Goal: Transaction & Acquisition: Obtain resource

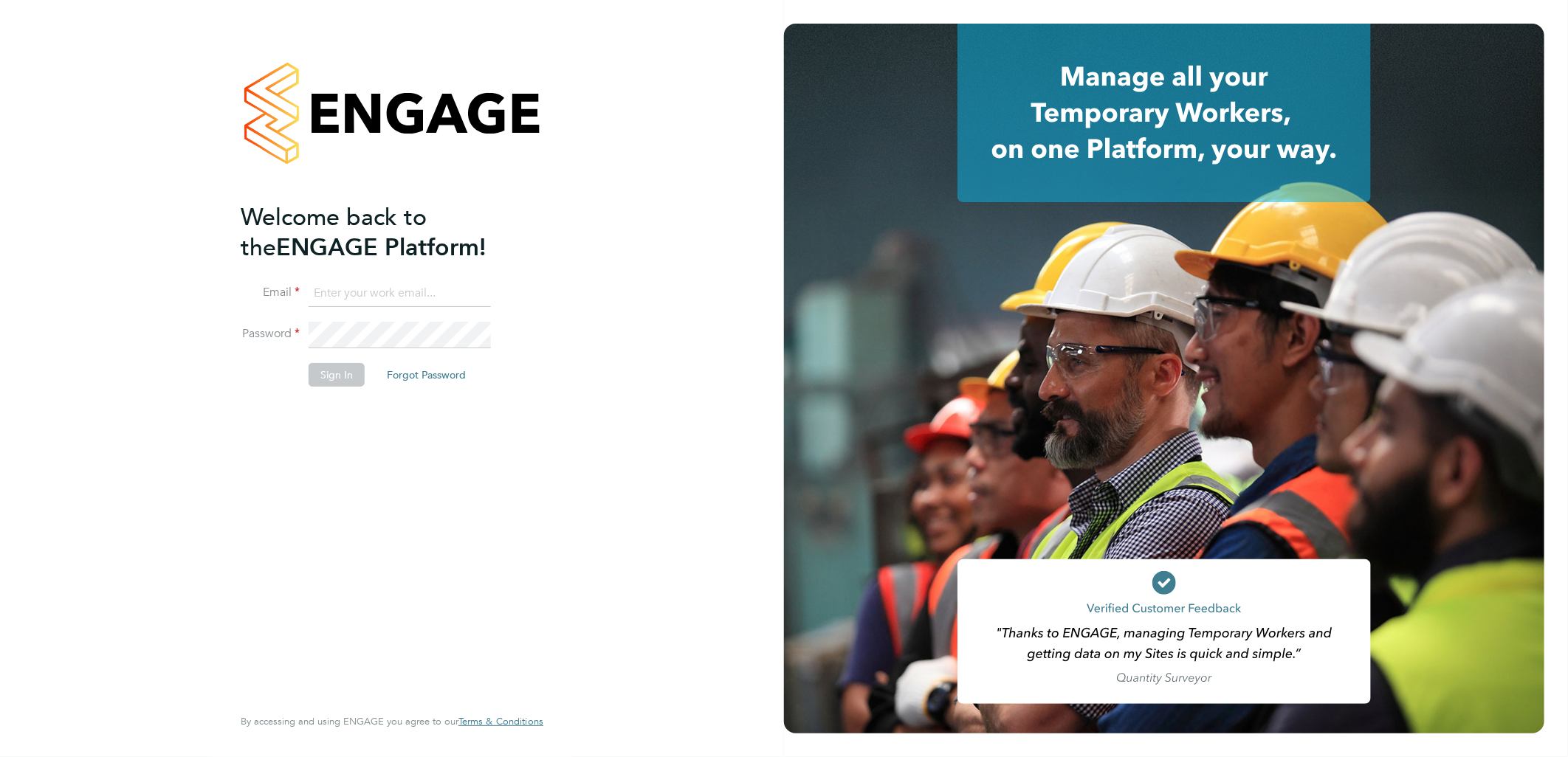
type input "[PERSON_NAME][EMAIL_ADDRESS][DOMAIN_NAME]"
click at [324, 386] on li "Sign In Forgot Password" at bounding box center [385, 382] width 288 height 39
click at [358, 372] on button "Sign In" at bounding box center [336, 375] width 56 height 24
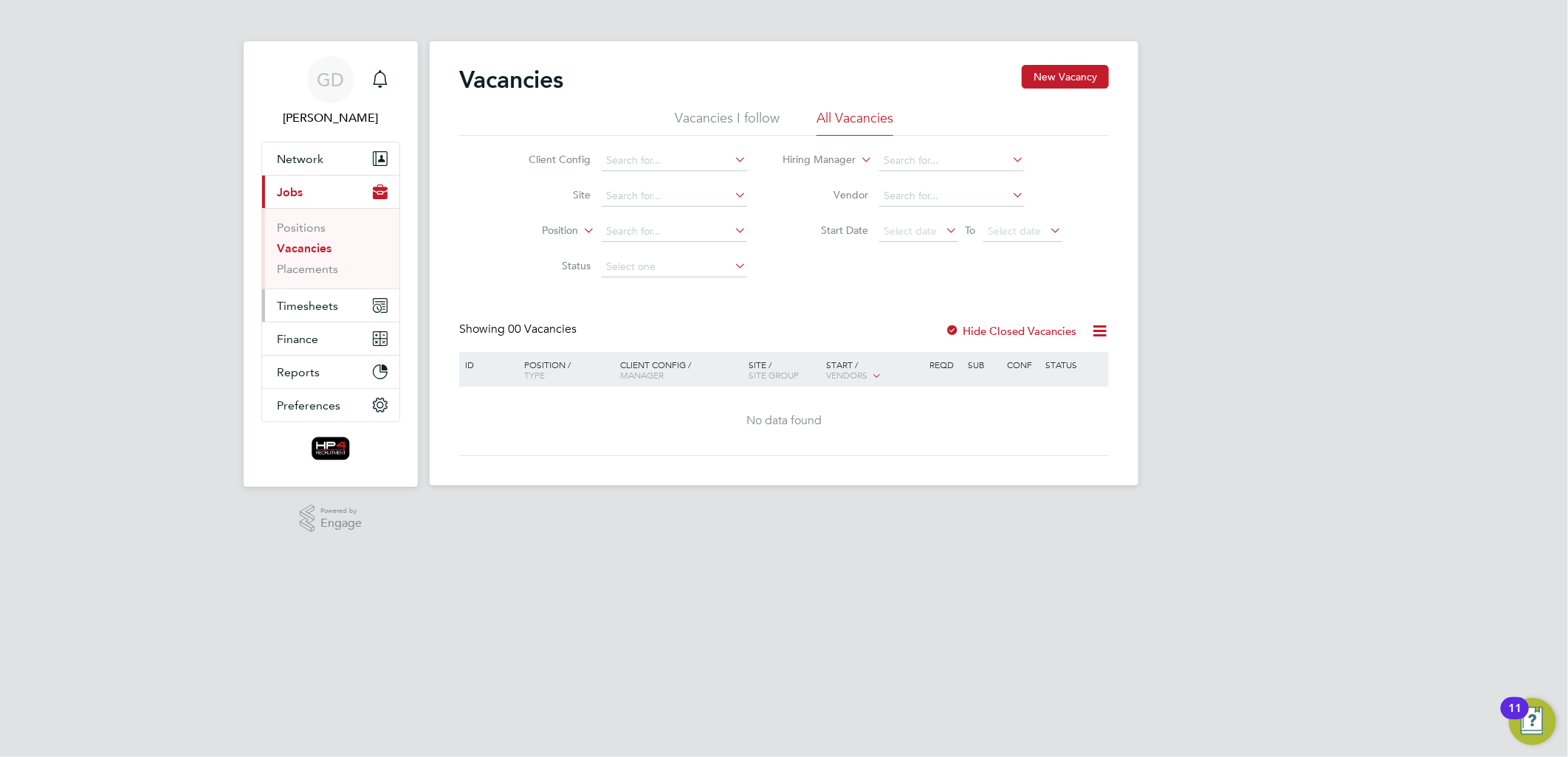
click at [319, 310] on span "Timesheets" at bounding box center [307, 306] width 61 height 14
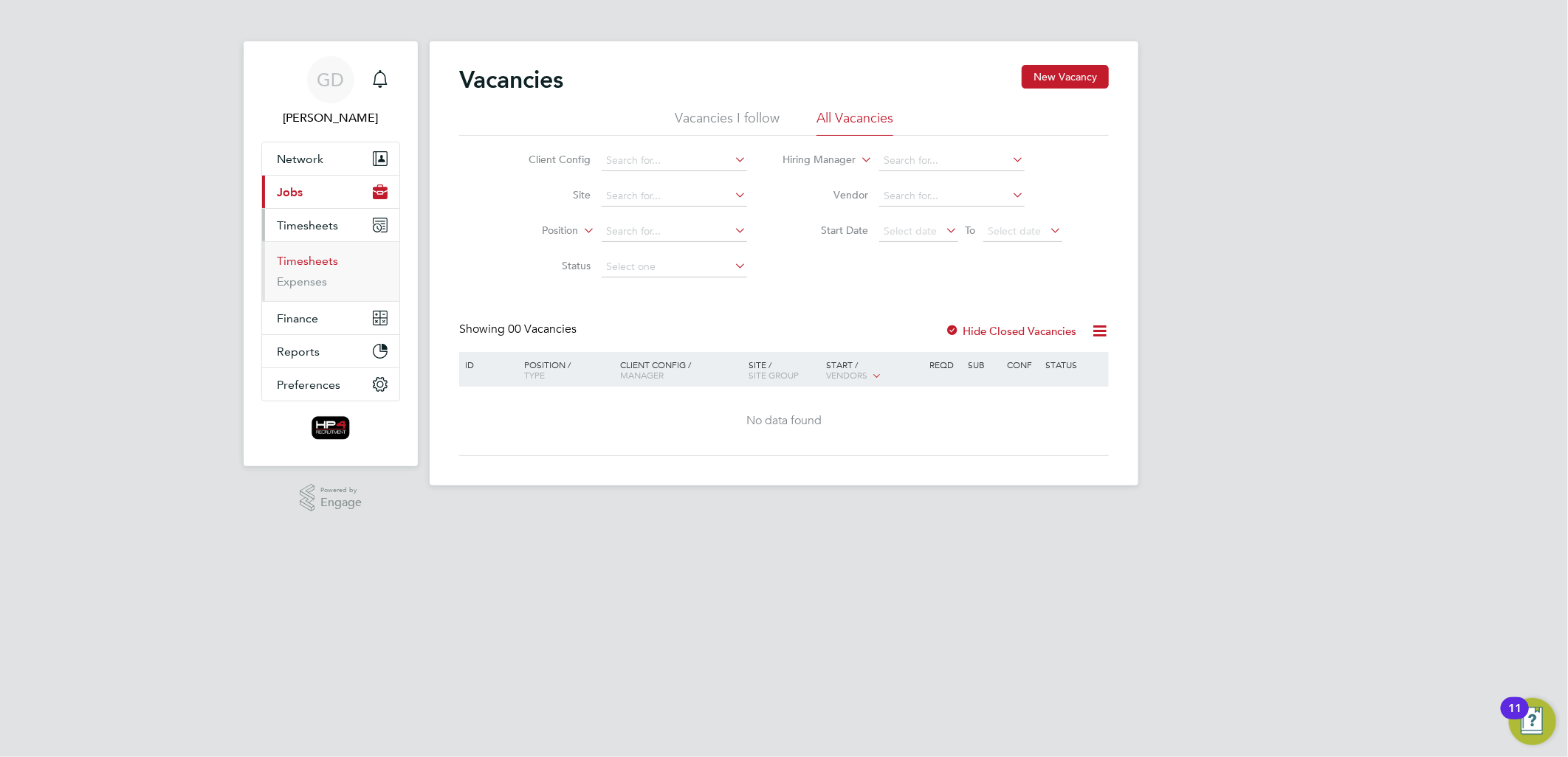
click at [321, 268] on link "Timesheets" at bounding box center [307, 261] width 61 height 14
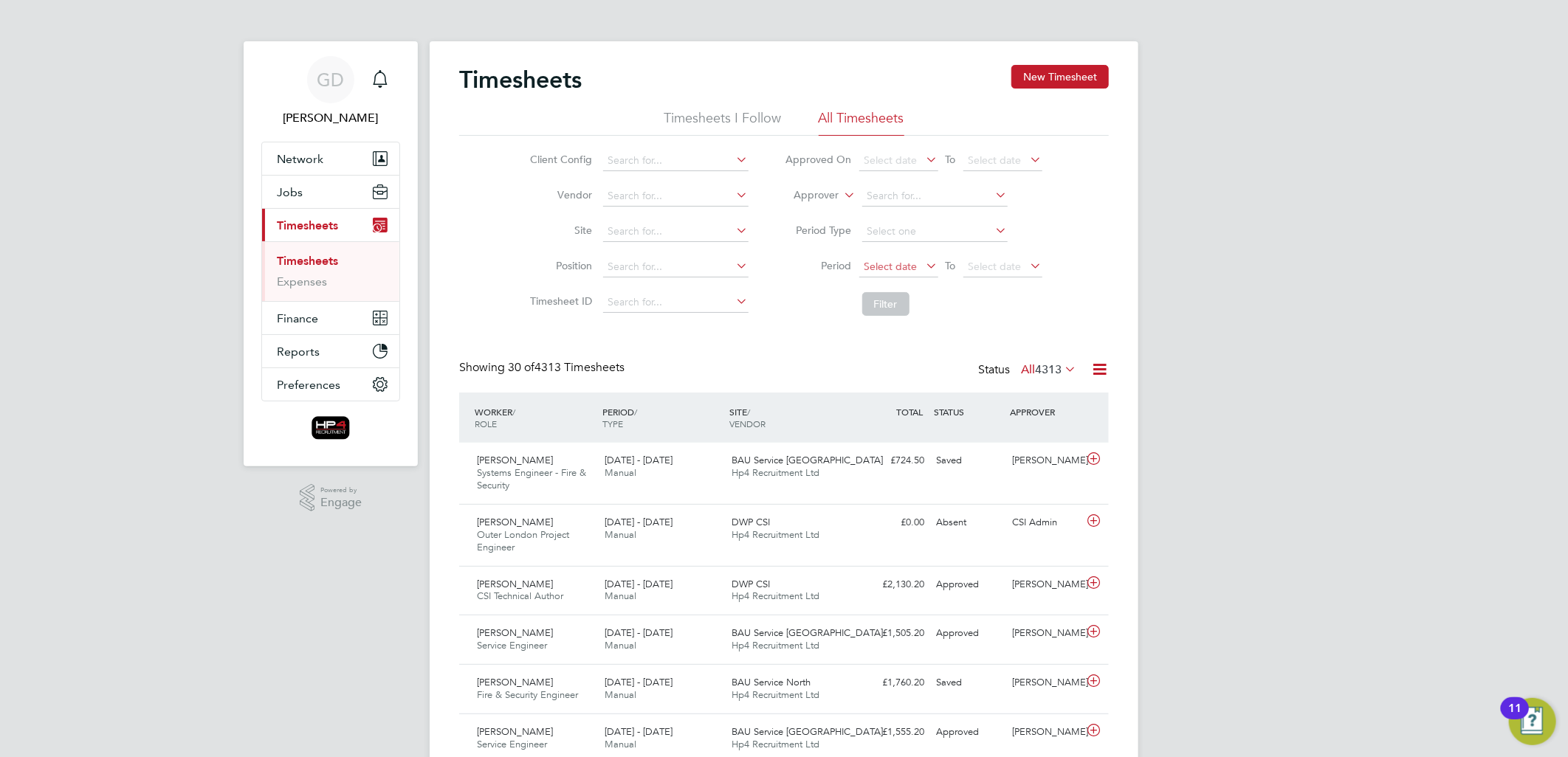
click at [876, 265] on span "Select date" at bounding box center [890, 266] width 53 height 13
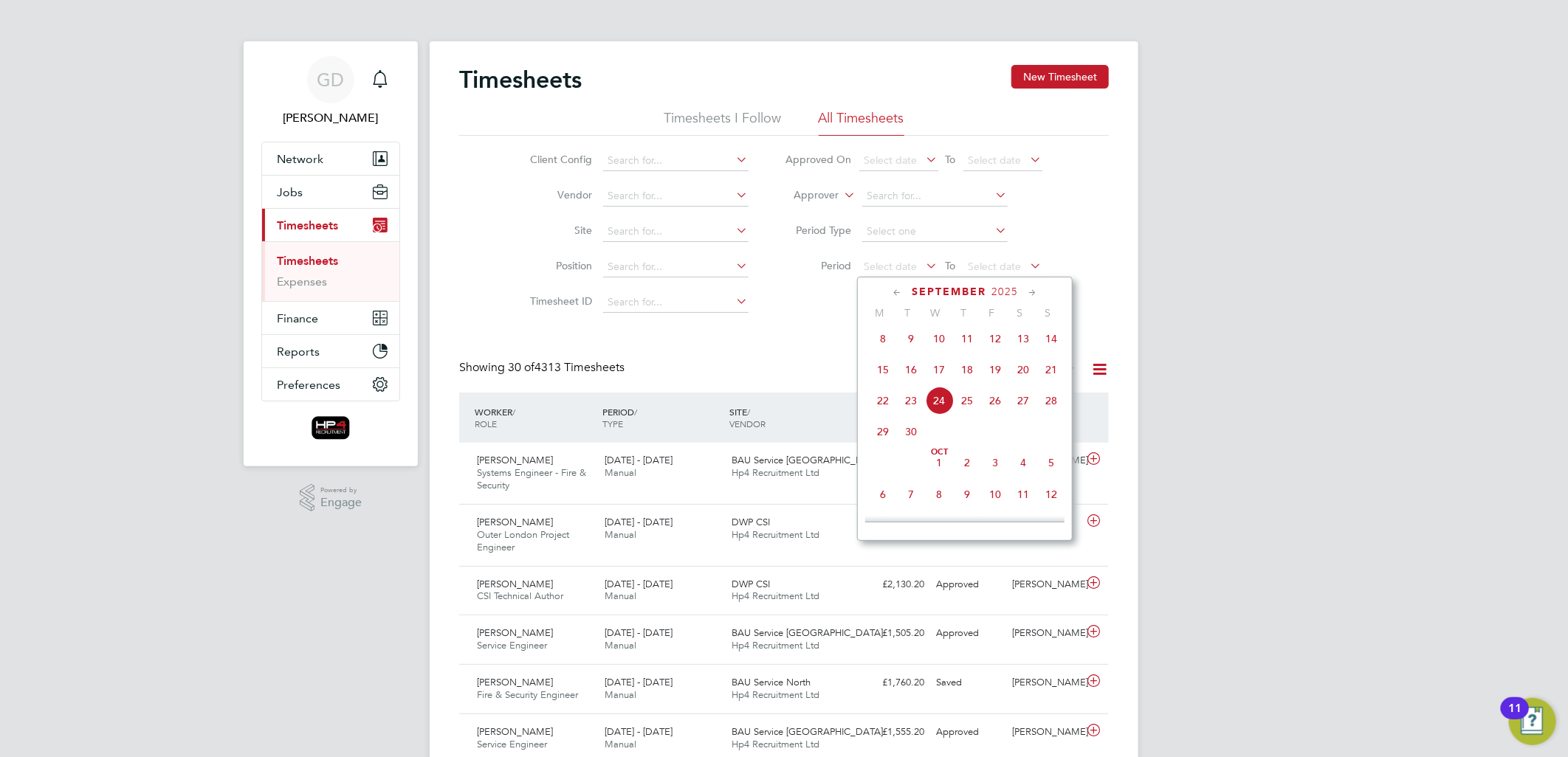
click at [884, 376] on span "15" at bounding box center [883, 369] width 28 height 28
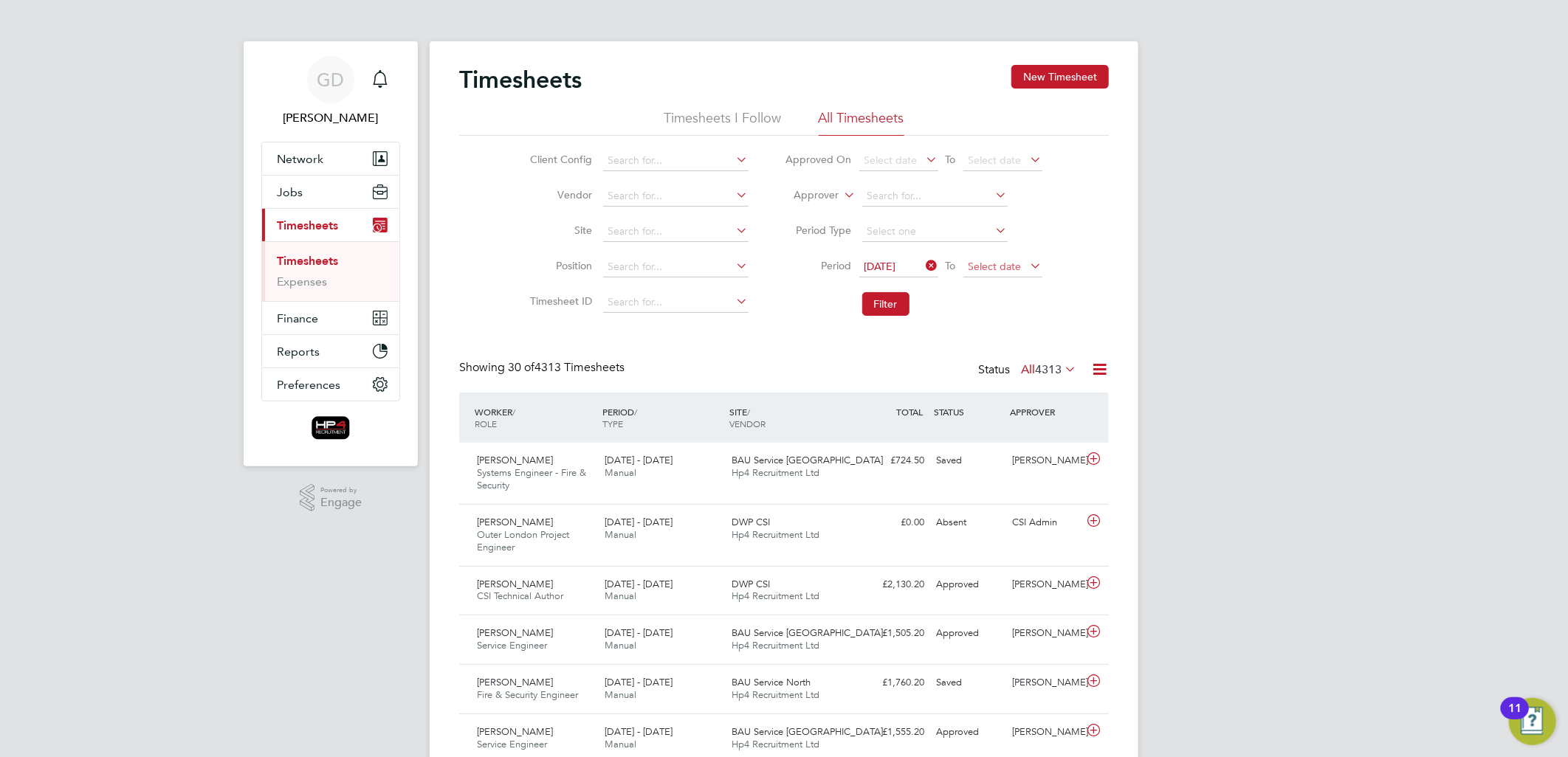
click at [987, 268] on span "Select date" at bounding box center [995, 266] width 53 height 13
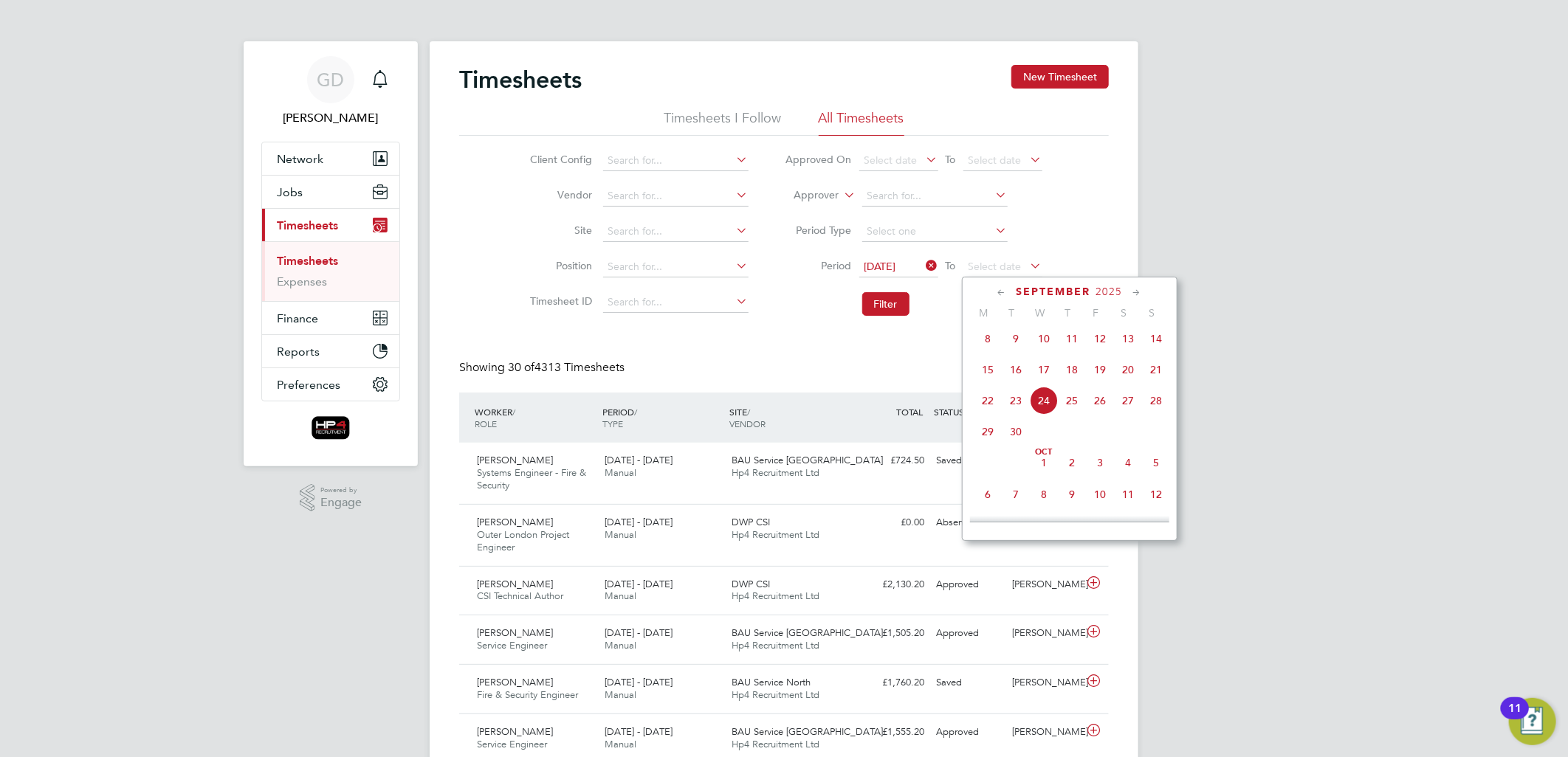
click at [1149, 372] on span "21" at bounding box center [1156, 369] width 28 height 28
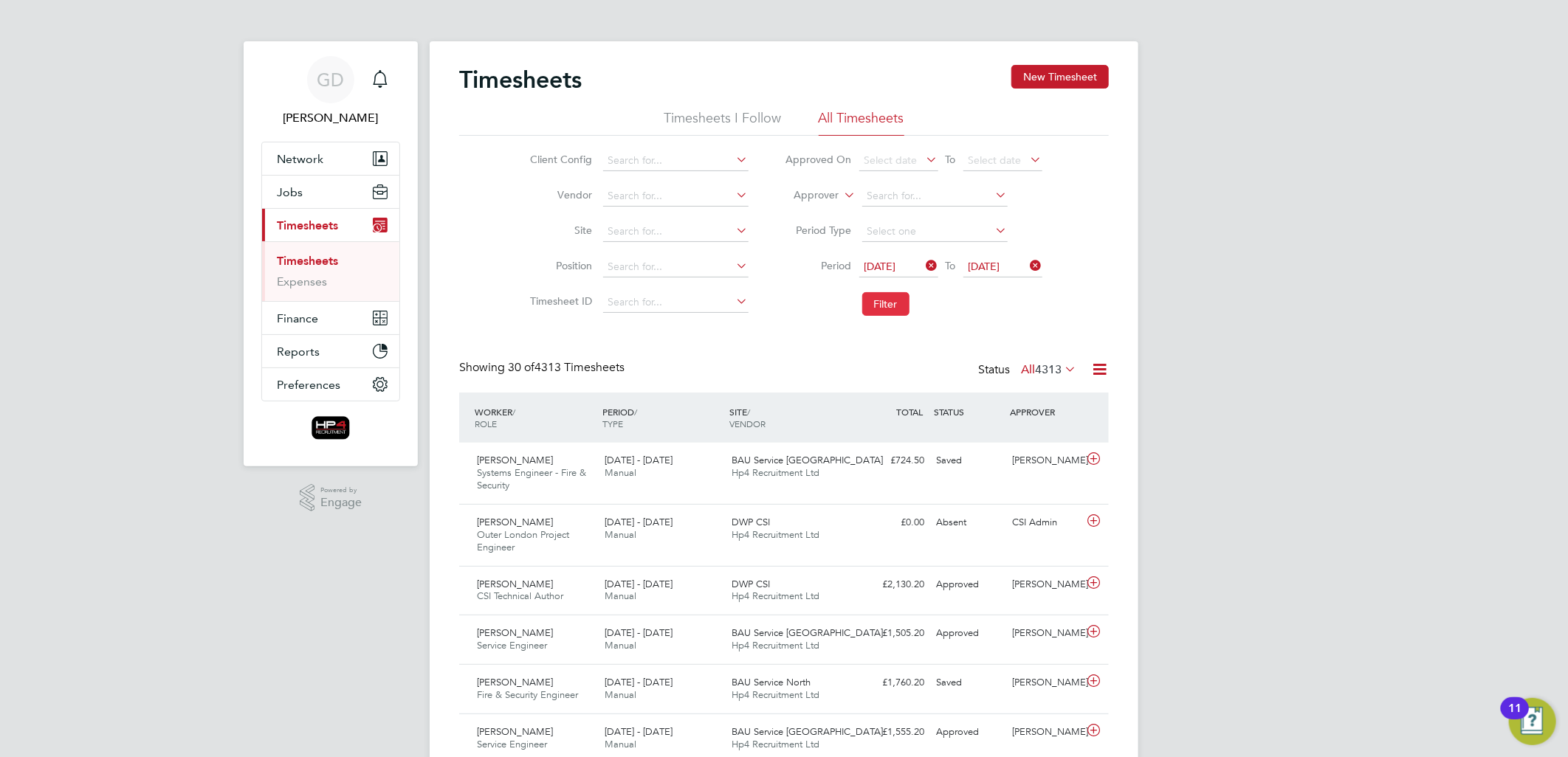
click at [895, 312] on button "Filter" at bounding box center [885, 304] width 47 height 24
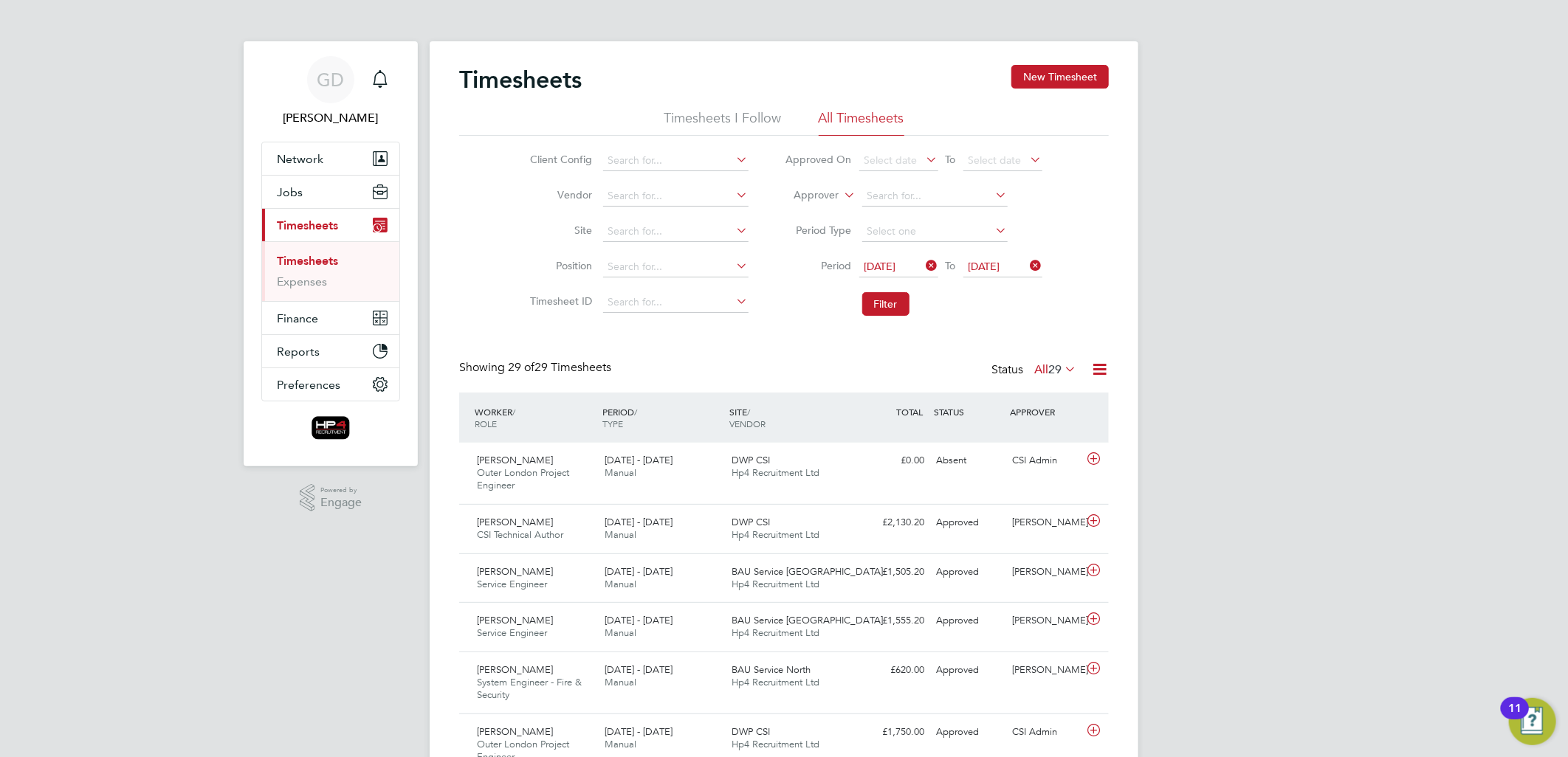
click at [1035, 363] on label "All 29" at bounding box center [1055, 369] width 42 height 15
click at [1029, 513] on li "Absent" at bounding box center [1047, 512] width 68 height 21
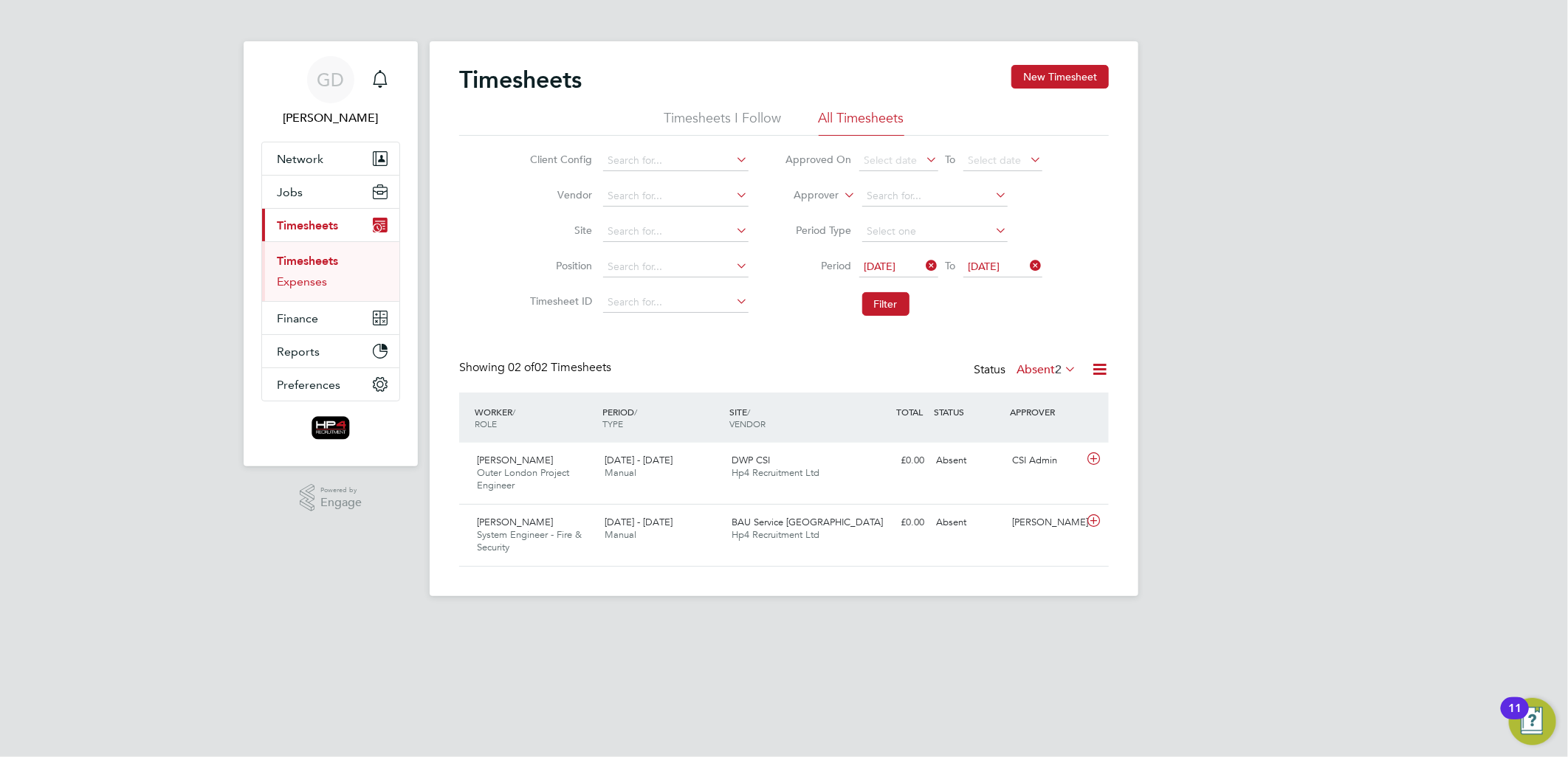
click at [304, 280] on link "Expenses" at bounding box center [301, 282] width 50 height 14
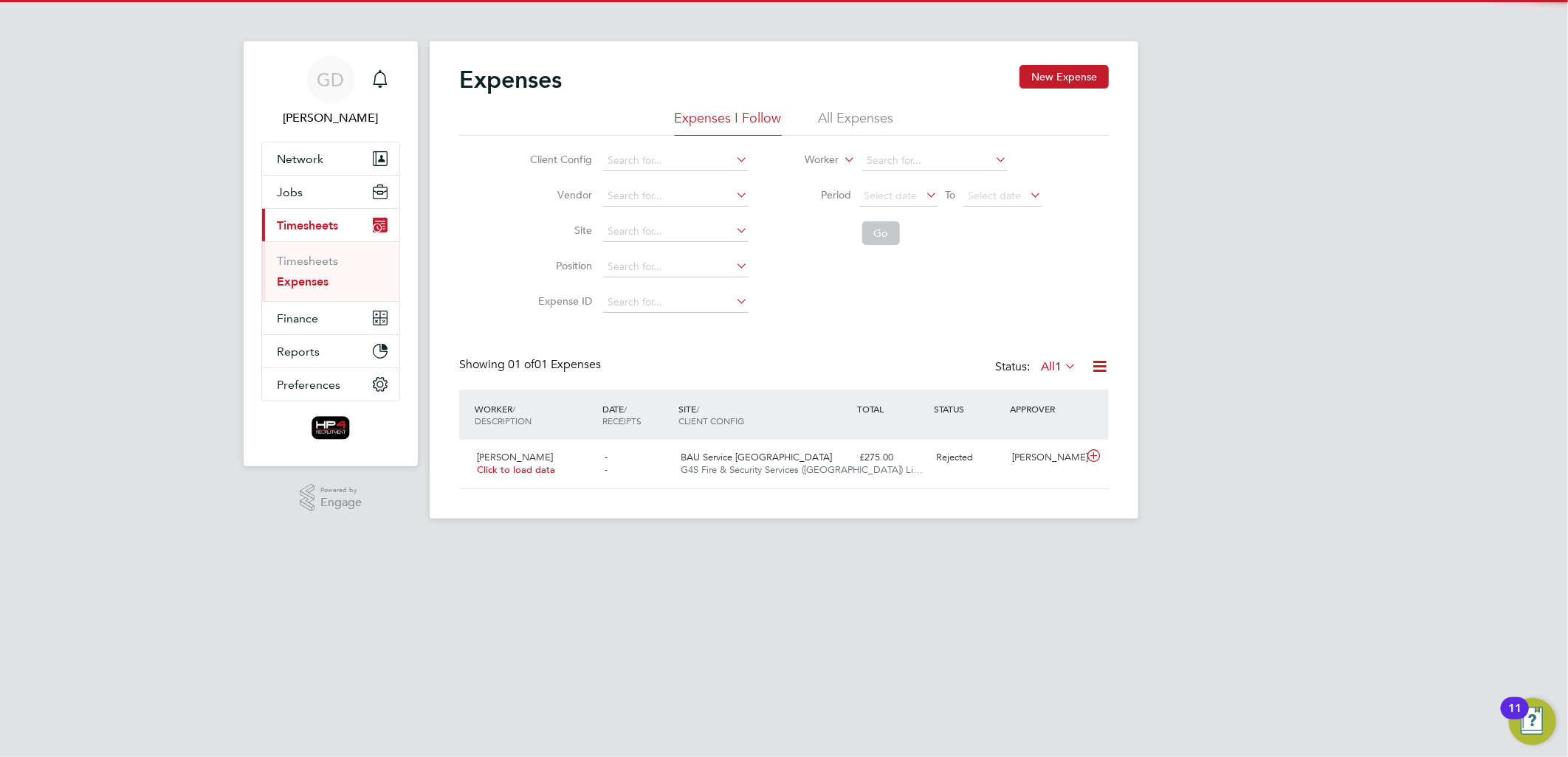
click at [844, 118] on li "All Expenses" at bounding box center [856, 122] width 75 height 26
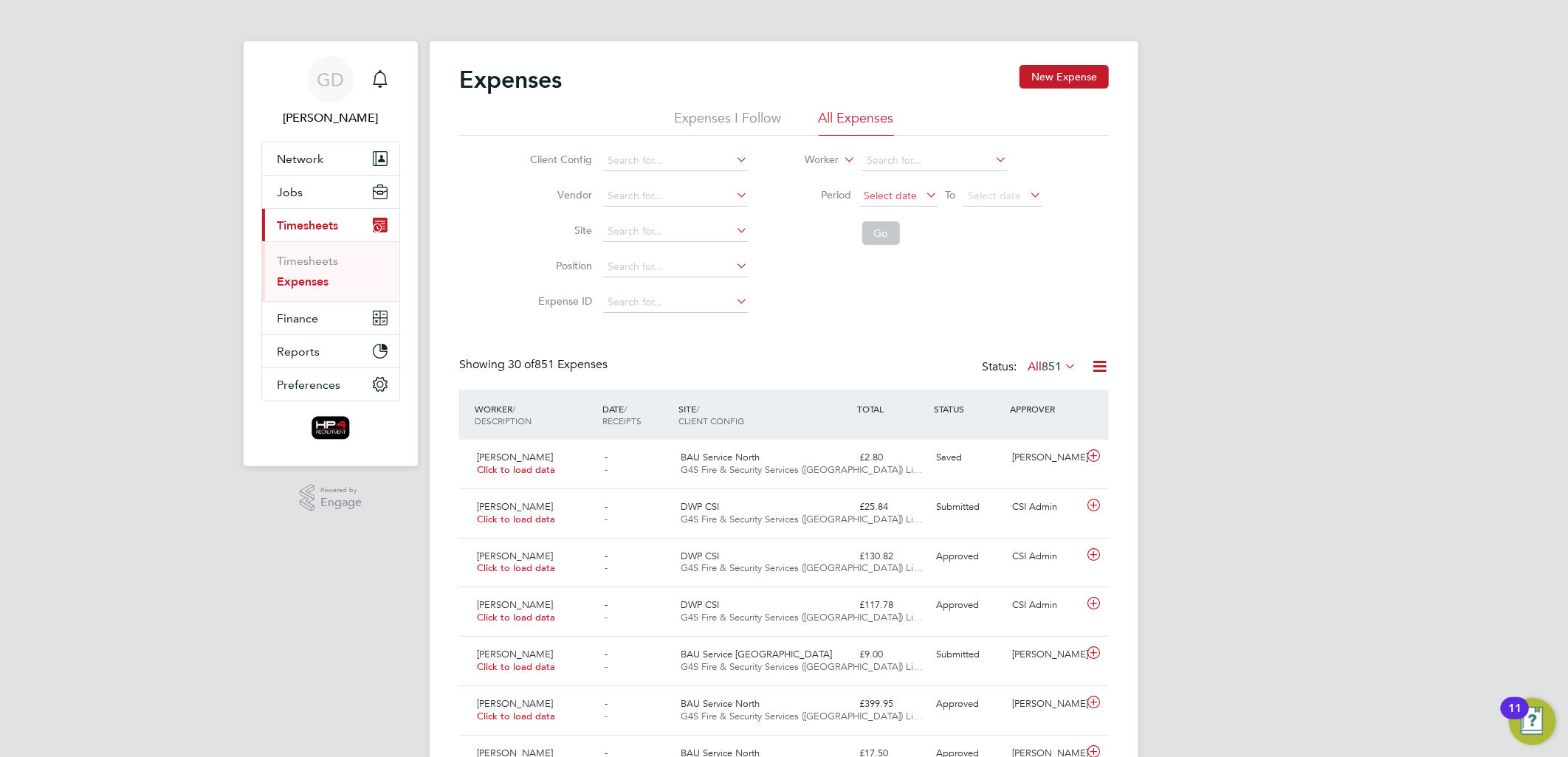
click at [876, 196] on span "Select date" at bounding box center [890, 195] width 53 height 13
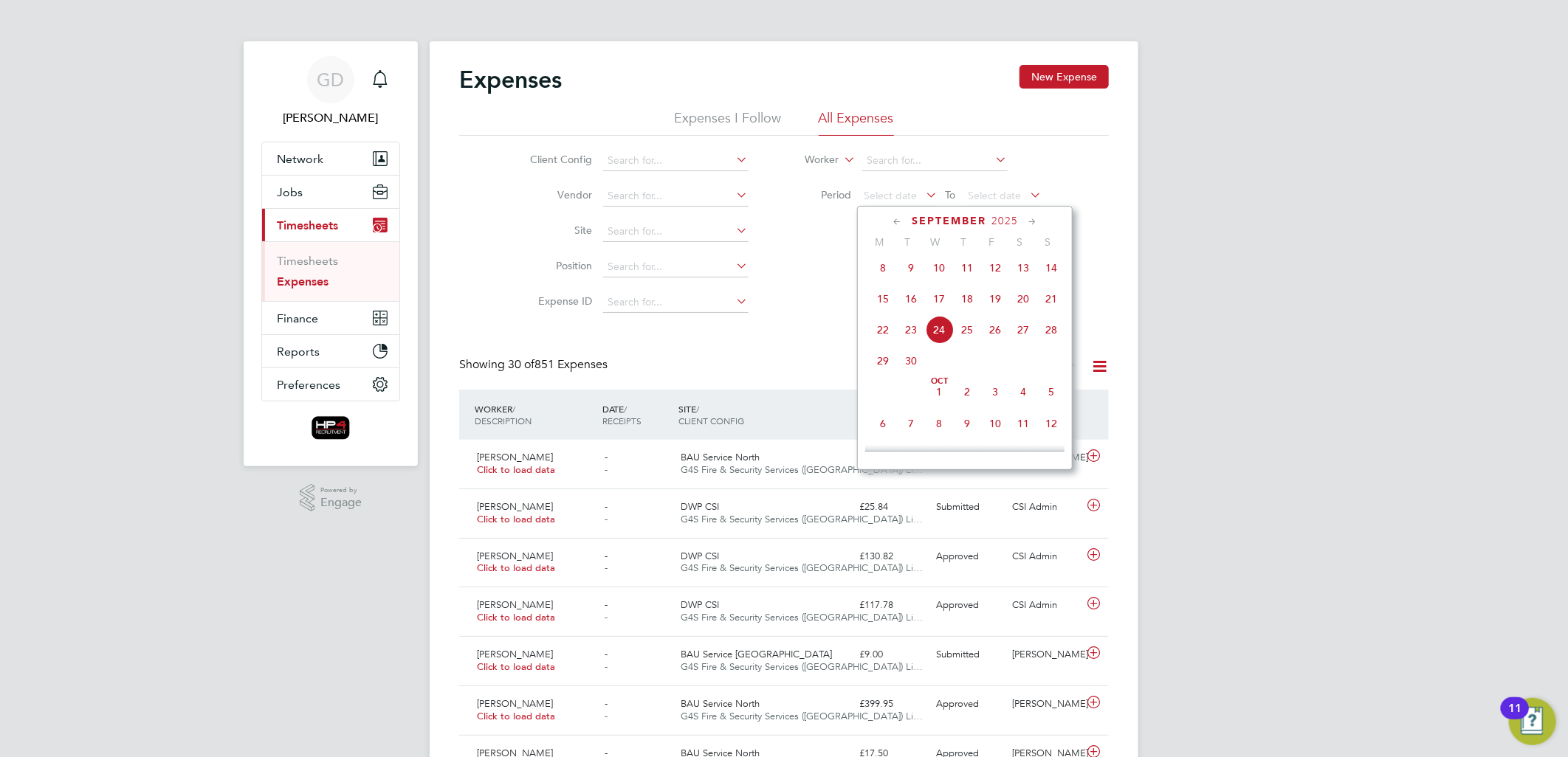
click at [880, 303] on span "15" at bounding box center [883, 299] width 28 height 28
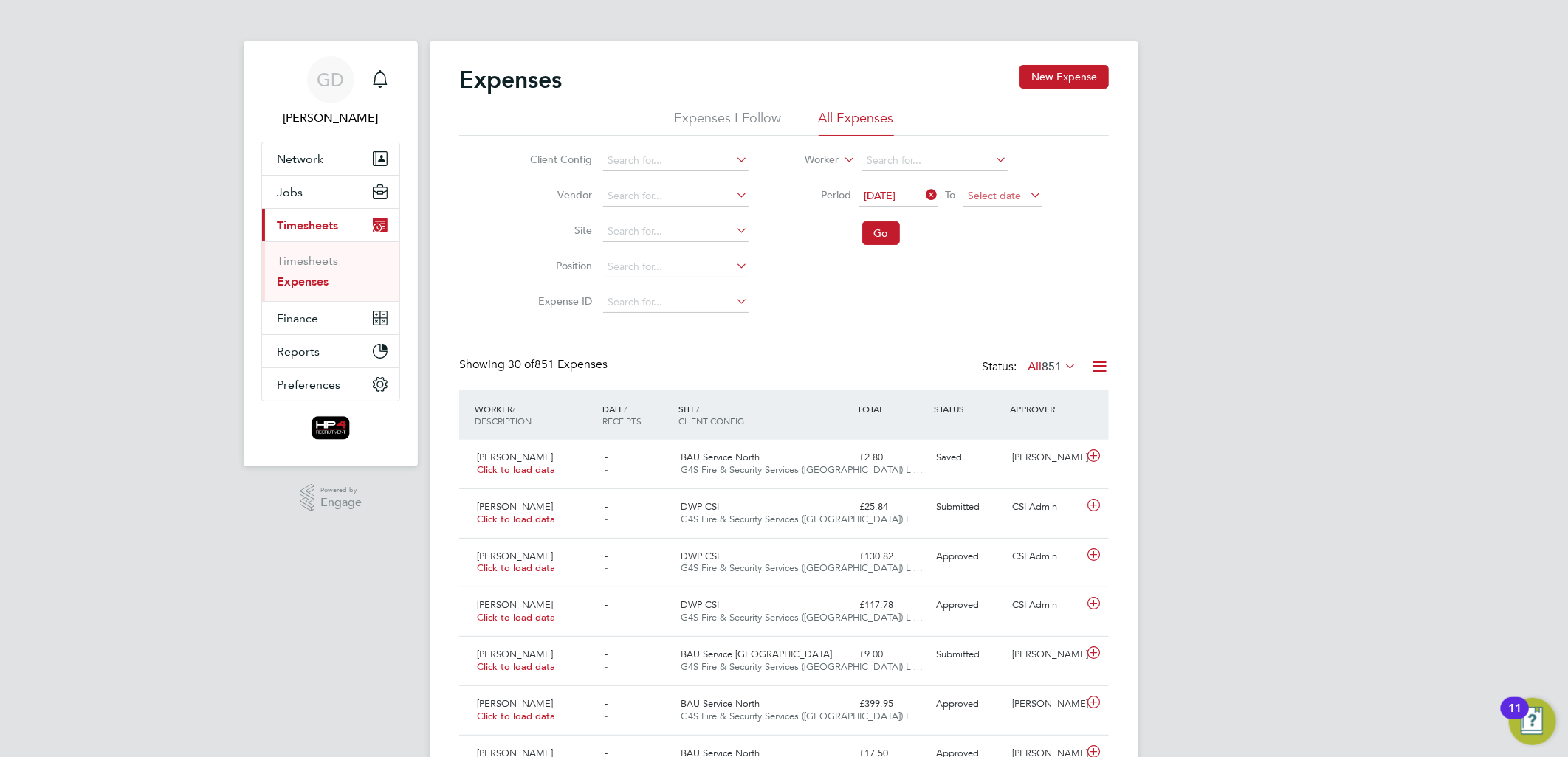
click at [983, 197] on span "Select date" at bounding box center [995, 195] width 53 height 13
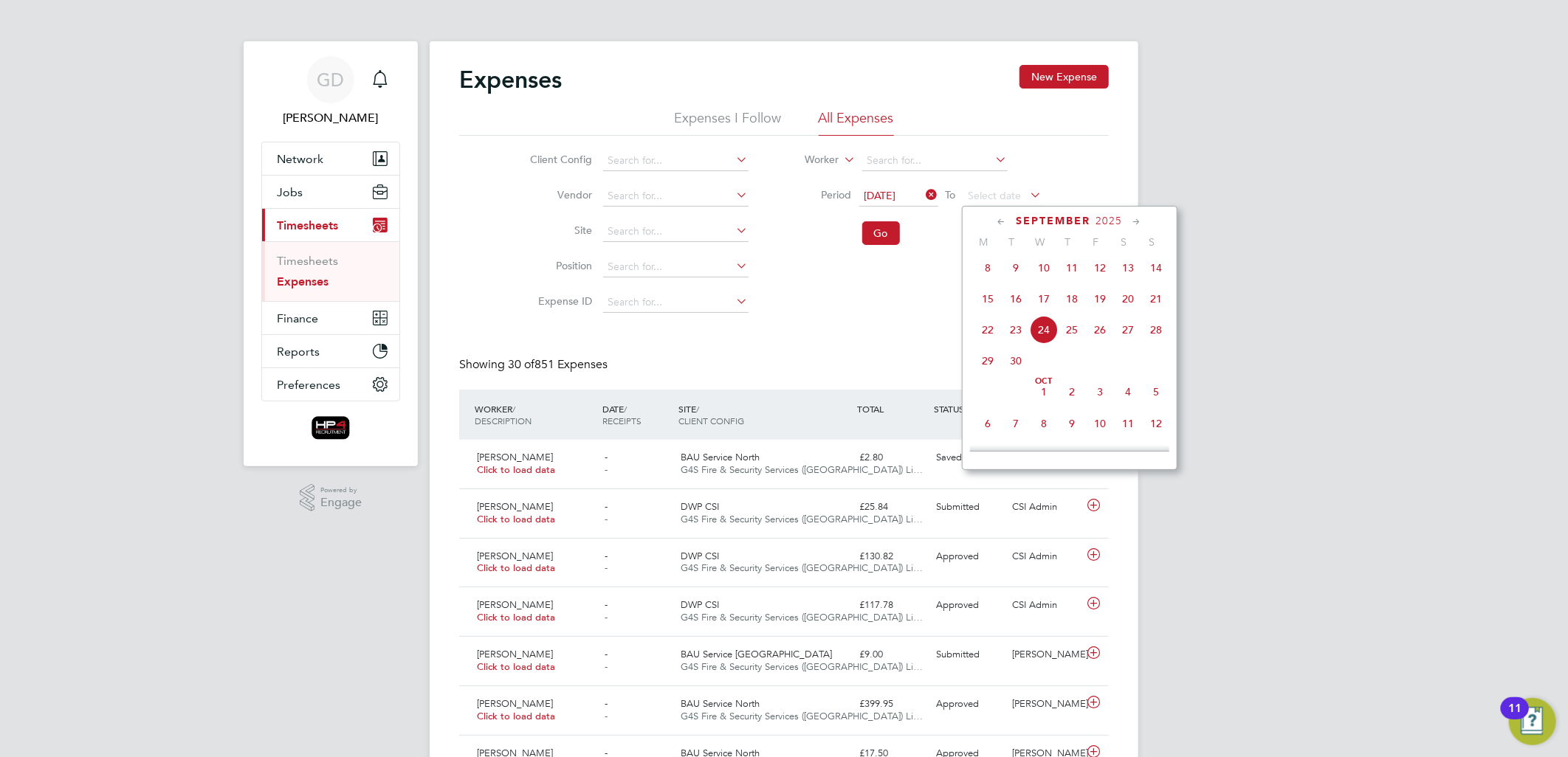
click at [1149, 308] on span "21" at bounding box center [1156, 299] width 28 height 28
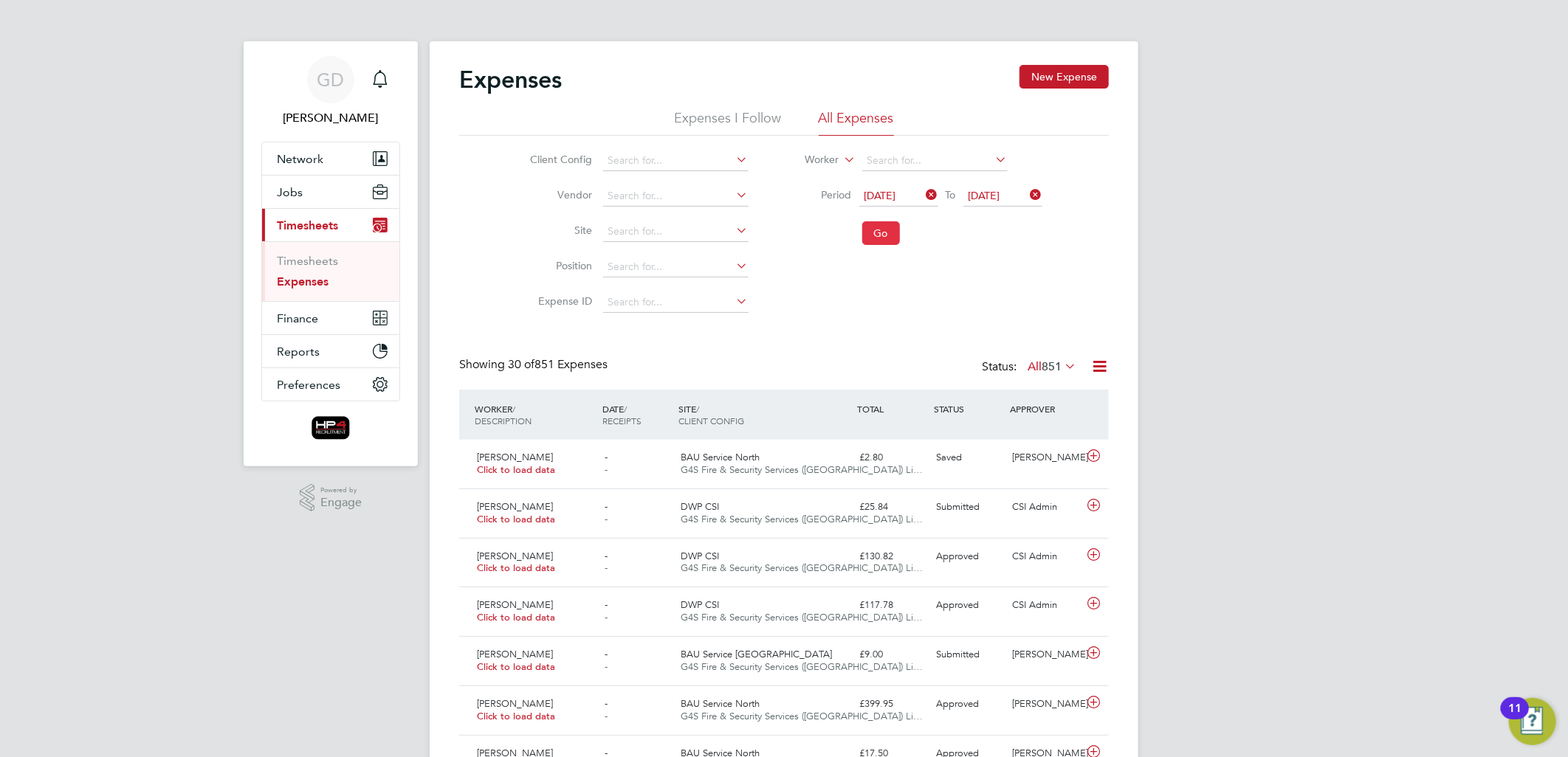
click at [887, 235] on button "Go" at bounding box center [880, 233] width 38 height 24
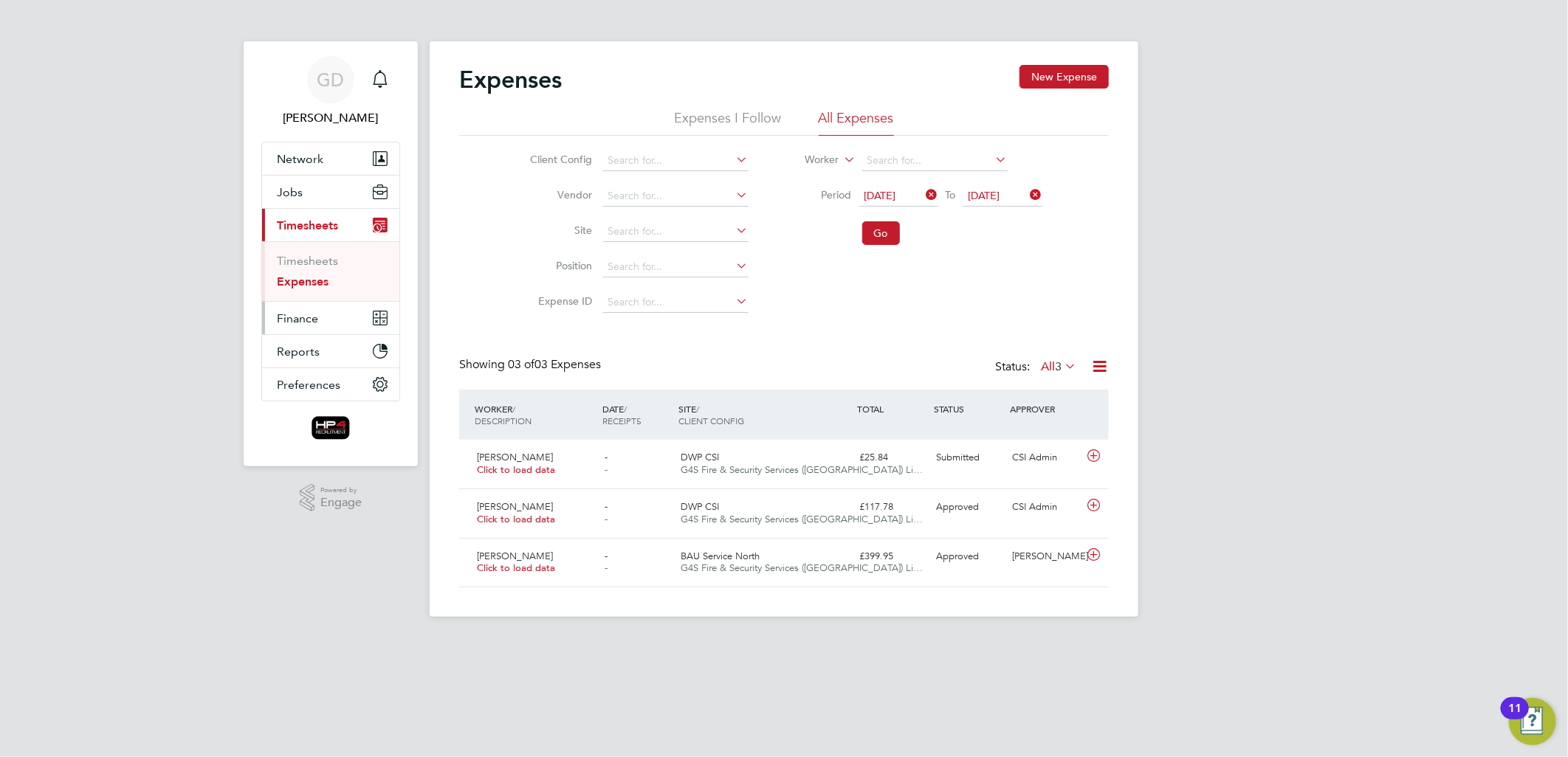
click at [305, 316] on span "Finance" at bounding box center [297, 318] width 41 height 14
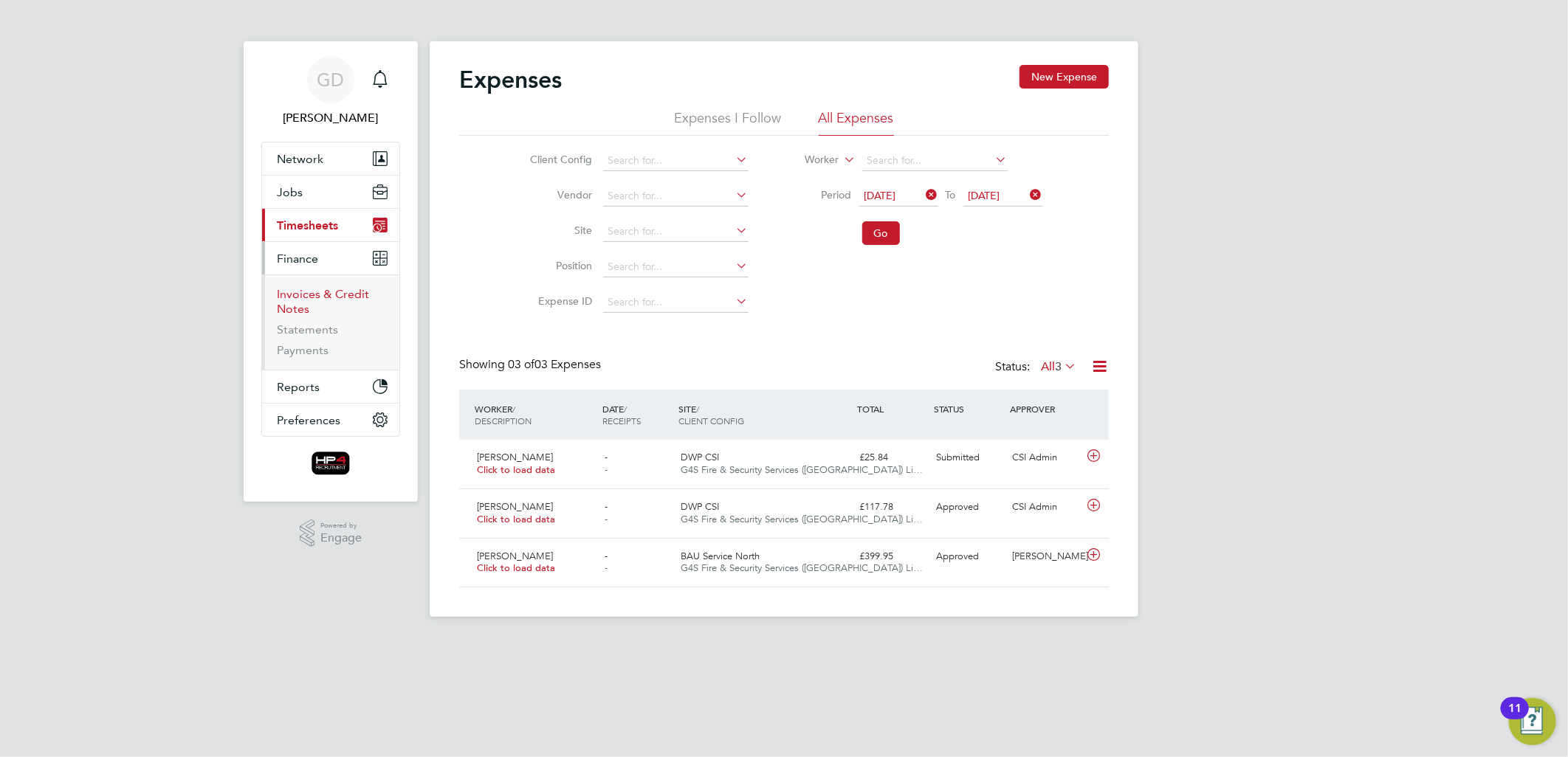
click at [307, 293] on link "Invoices & Credit Notes" at bounding box center [322, 301] width 92 height 29
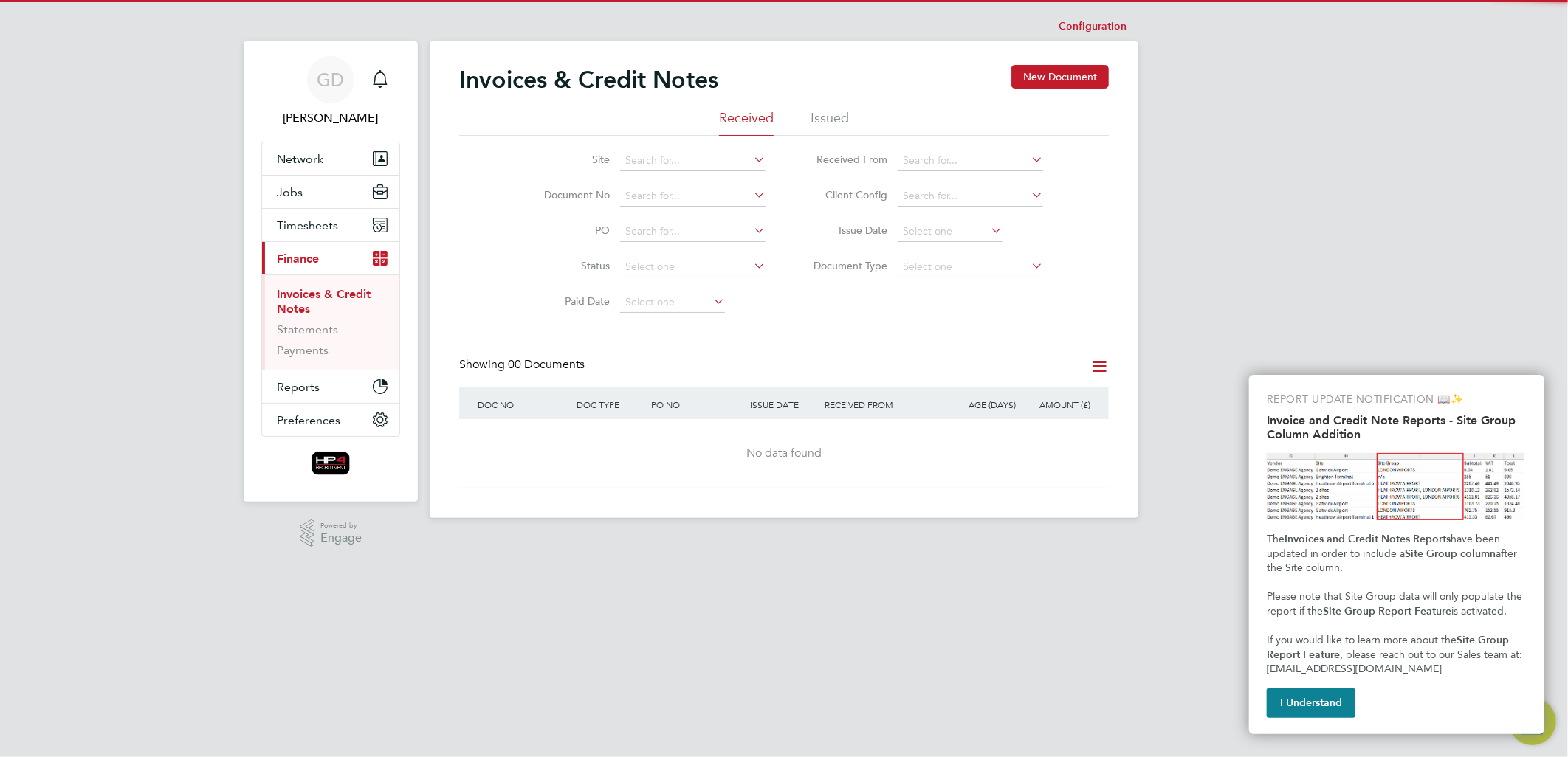
click at [829, 115] on li "Issued" at bounding box center [830, 122] width 39 height 26
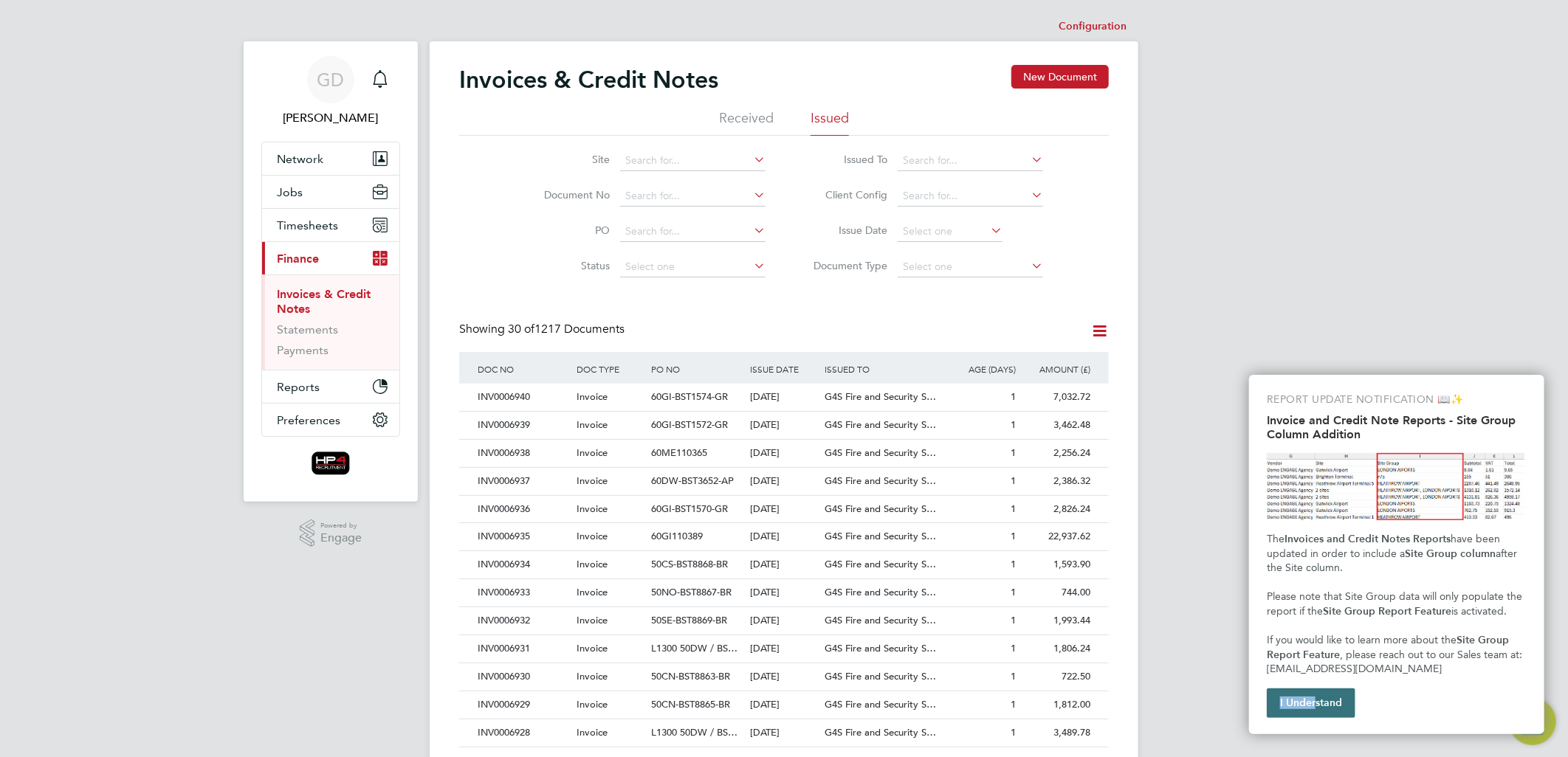
click at [1314, 691] on div "REPORT UPDATE NOTIFICATION 📖✨ Invoice and Credit Note Reports - Site Group Colu…" at bounding box center [1396, 554] width 295 height 359
drag, startPoint x: 1314, startPoint y: 691, endPoint x: 1294, endPoint y: 700, distance: 21.9
click at [1294, 700] on button "I Understand" at bounding box center [1311, 703] width 88 height 29
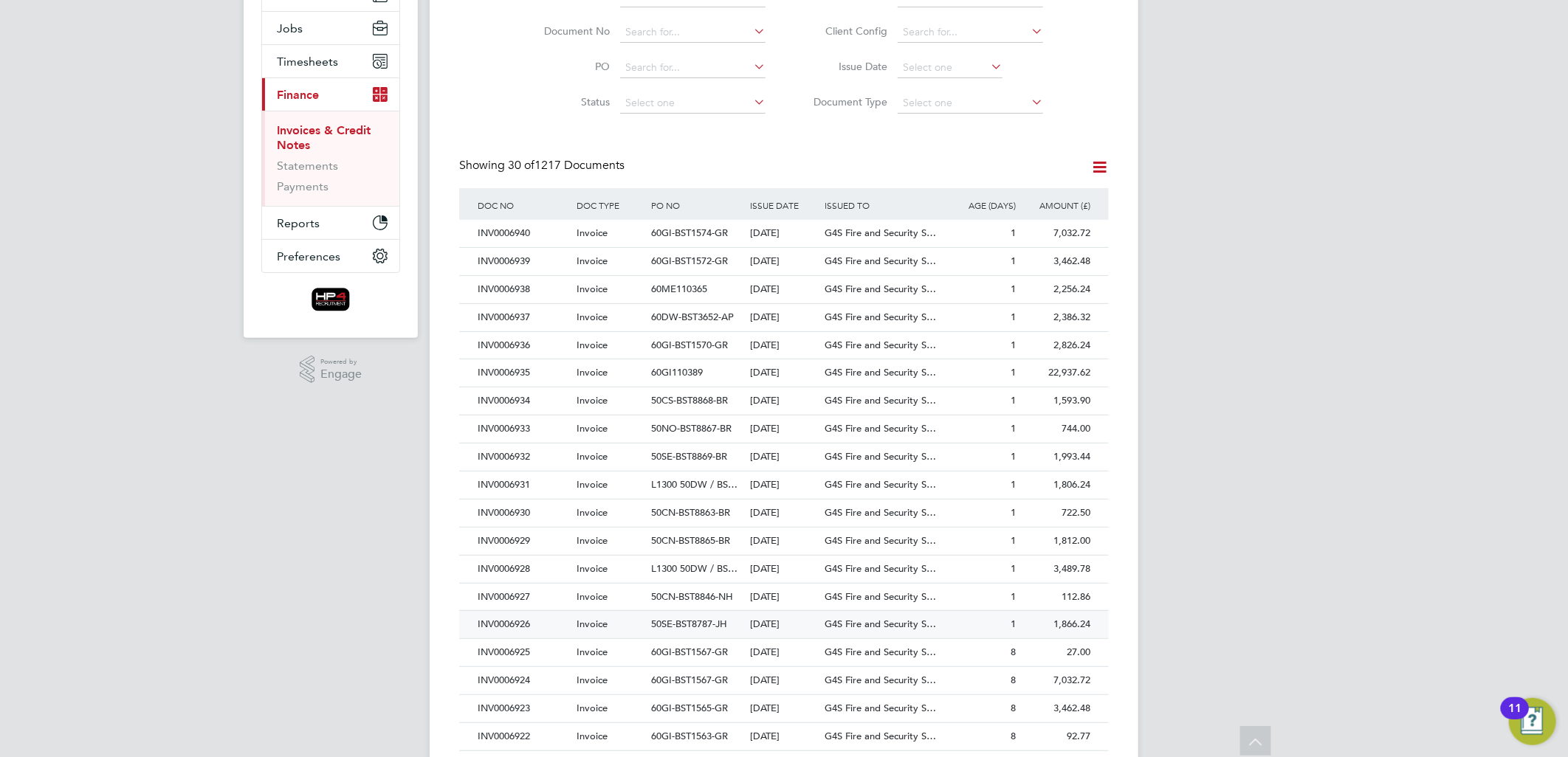
click at [512, 627] on div "INV0006926" at bounding box center [523, 624] width 99 height 27
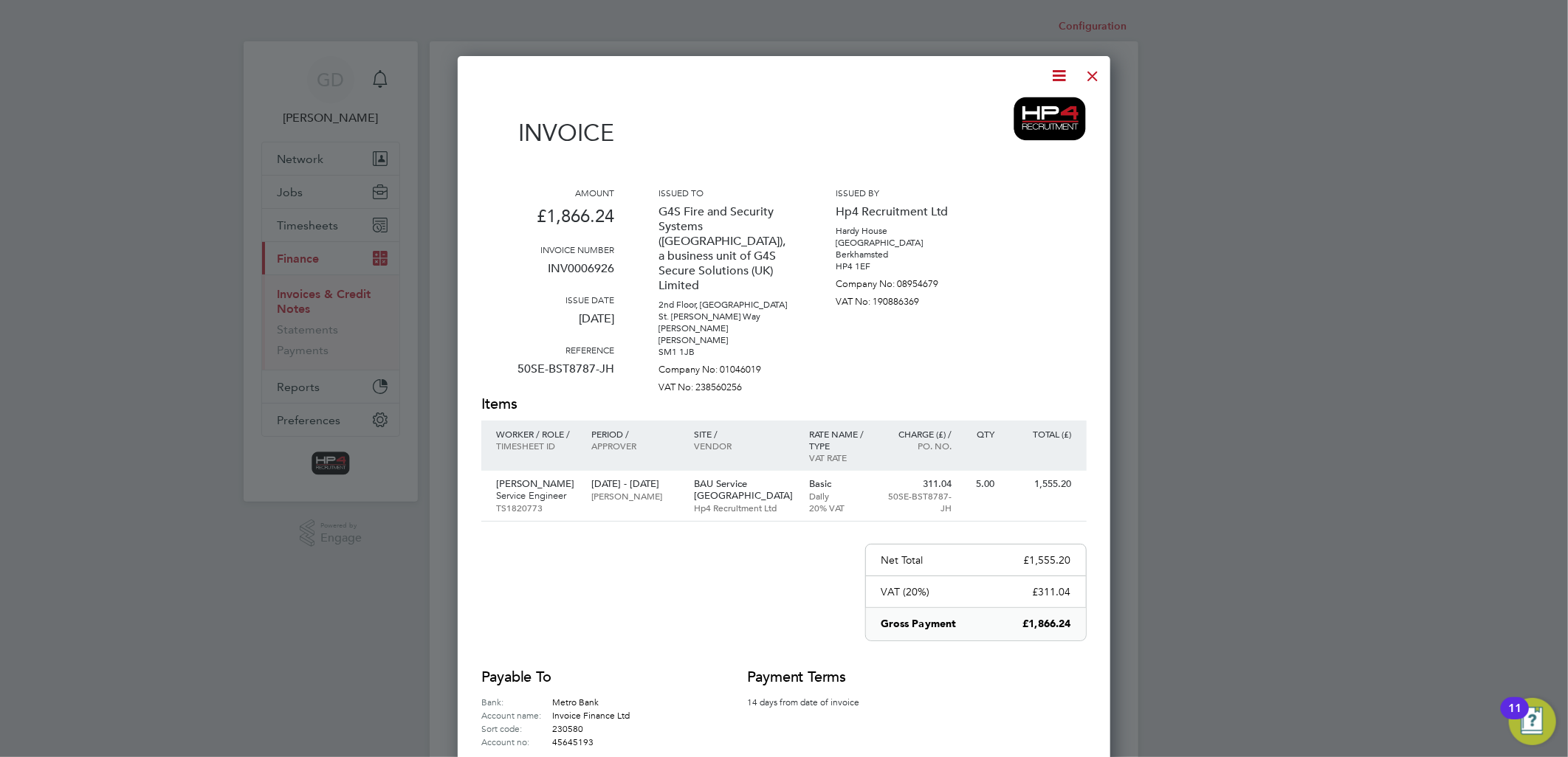
drag, startPoint x: 1061, startPoint y: 61, endPoint x: 1058, endPoint y: 69, distance: 8.5
click at [1061, 63] on div "Invoice Amount £1,866.24 Invoice number INV0006926 Issue date [DATE] Reference …" at bounding box center [784, 444] width 653 height 776
click at [1058, 69] on icon at bounding box center [1060, 76] width 19 height 19
click at [1024, 104] on li "Download Invoice" at bounding box center [1014, 111] width 102 height 21
click at [1097, 74] on div at bounding box center [1093, 72] width 26 height 26
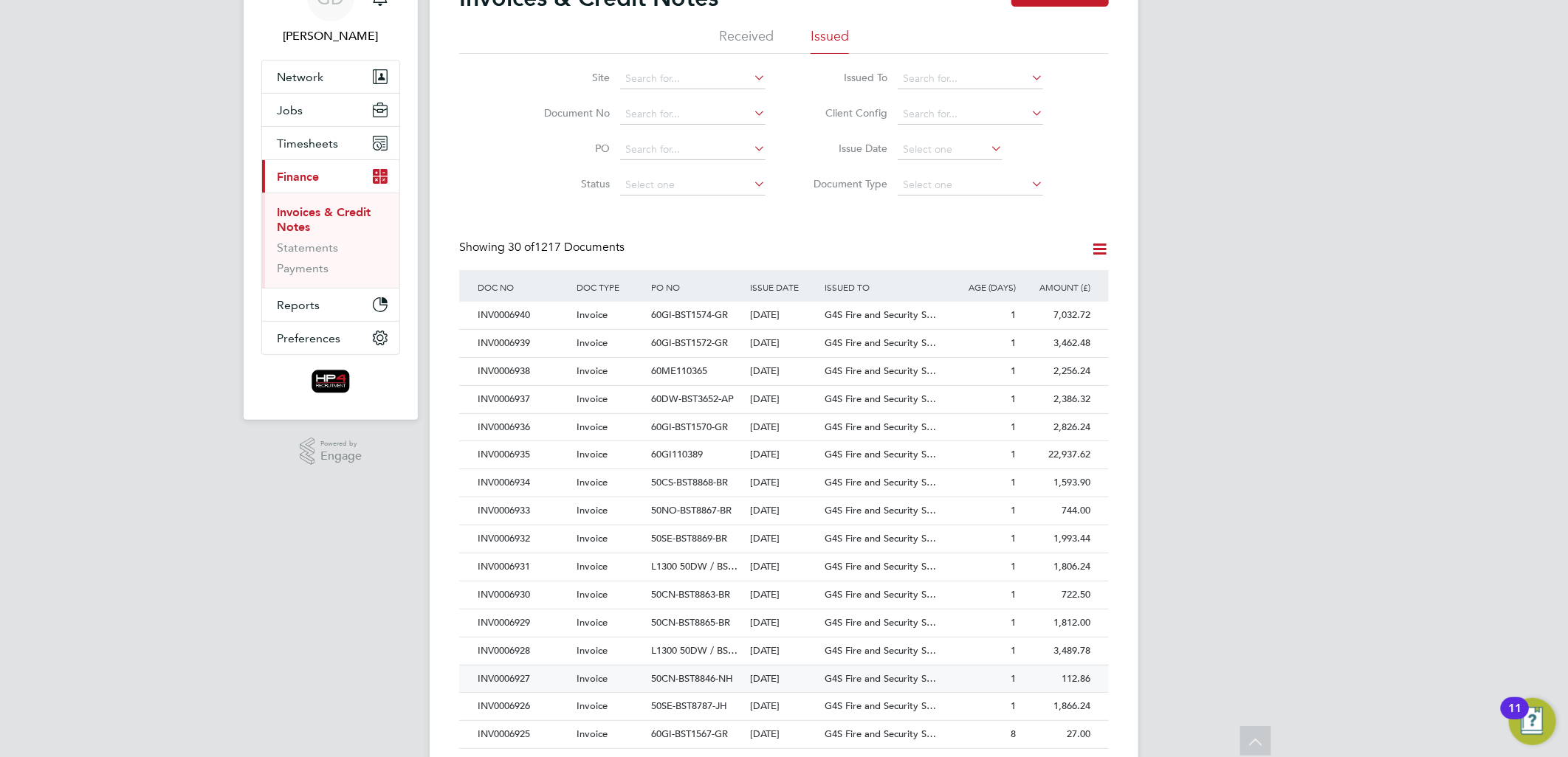
click at [506, 677] on div "INV0006927" at bounding box center [523, 679] width 99 height 27
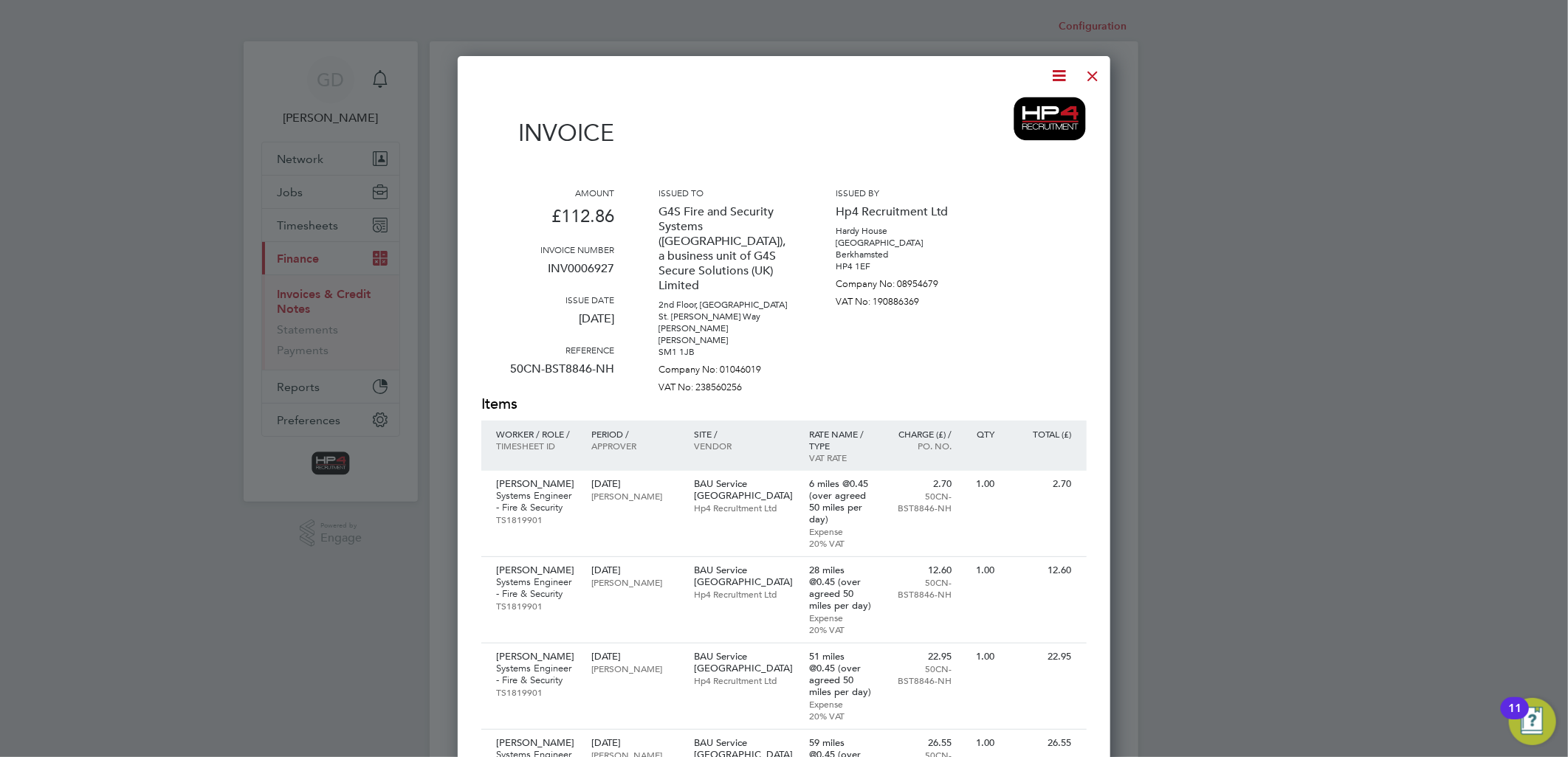
click at [1054, 75] on icon at bounding box center [1060, 76] width 19 height 19
click at [1034, 109] on li "Download Invoice" at bounding box center [1014, 111] width 102 height 21
click at [1089, 76] on div at bounding box center [1093, 72] width 26 height 26
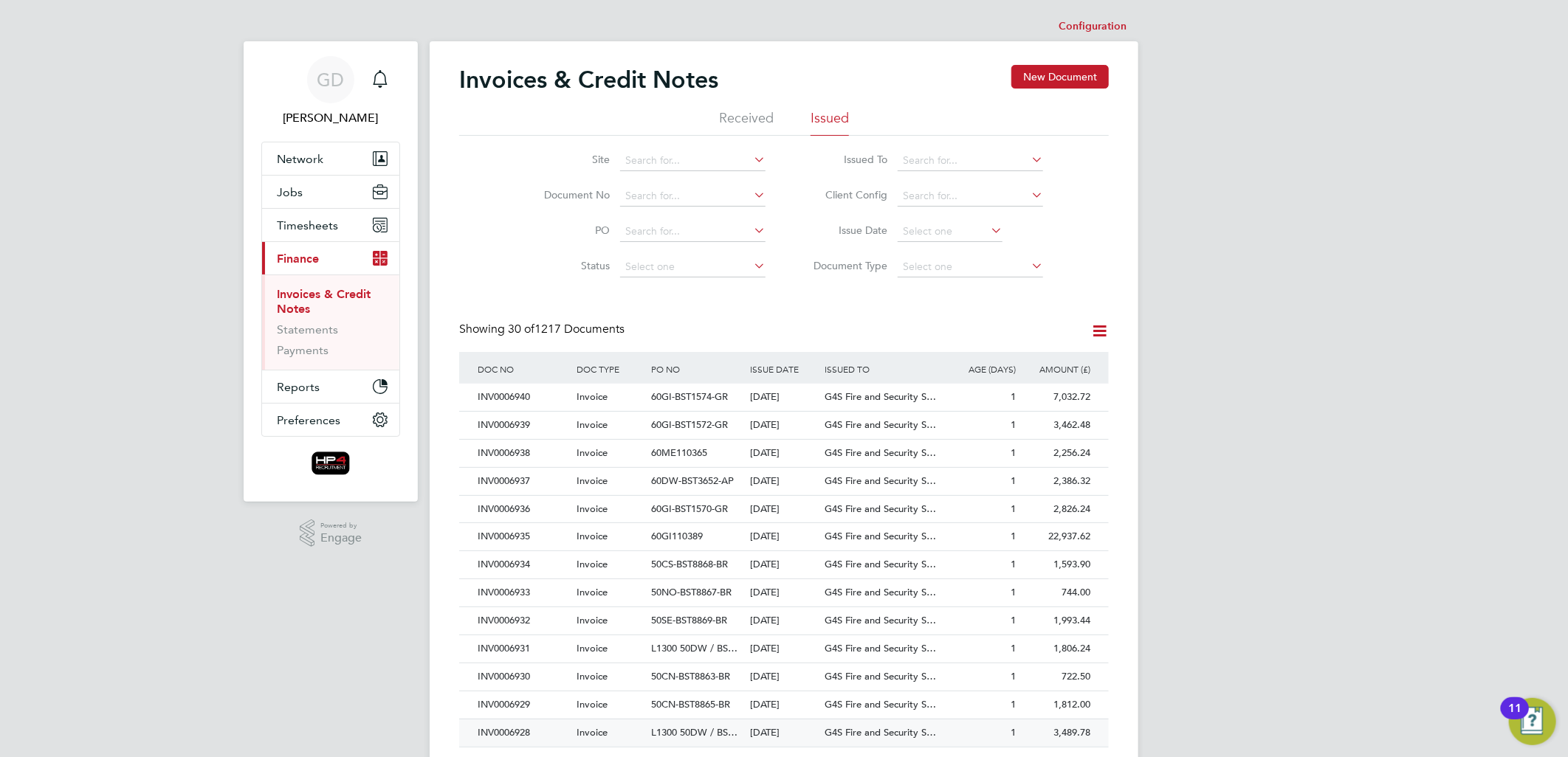
click at [505, 734] on div "INV0006928" at bounding box center [523, 732] width 99 height 27
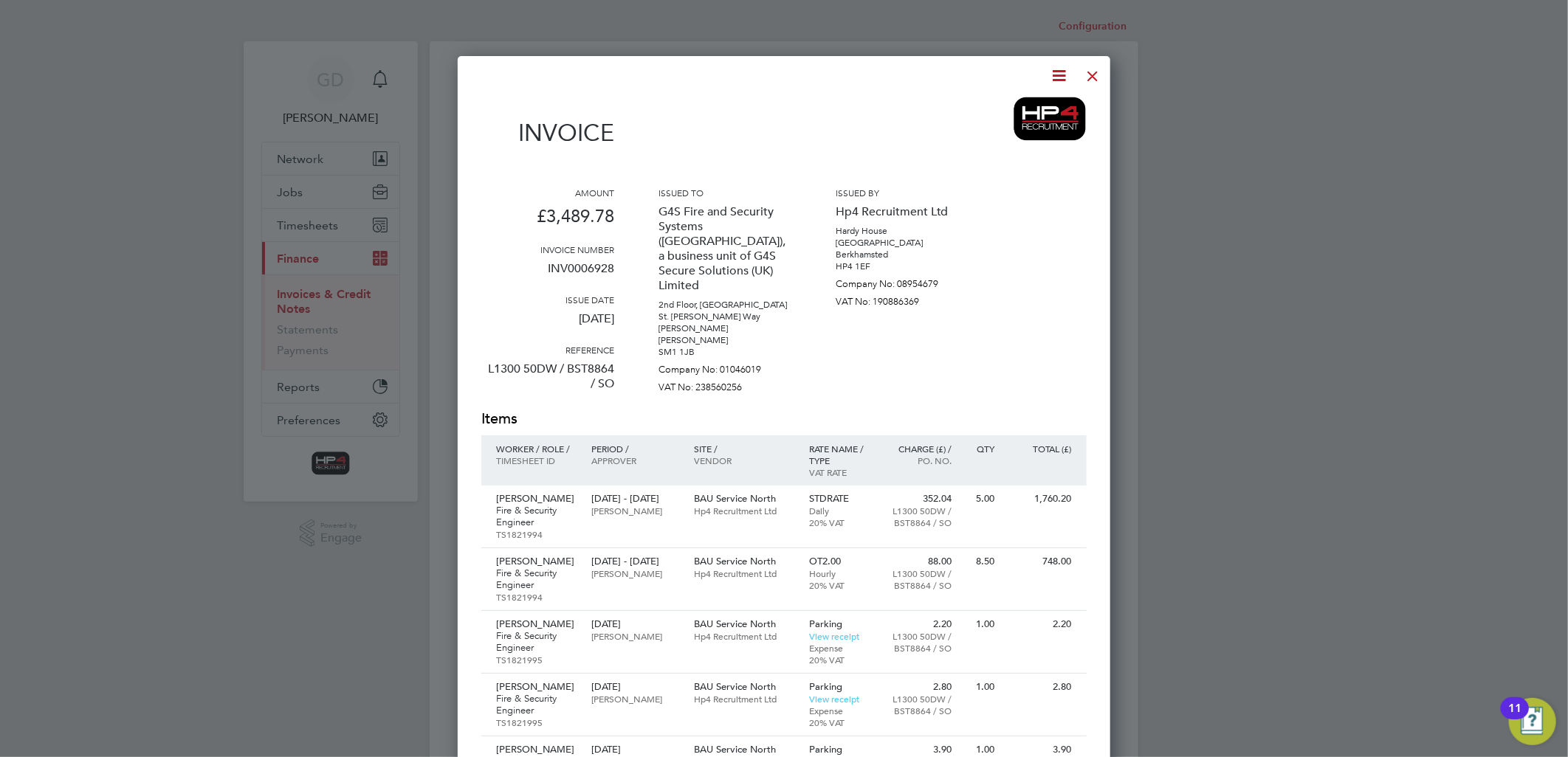
click at [1054, 78] on icon at bounding box center [1060, 76] width 19 height 19
click at [1045, 105] on li "Download Invoice" at bounding box center [1014, 111] width 102 height 21
click at [1096, 71] on div at bounding box center [1093, 72] width 26 height 26
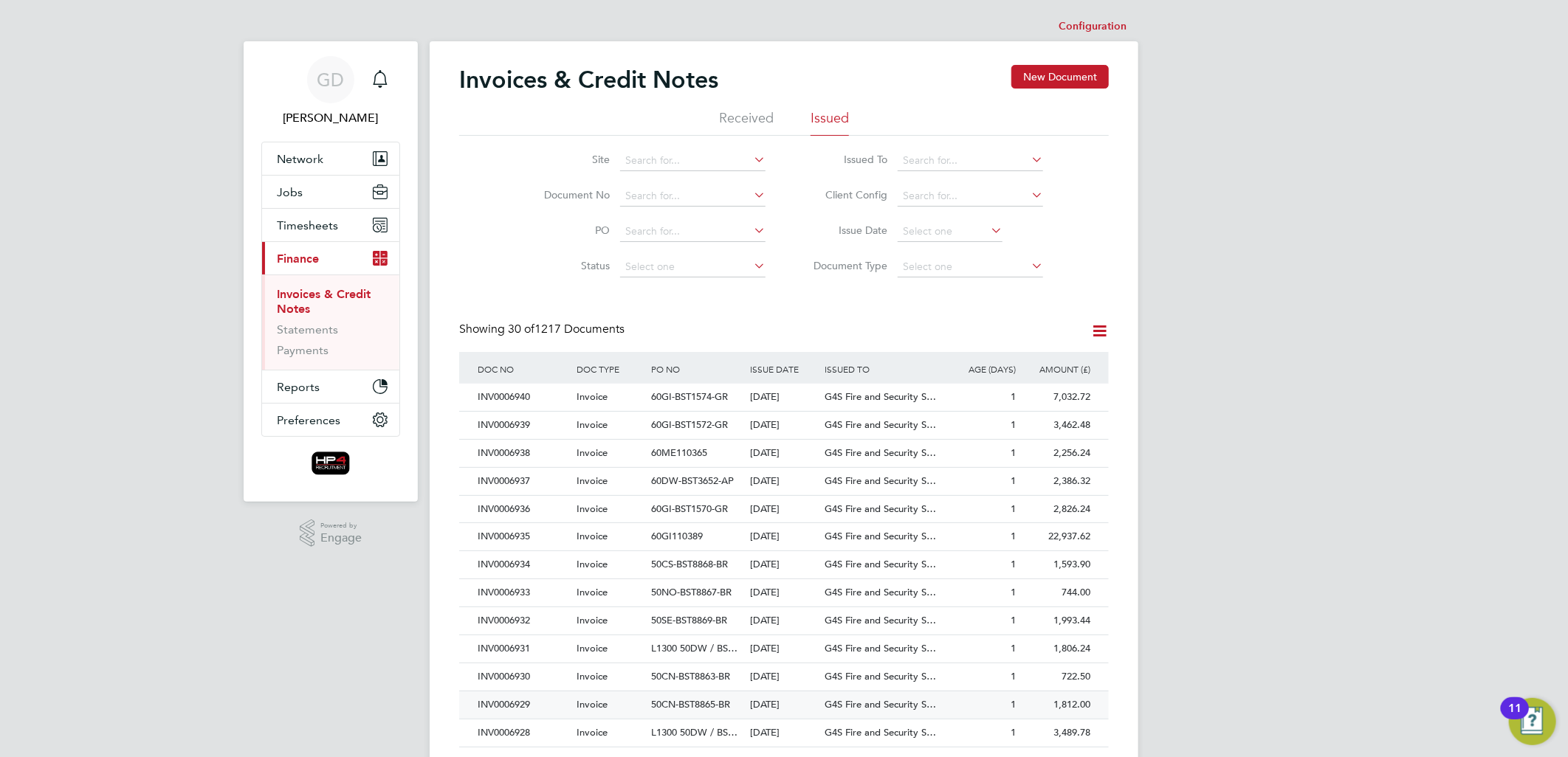
click at [500, 698] on div "INV0006929" at bounding box center [523, 704] width 99 height 27
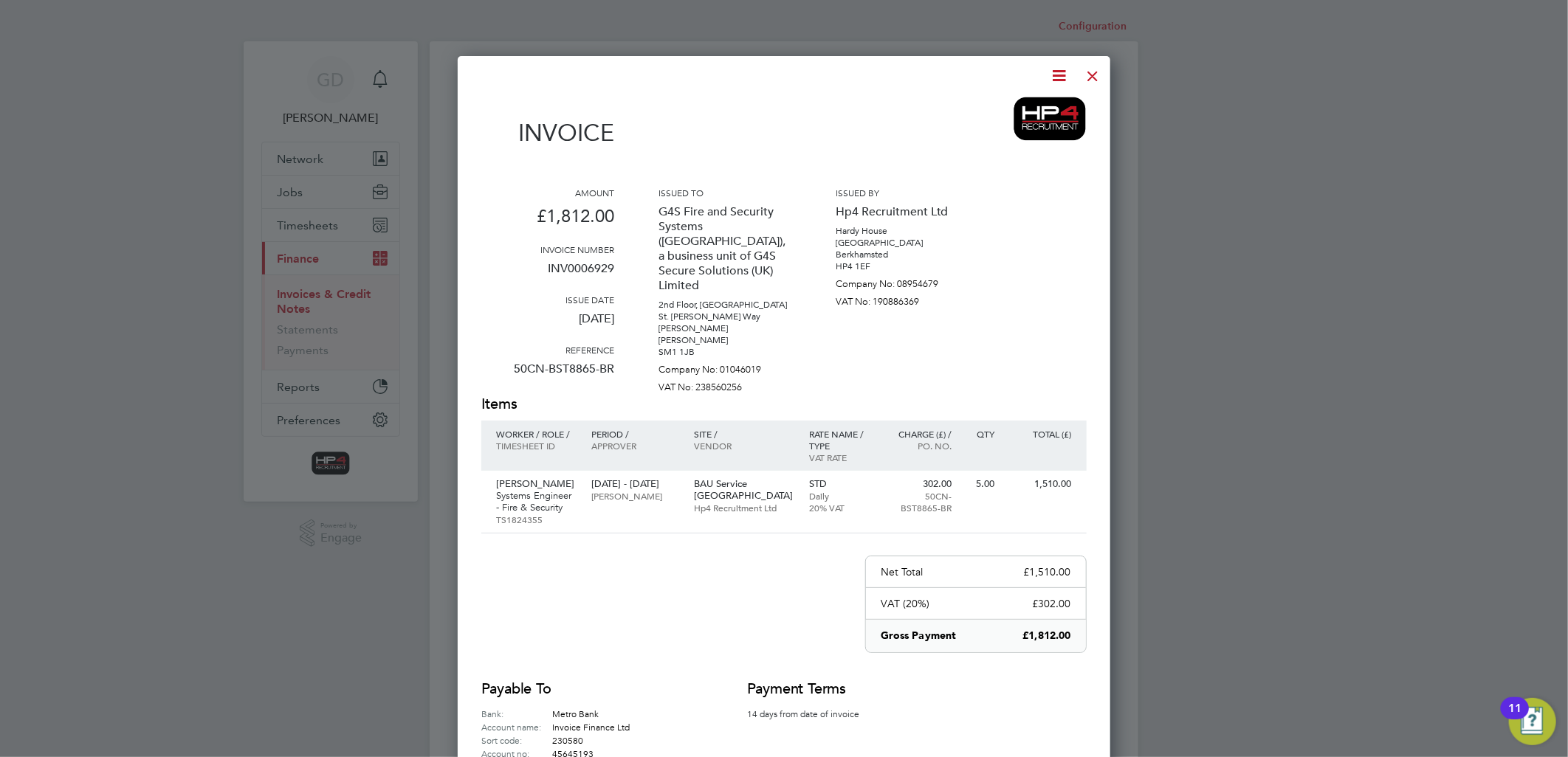
click at [1054, 79] on icon at bounding box center [1060, 76] width 19 height 19
click at [1015, 108] on li "Download Invoice" at bounding box center [1014, 111] width 102 height 21
click at [1089, 75] on div at bounding box center [1093, 72] width 26 height 26
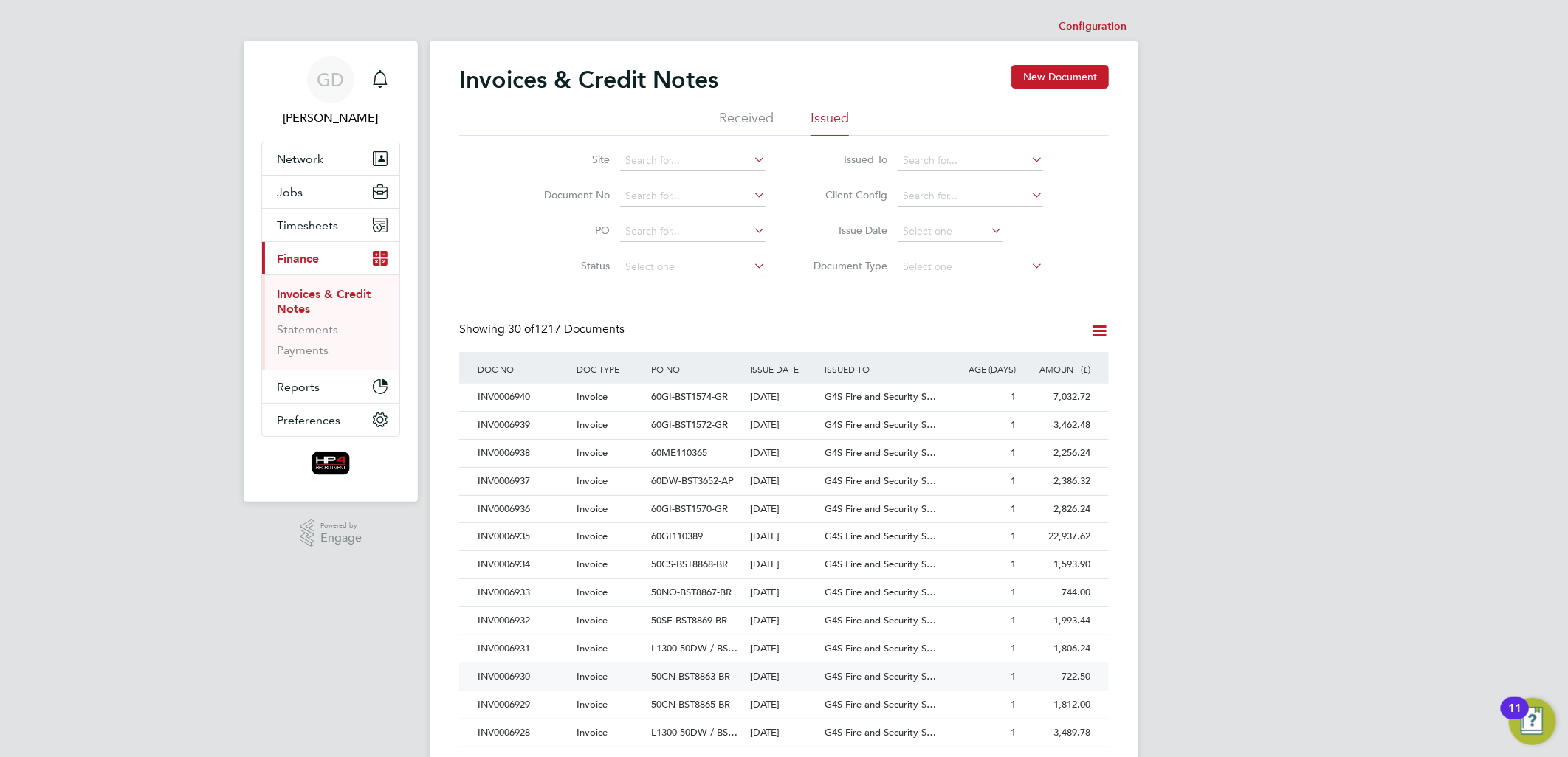
click at [514, 673] on div "INV0006930" at bounding box center [523, 677] width 99 height 27
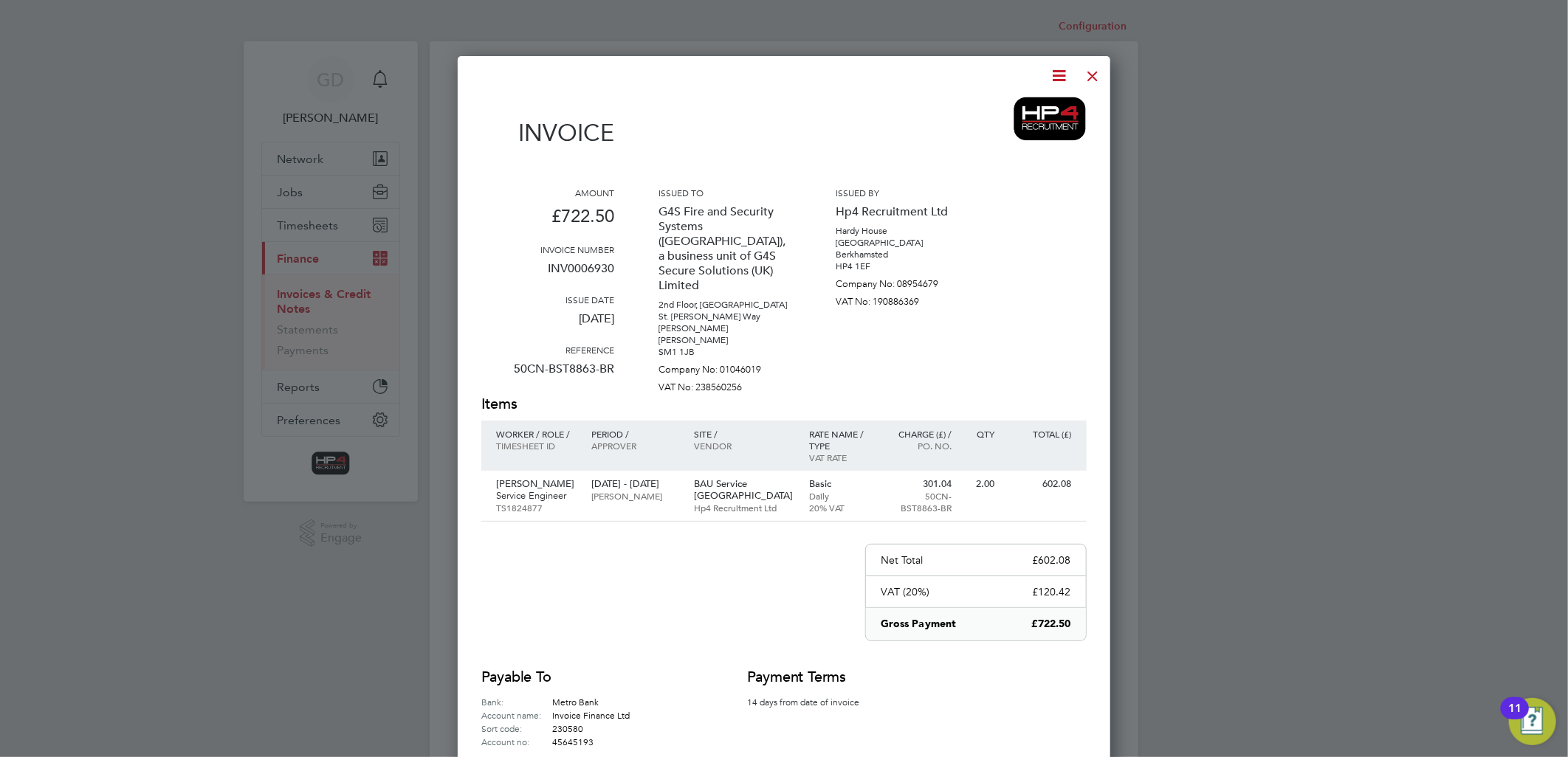
click at [1059, 75] on icon at bounding box center [1060, 76] width 19 height 19
click at [1003, 111] on li "Download Invoice" at bounding box center [1014, 111] width 102 height 21
click at [1089, 71] on div at bounding box center [1093, 72] width 26 height 26
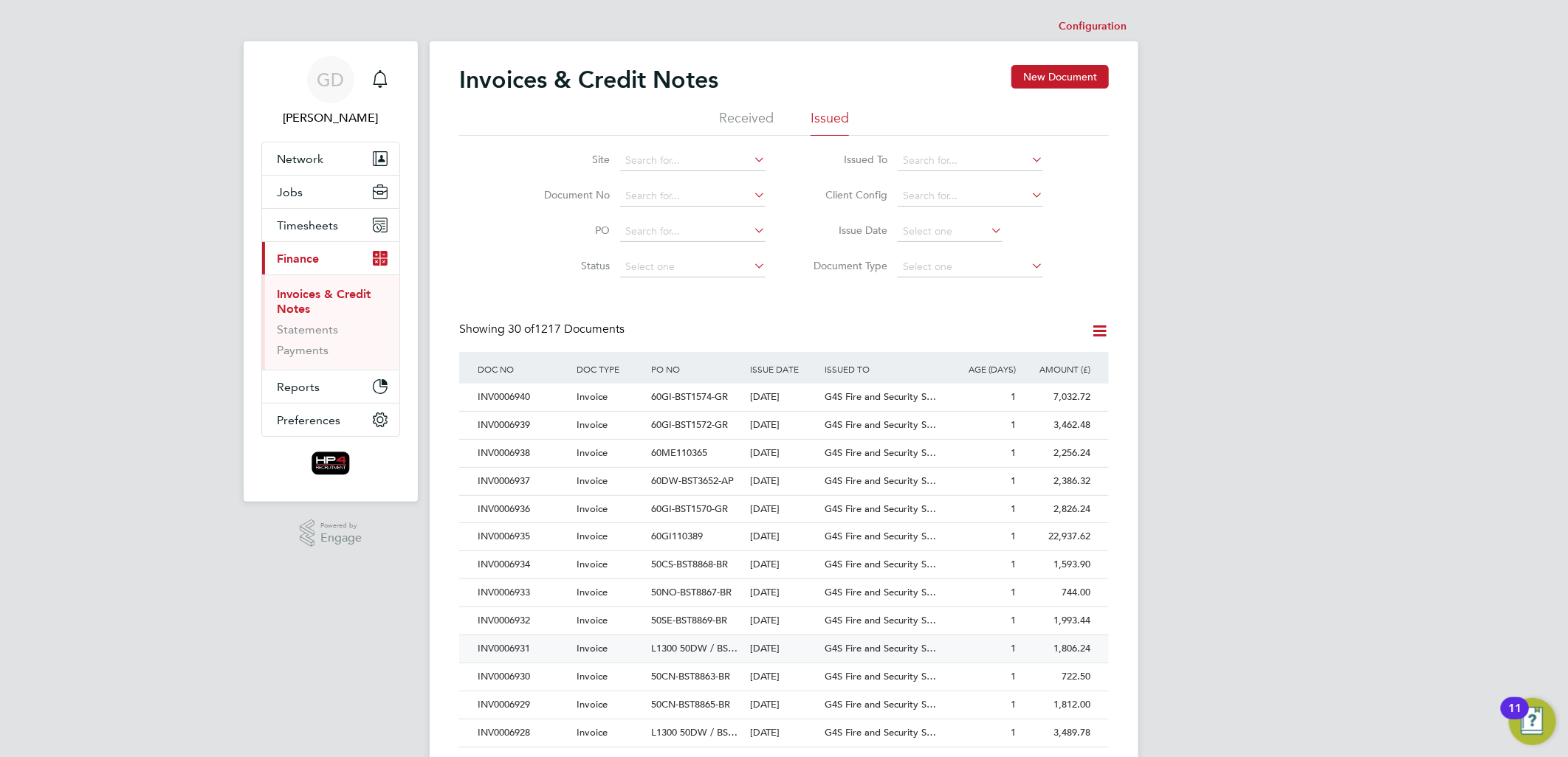
click at [522, 644] on div "INV0006931" at bounding box center [523, 649] width 99 height 27
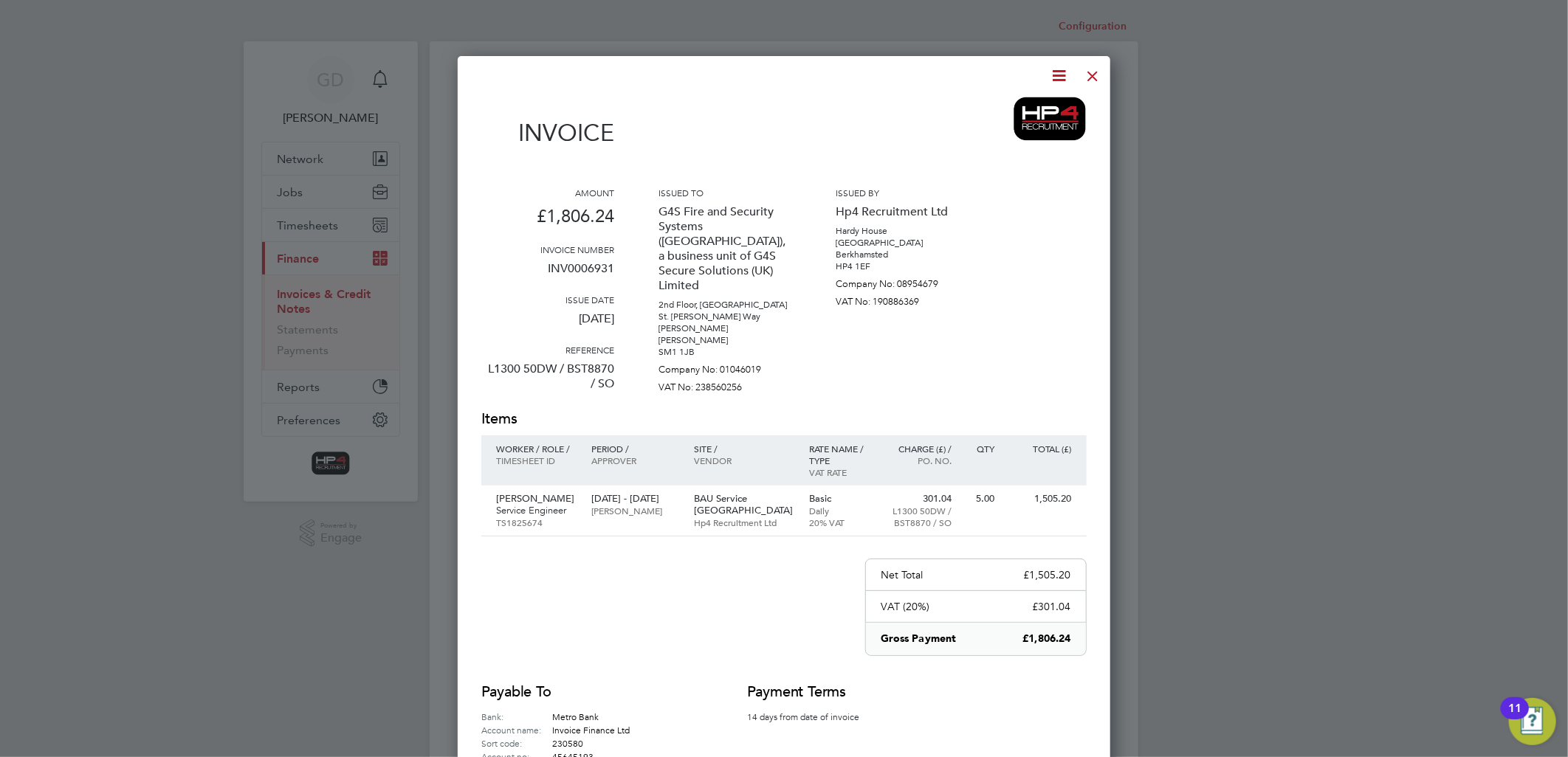
click at [1064, 75] on icon at bounding box center [1060, 76] width 19 height 19
click at [1030, 103] on li "Download Invoice" at bounding box center [1014, 111] width 102 height 21
click at [1094, 79] on div at bounding box center [1093, 72] width 26 height 26
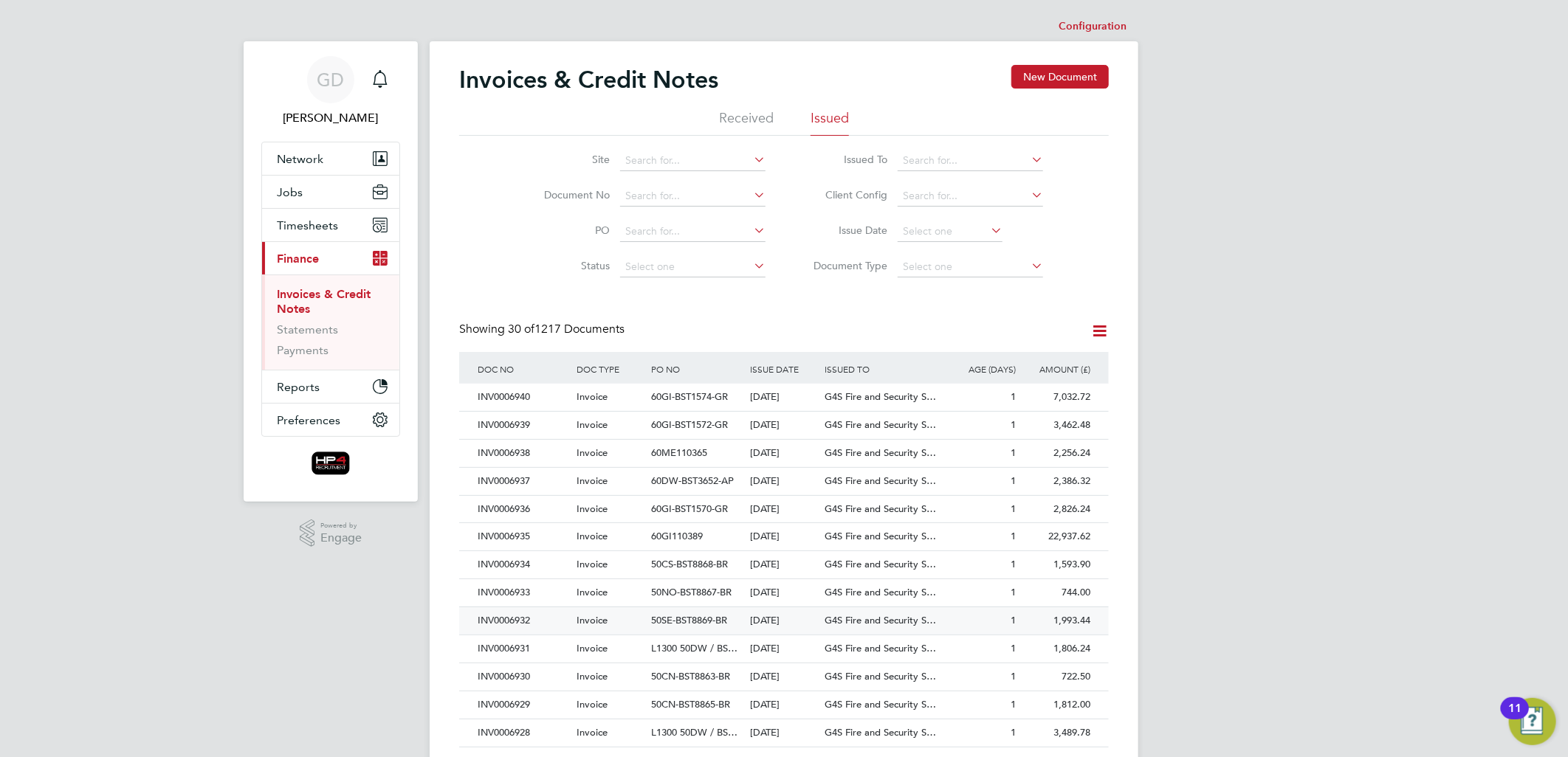
click at [520, 620] on div "INV0006932" at bounding box center [523, 621] width 99 height 27
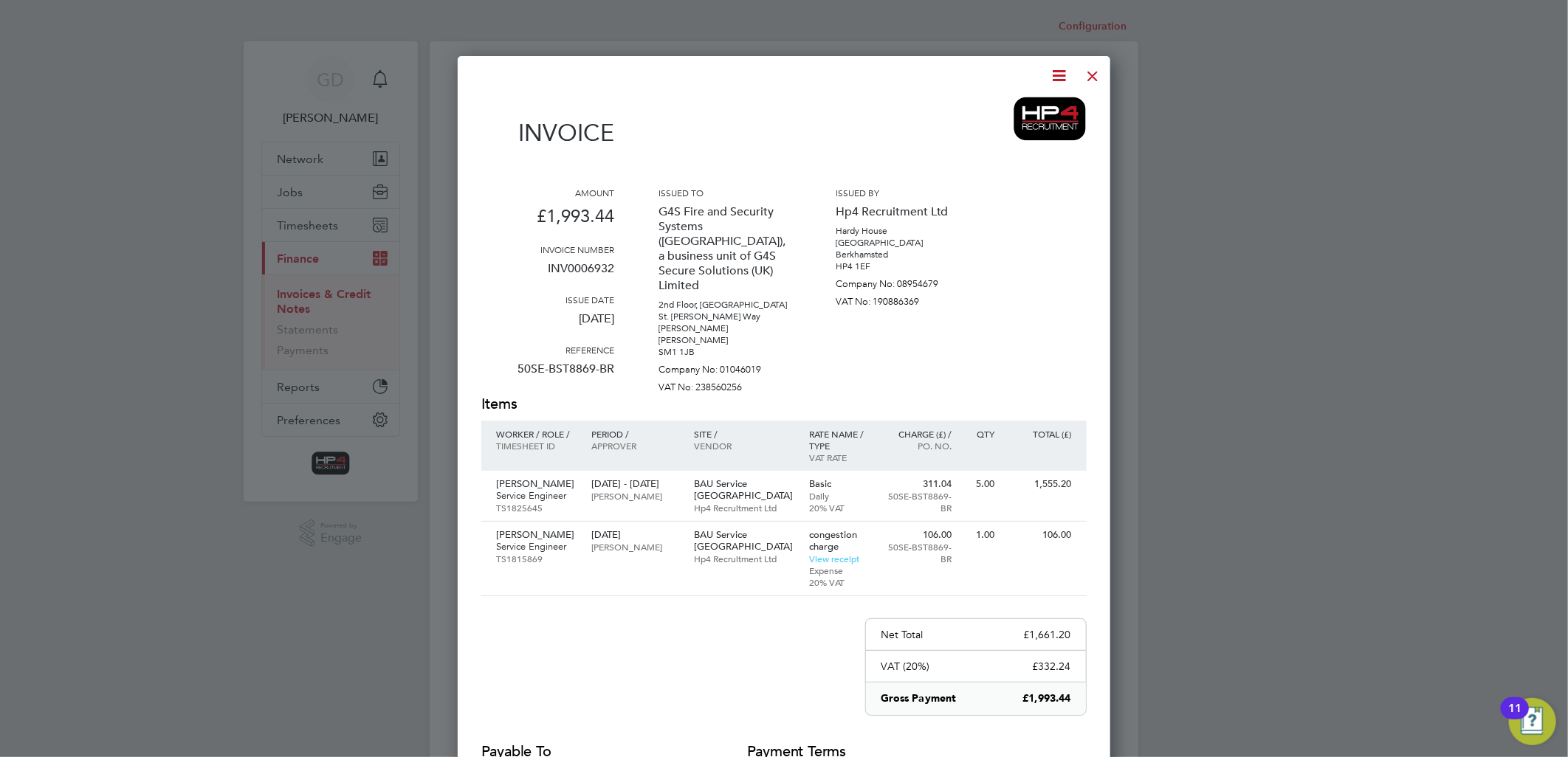
click at [1059, 72] on icon at bounding box center [1060, 76] width 19 height 19
click at [1030, 113] on li "Download Invoice" at bounding box center [1014, 111] width 102 height 21
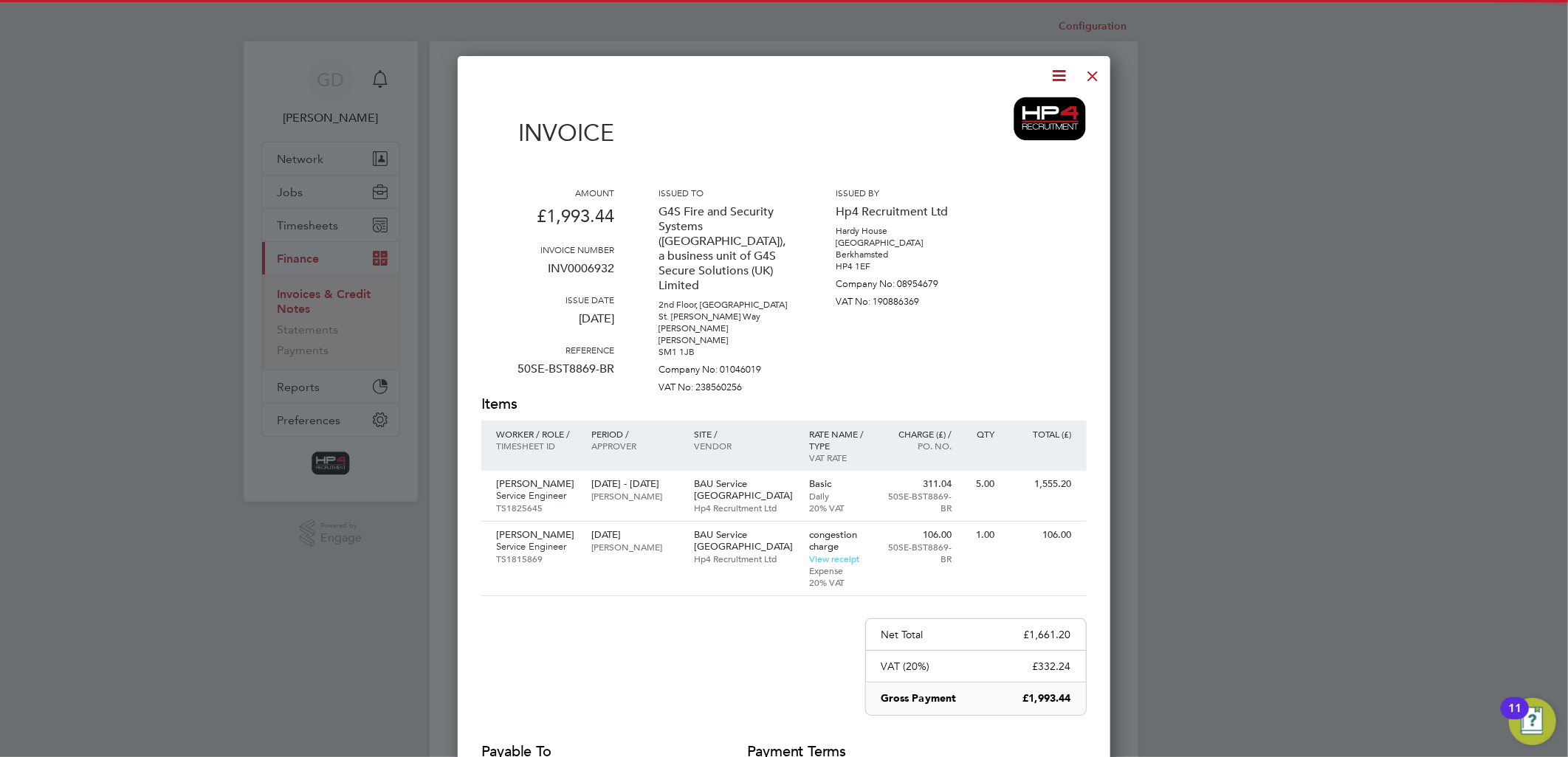
click at [1090, 75] on div at bounding box center [1093, 72] width 26 height 26
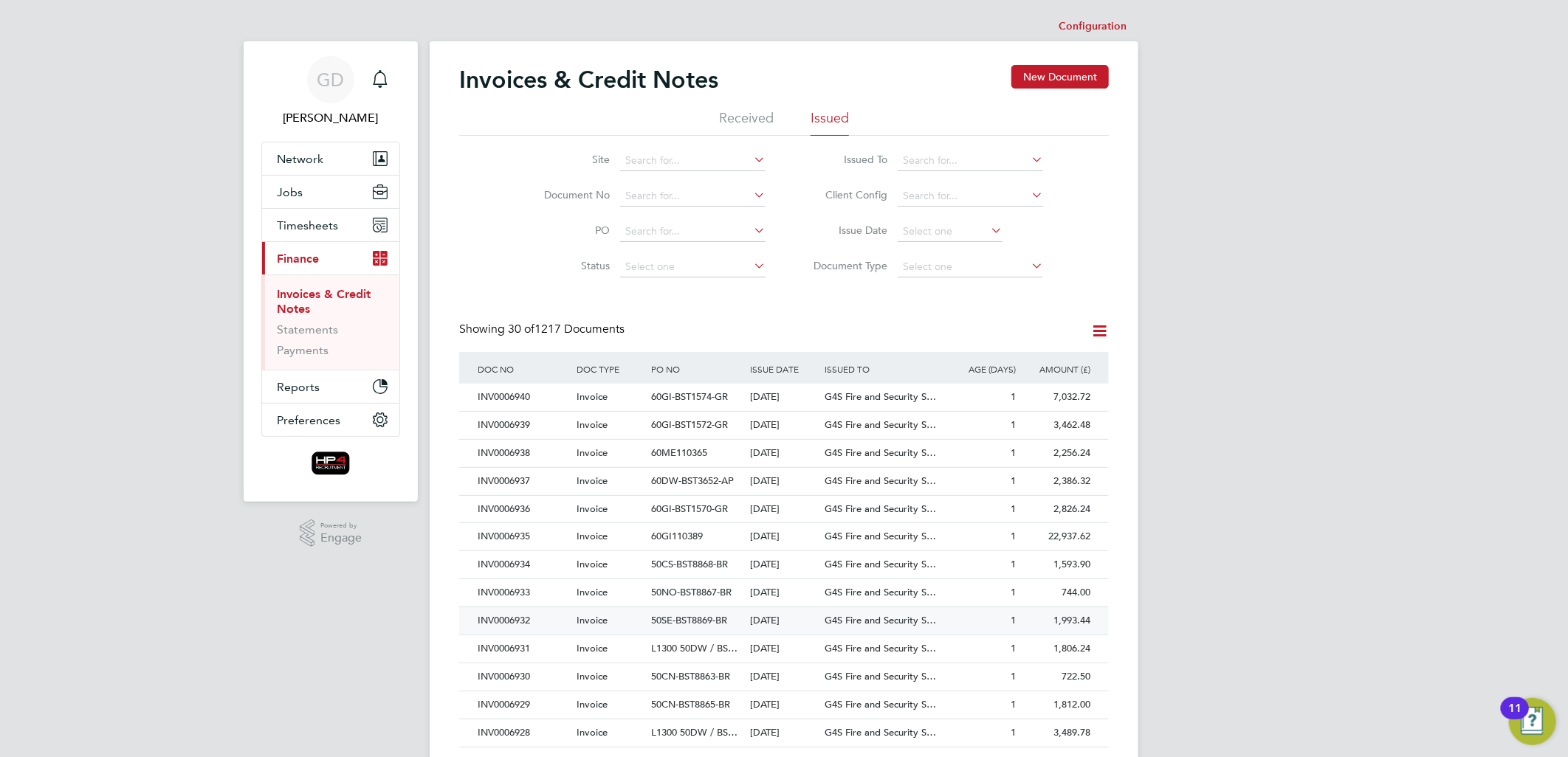
click at [519, 616] on div "INV0006932" at bounding box center [523, 621] width 99 height 27
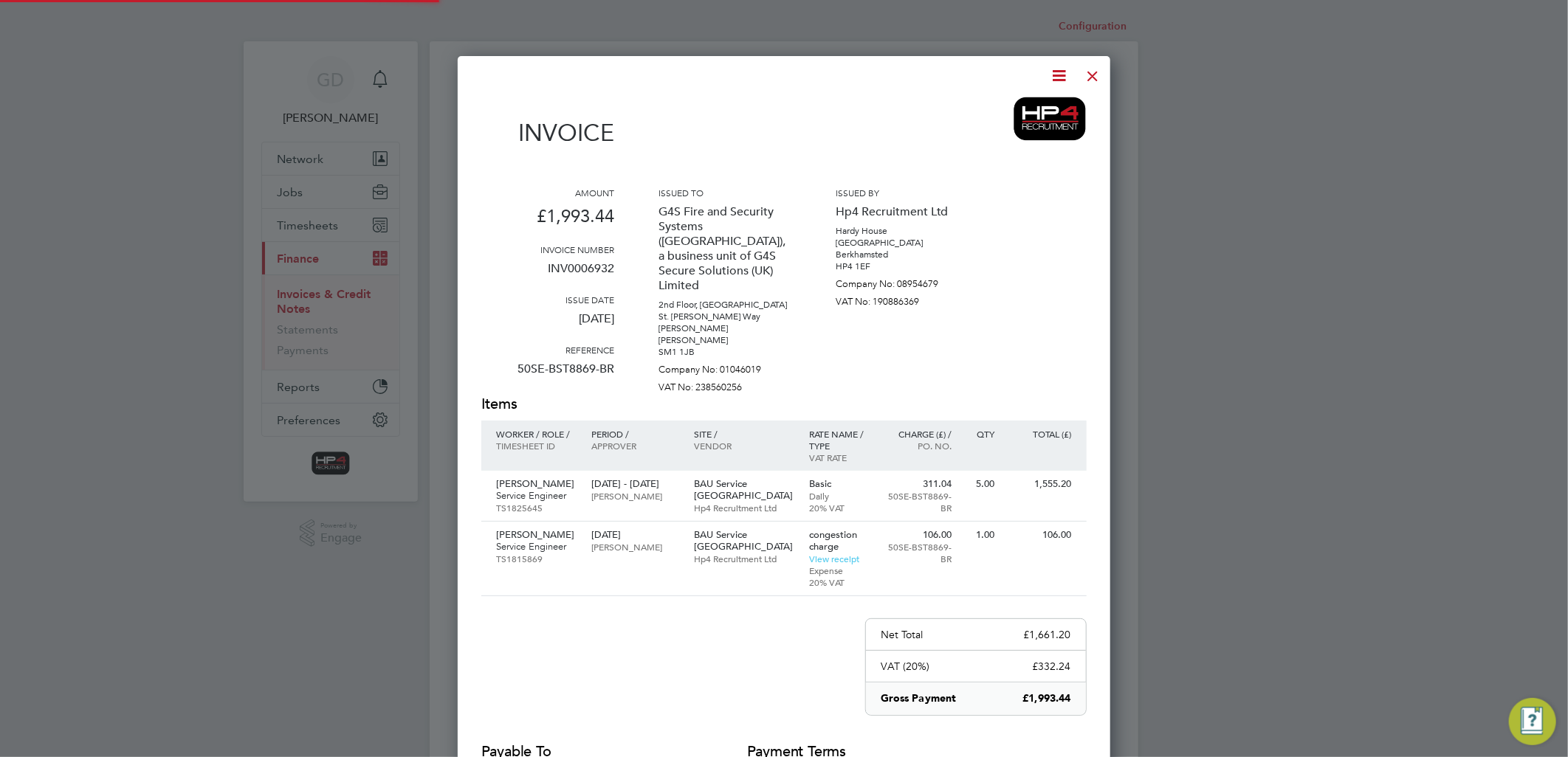
scroll to position [848, 654]
click at [1093, 75] on div at bounding box center [1093, 72] width 26 height 26
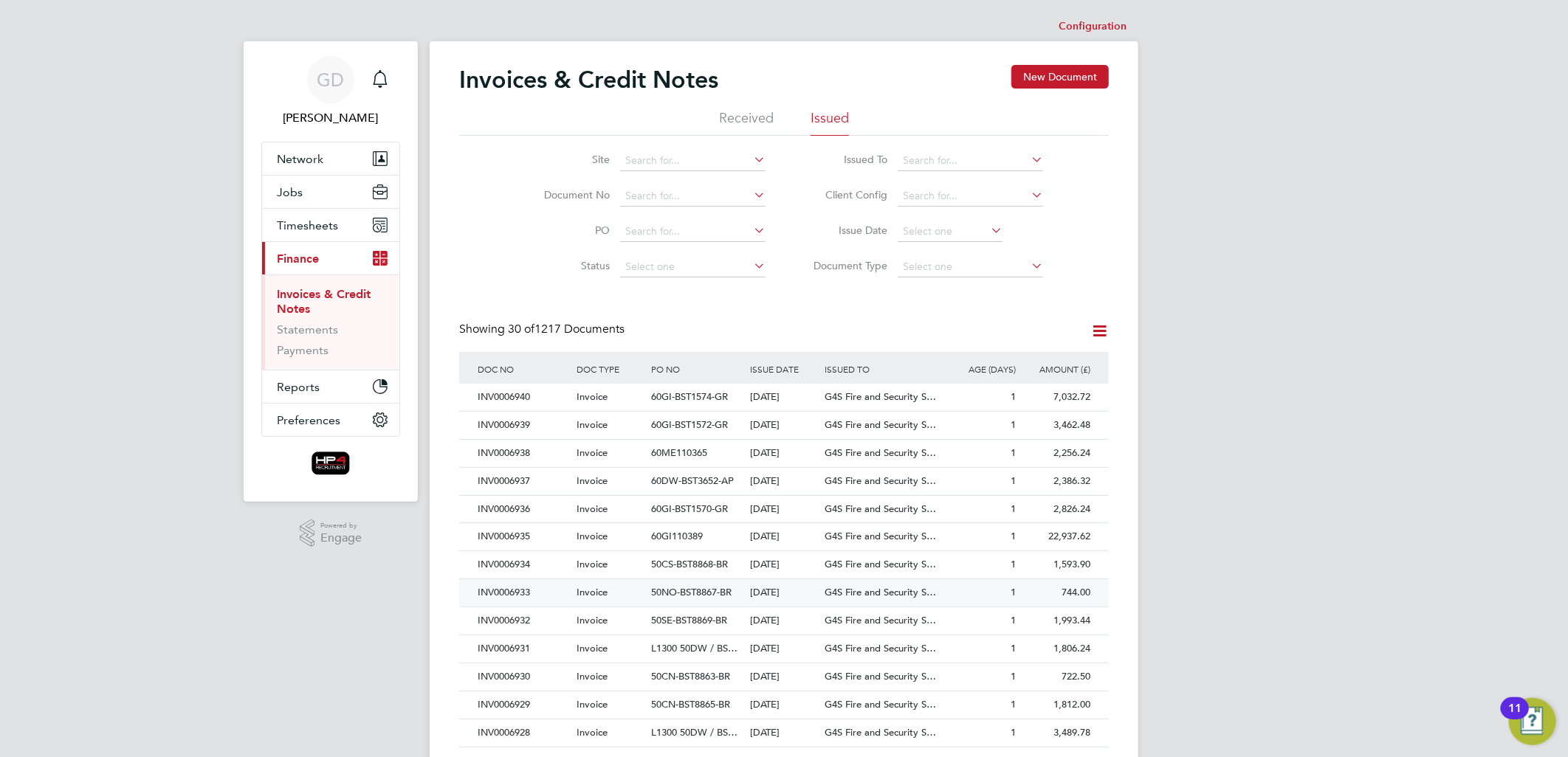
click at [514, 591] on div "INV0006933" at bounding box center [523, 592] width 99 height 27
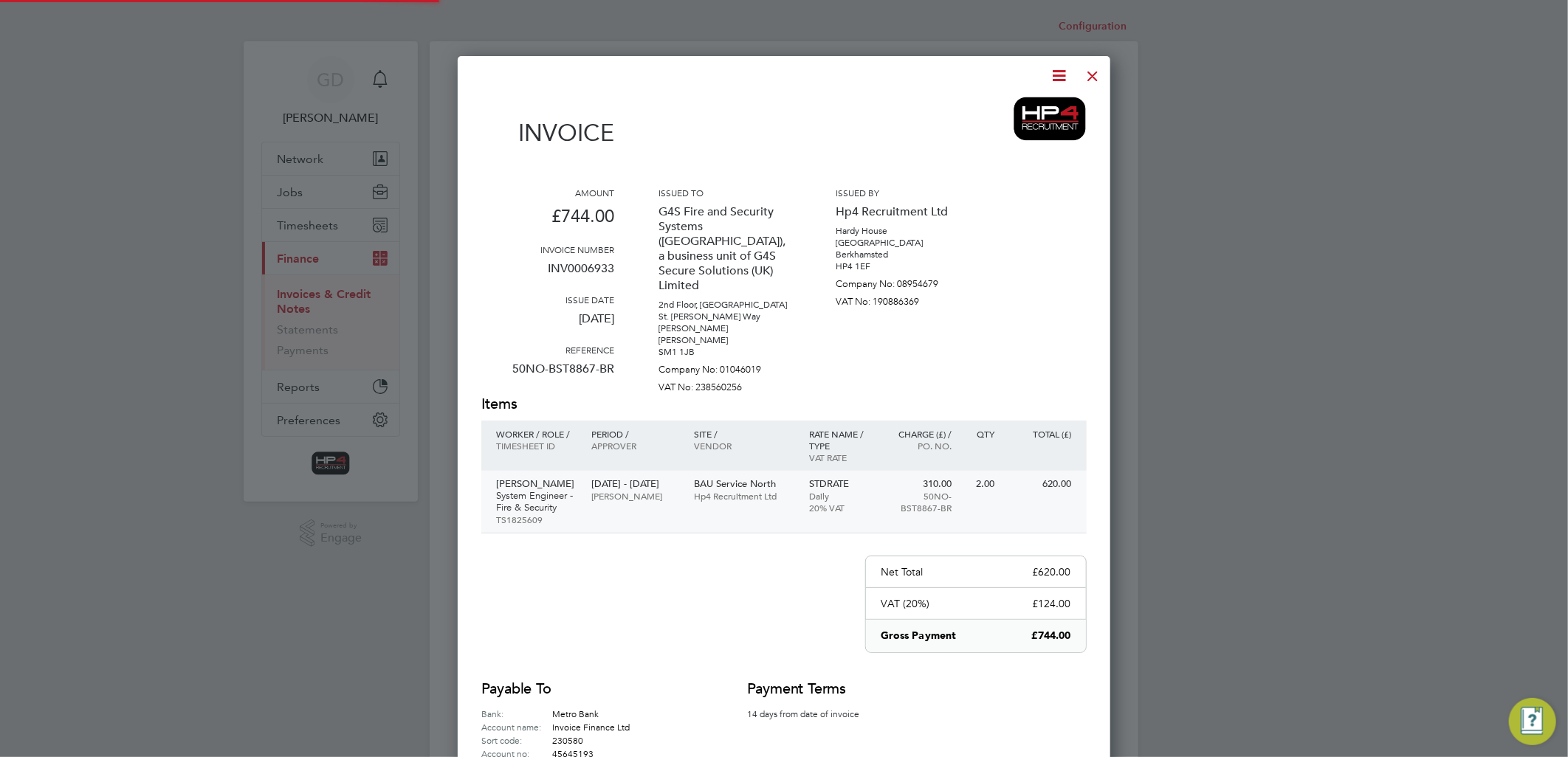
scroll to position [786, 654]
click at [1059, 71] on icon at bounding box center [1060, 76] width 19 height 19
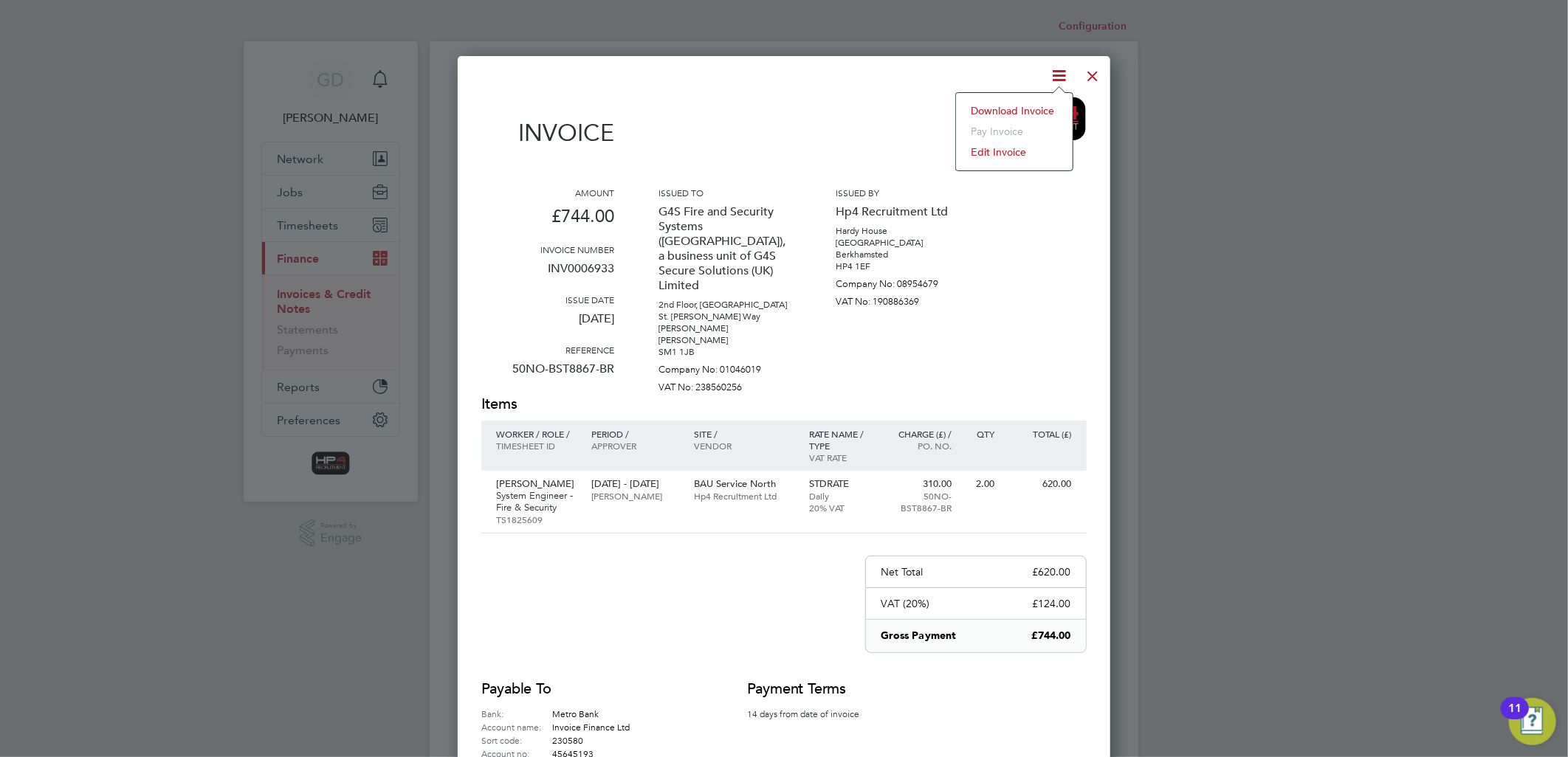
click at [1028, 108] on li "Download Invoice" at bounding box center [1014, 111] width 102 height 21
click at [1089, 75] on div at bounding box center [1093, 72] width 26 height 26
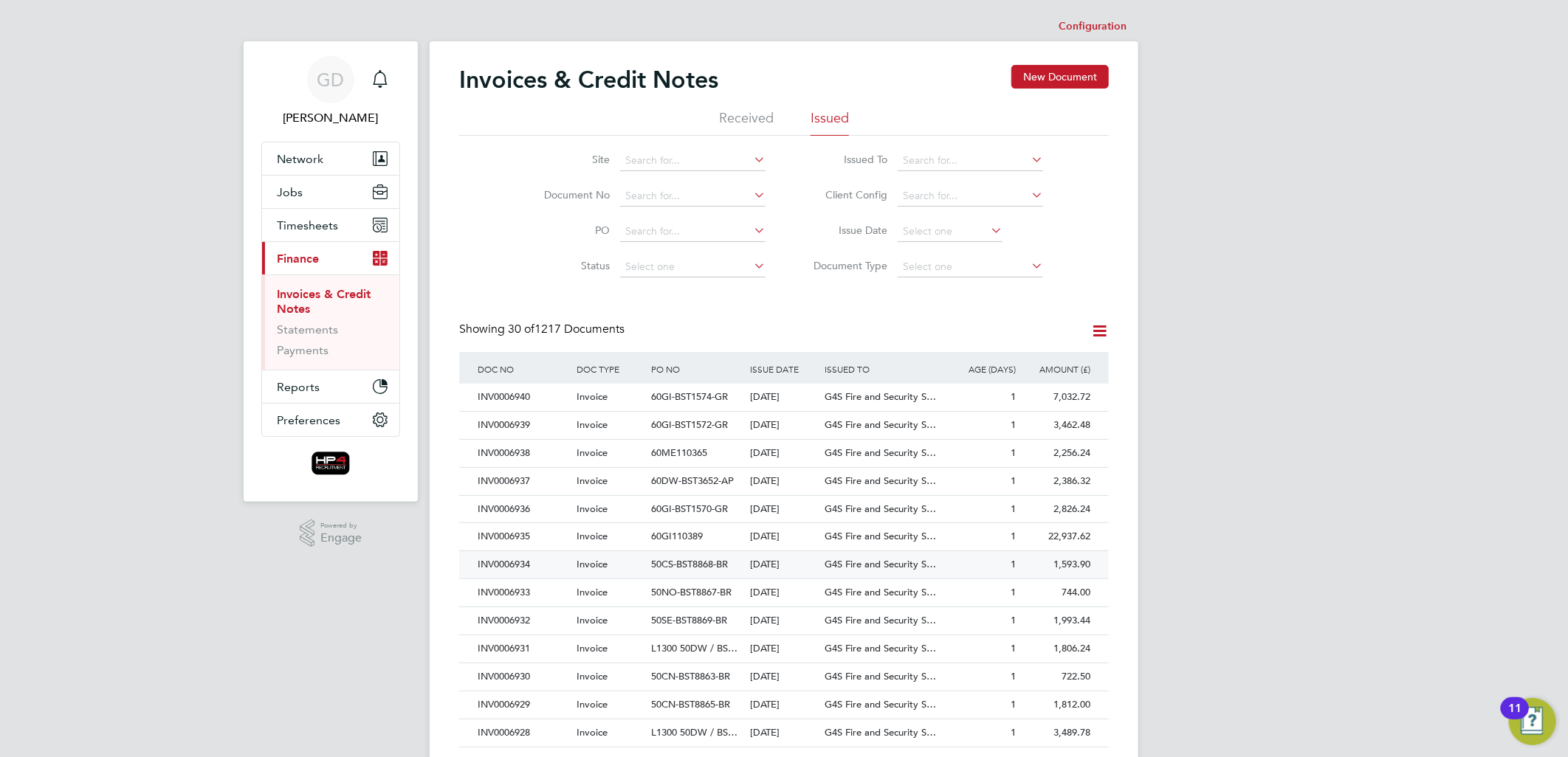
click at [493, 561] on div "INV0006934" at bounding box center [523, 564] width 99 height 27
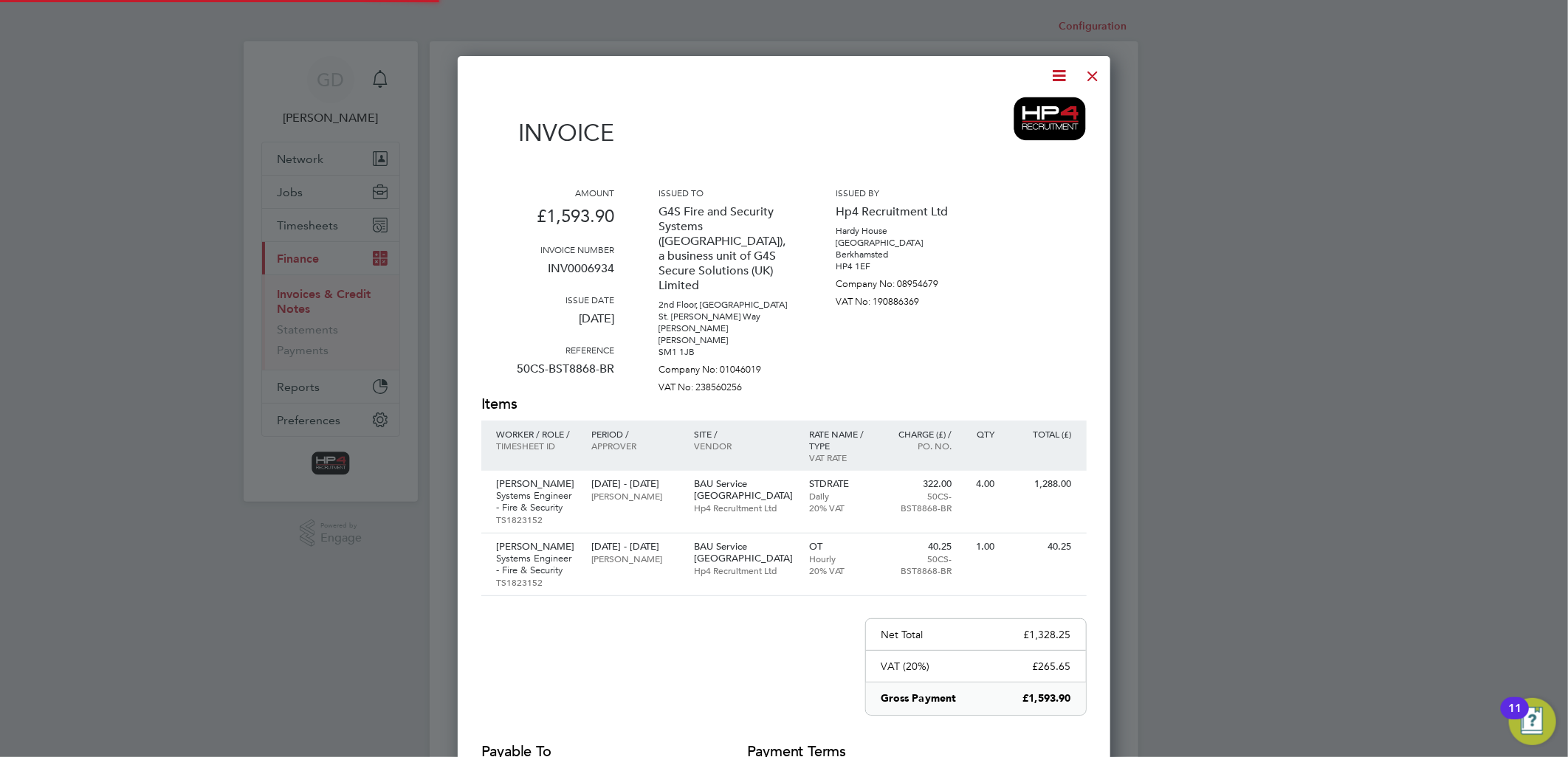
scroll to position [848, 654]
click at [1056, 74] on icon at bounding box center [1060, 76] width 19 height 19
click at [1008, 109] on li "Download Invoice" at bounding box center [1014, 111] width 102 height 21
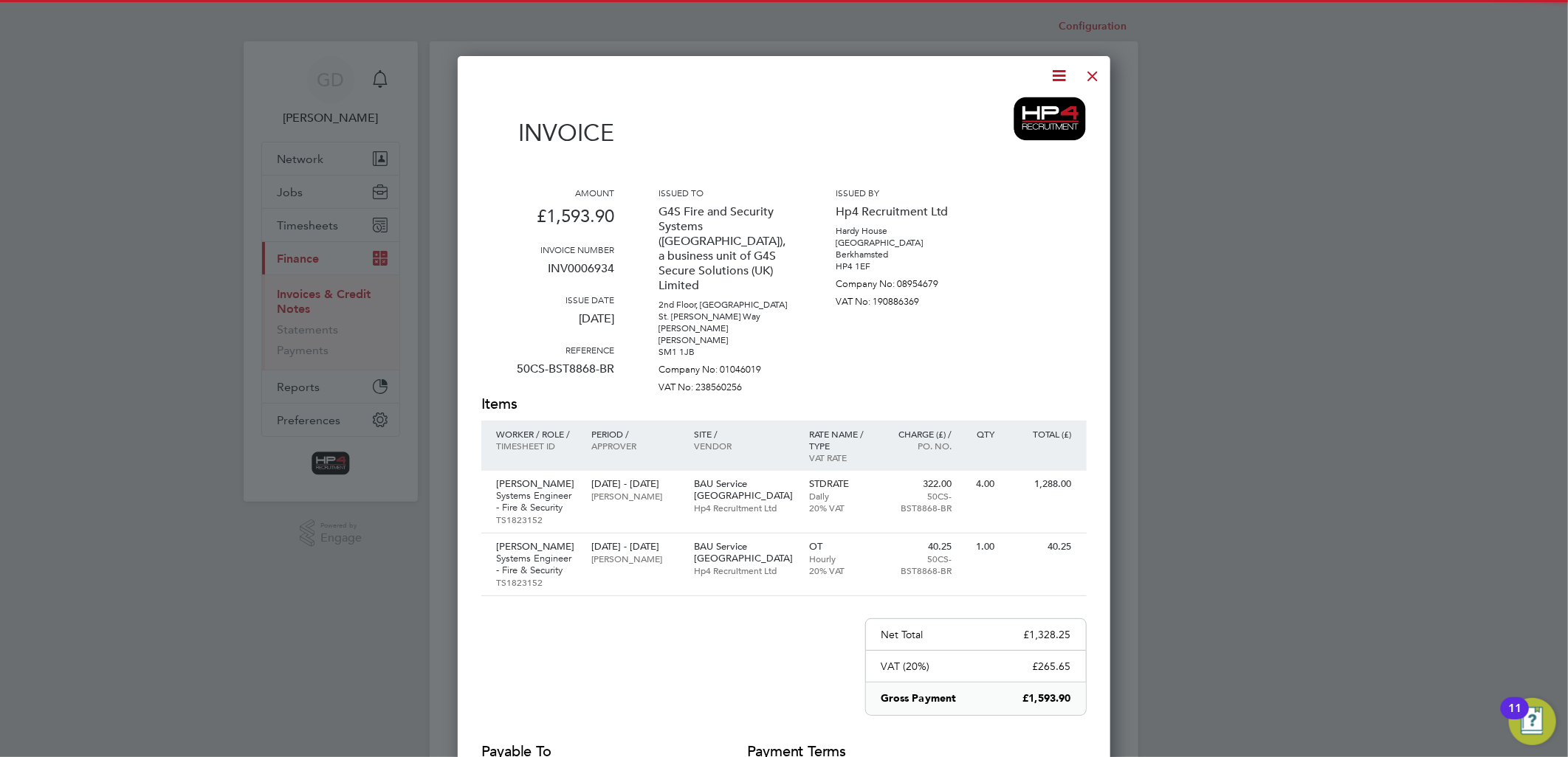
click at [1094, 71] on div at bounding box center [1093, 72] width 26 height 26
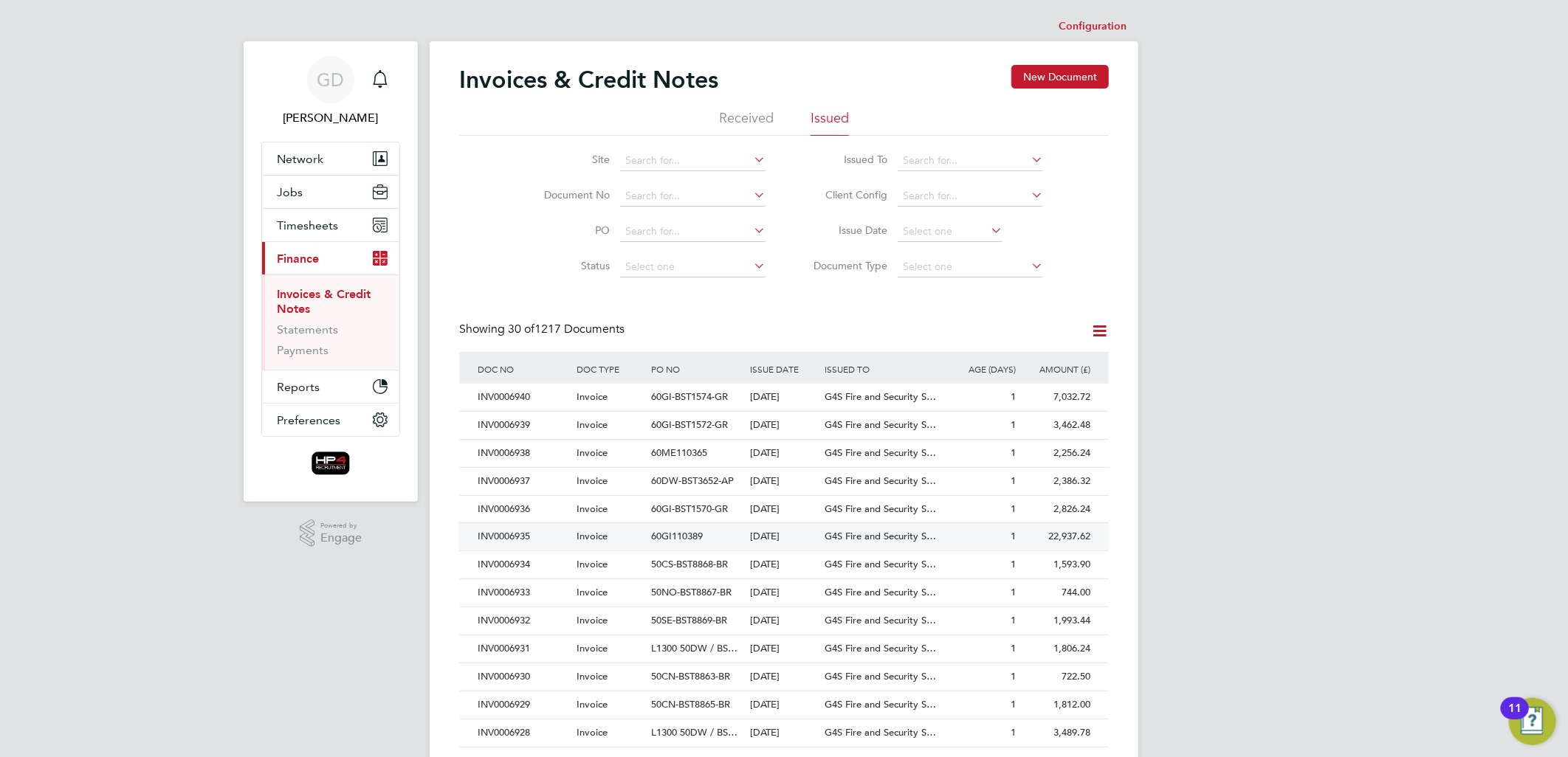
click at [489, 537] on div "INV0006935" at bounding box center [523, 536] width 99 height 27
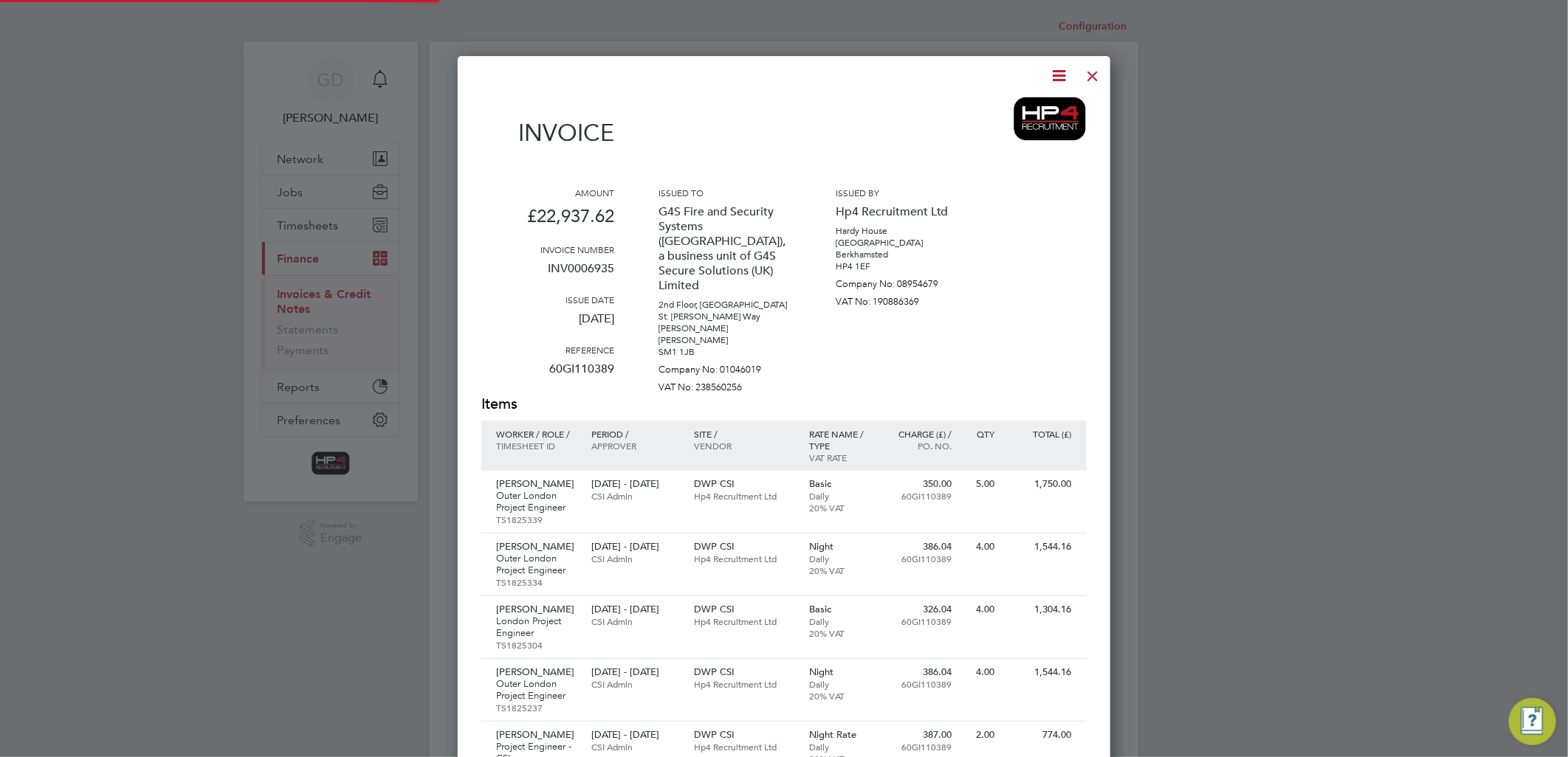
scroll to position [1577, 654]
click at [1058, 74] on icon at bounding box center [1060, 76] width 19 height 19
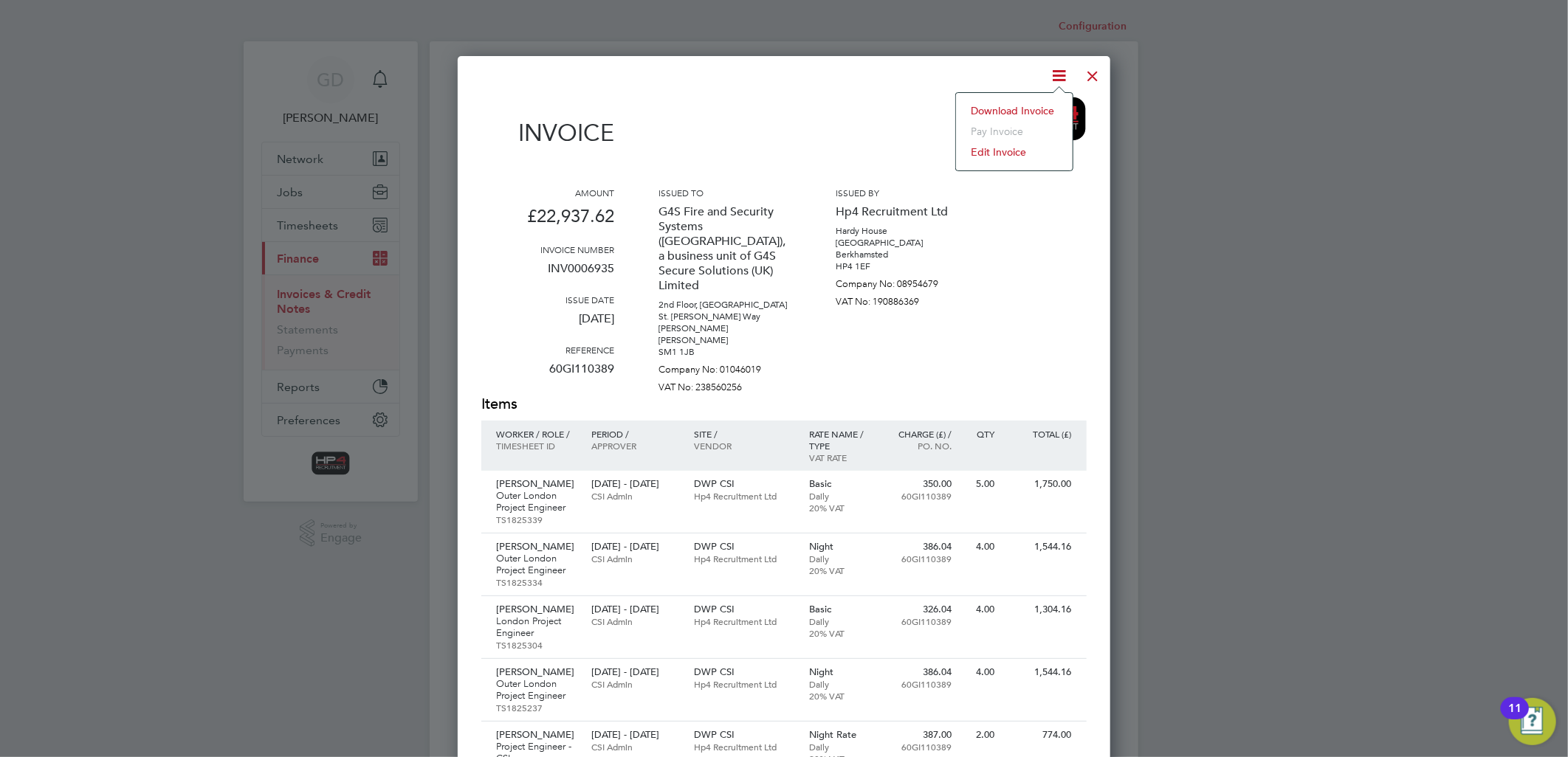
click at [1027, 112] on li "Download Invoice" at bounding box center [1014, 111] width 102 height 21
click at [1095, 72] on div at bounding box center [1093, 72] width 26 height 26
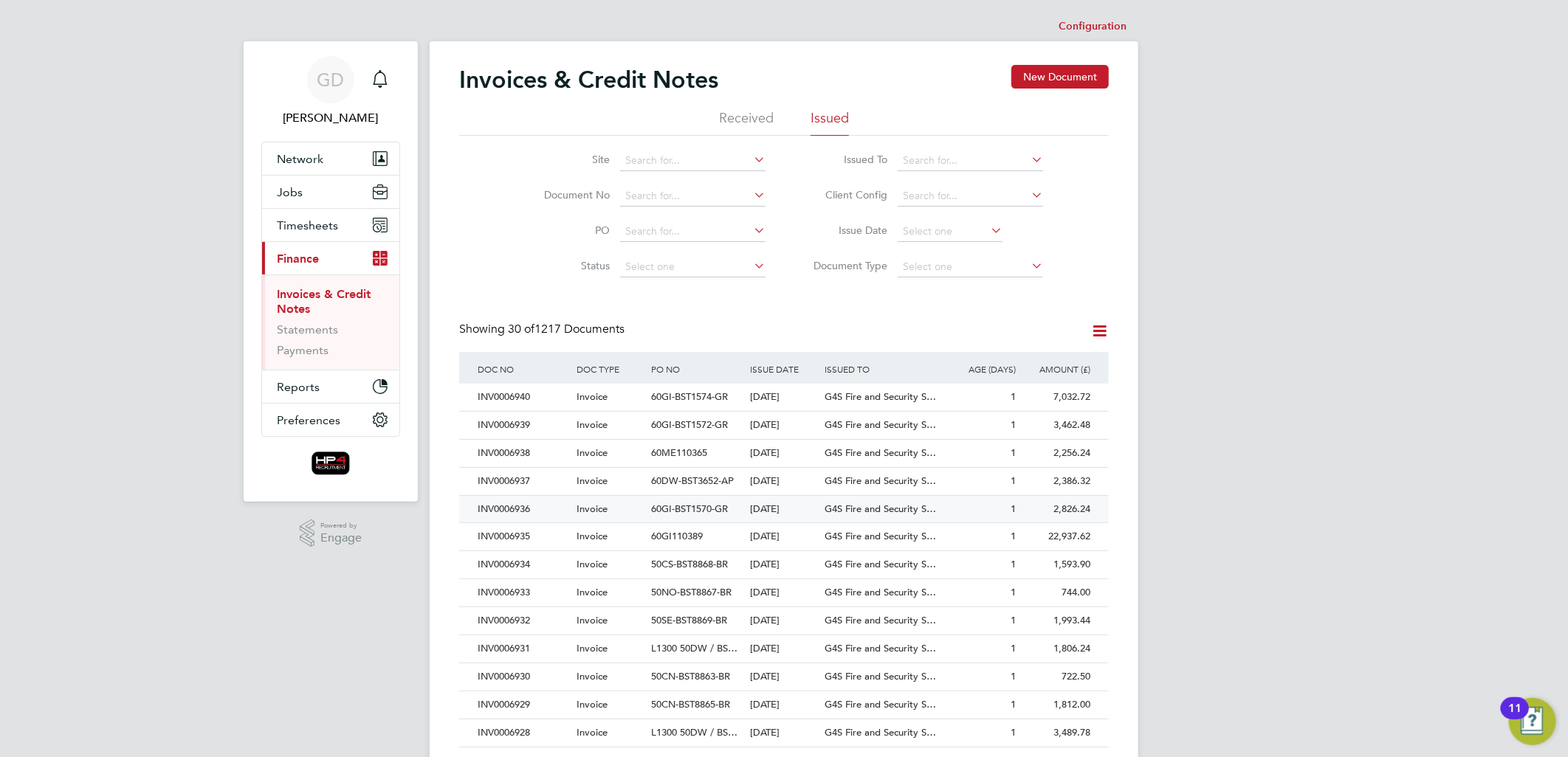
click at [513, 505] on div "INV0006936" at bounding box center [523, 509] width 99 height 27
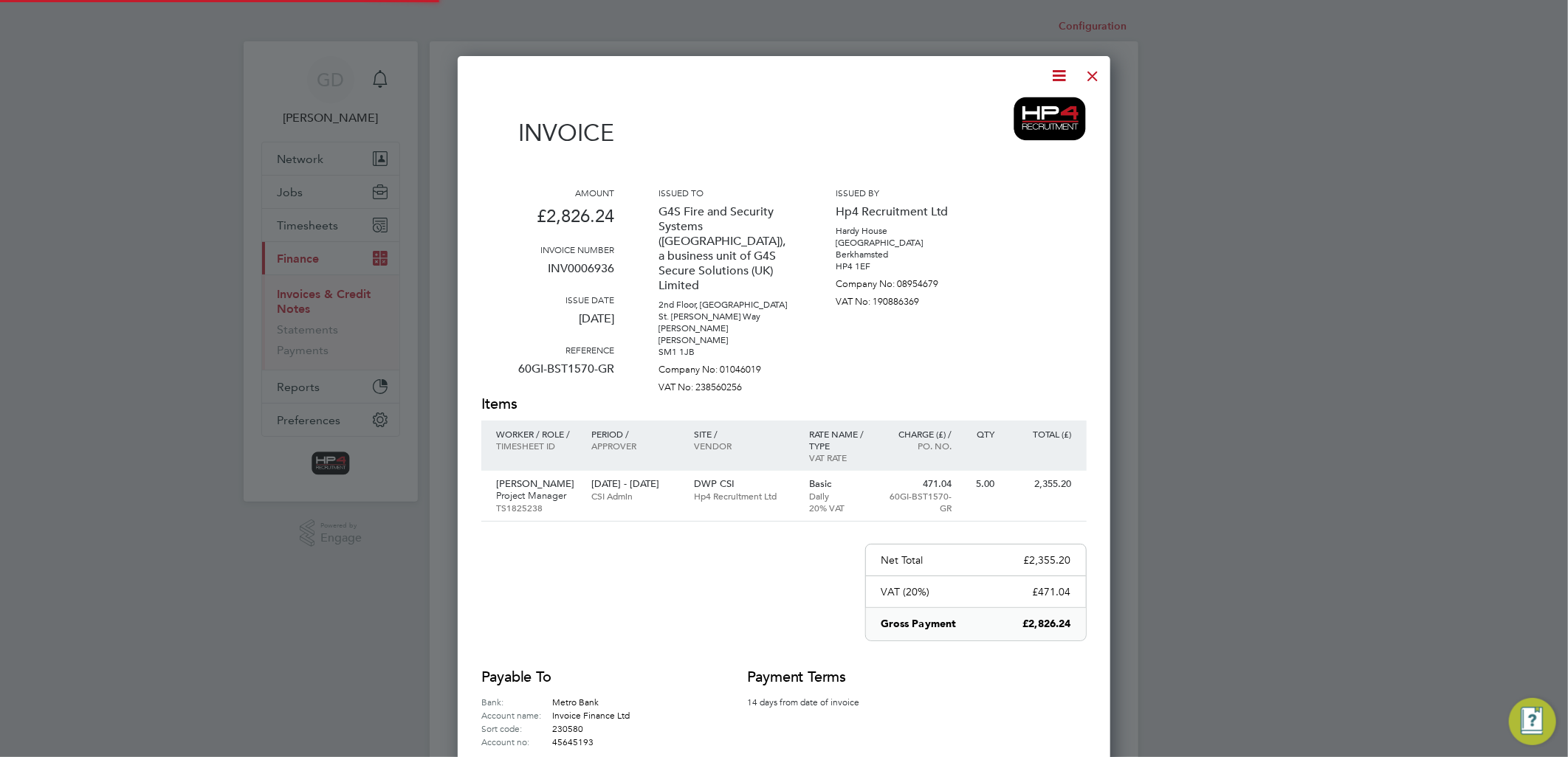
scroll to position [773, 654]
click at [1057, 76] on icon at bounding box center [1060, 76] width 19 height 19
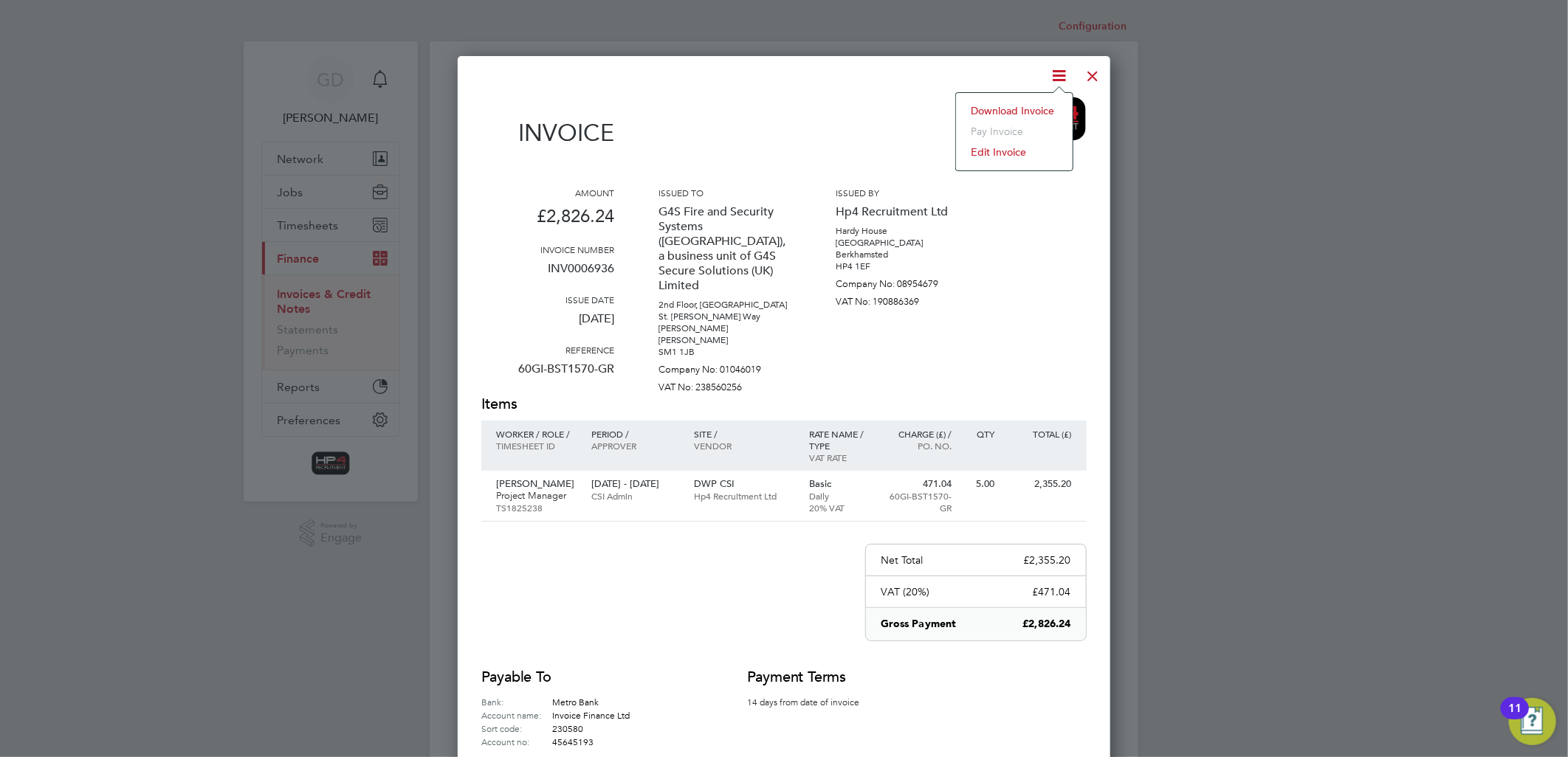
click at [1036, 111] on li "Download Invoice" at bounding box center [1014, 111] width 102 height 21
click at [1091, 71] on div at bounding box center [1093, 72] width 26 height 26
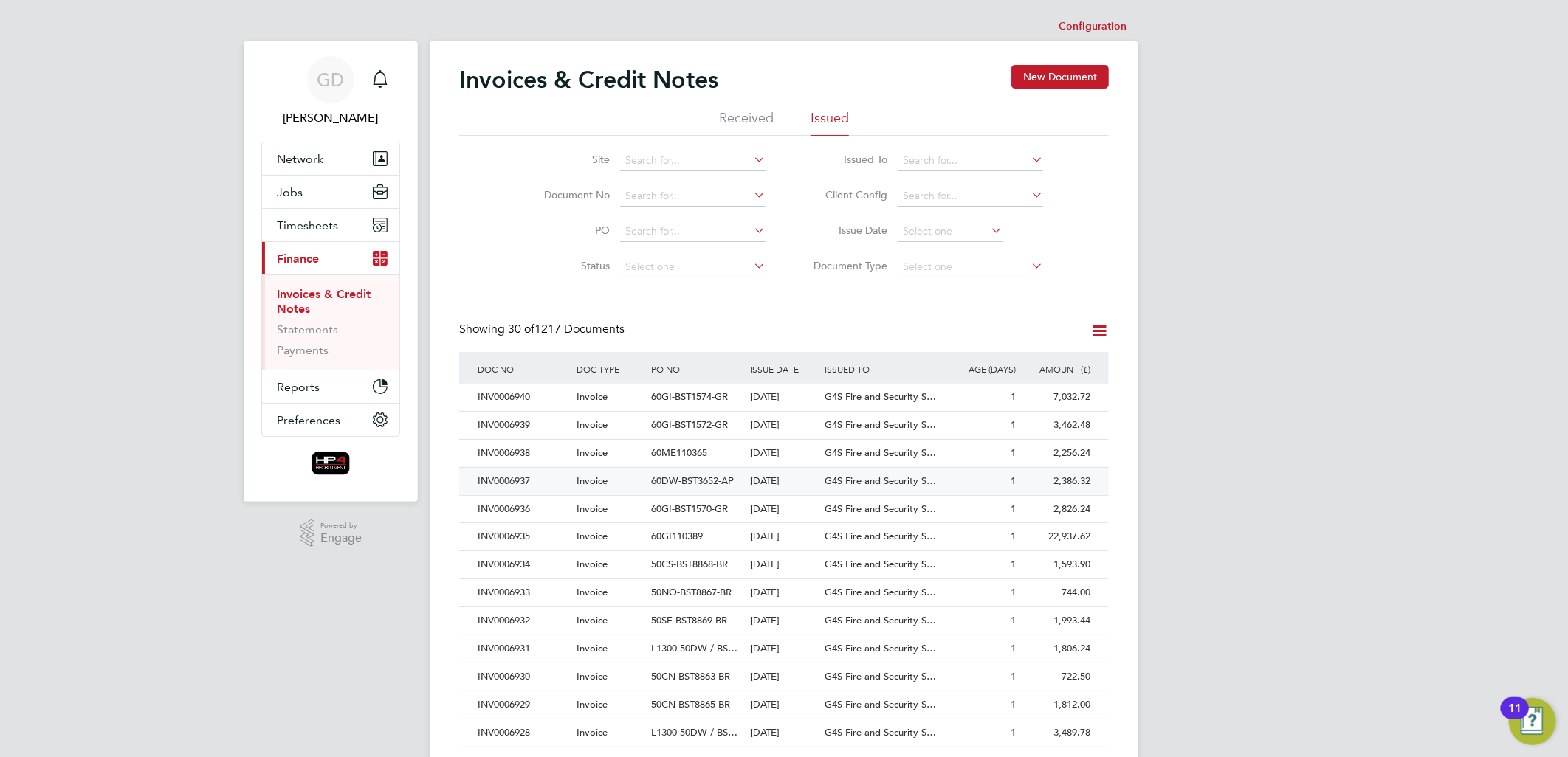
click at [510, 484] on div "INV0006937" at bounding box center [523, 481] width 99 height 27
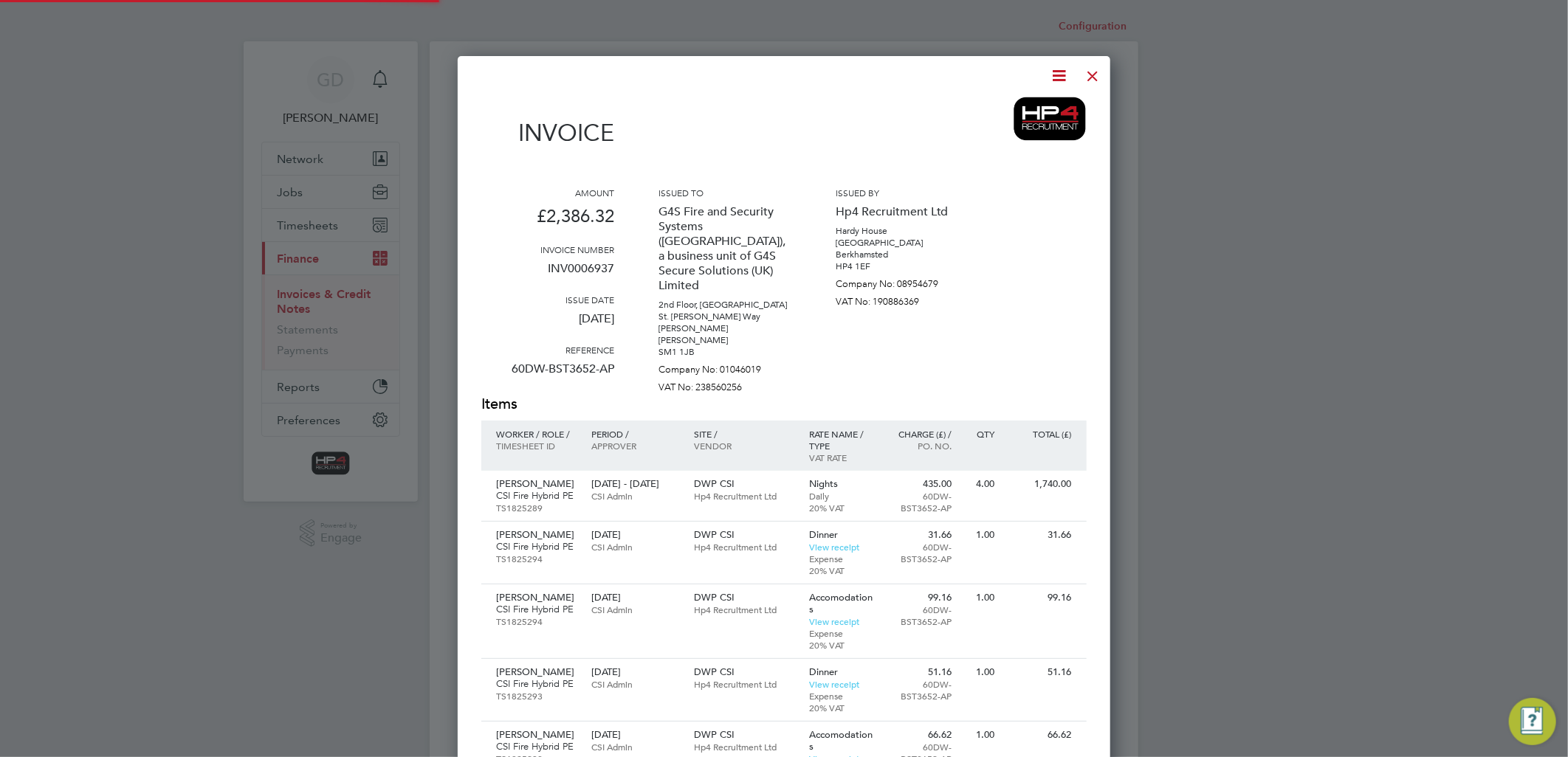
scroll to position [1050, 654]
click at [1056, 75] on icon at bounding box center [1060, 76] width 19 height 19
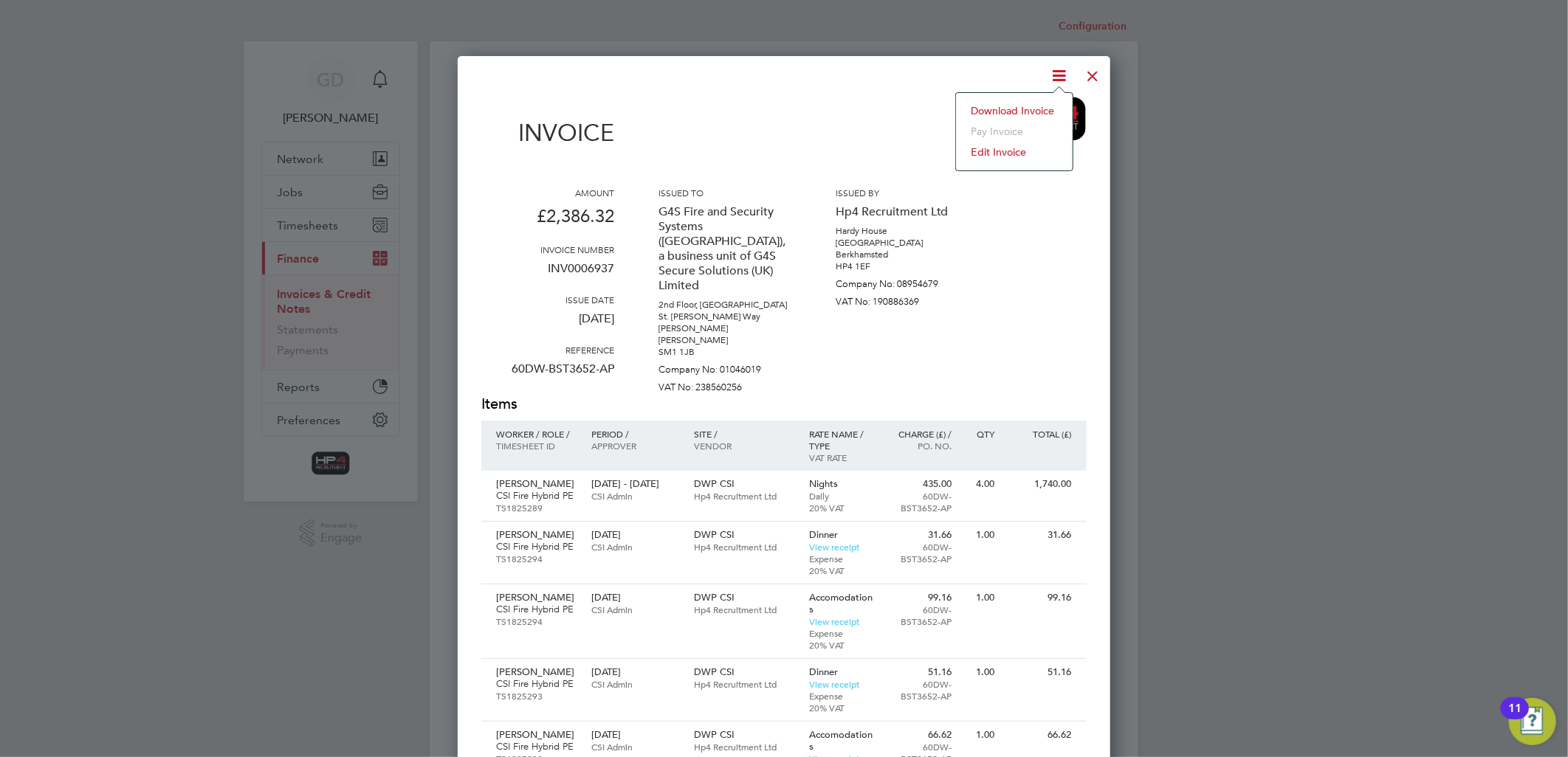
click at [1034, 114] on li "Download Invoice" at bounding box center [1014, 111] width 102 height 21
click at [1087, 75] on div at bounding box center [1093, 72] width 26 height 26
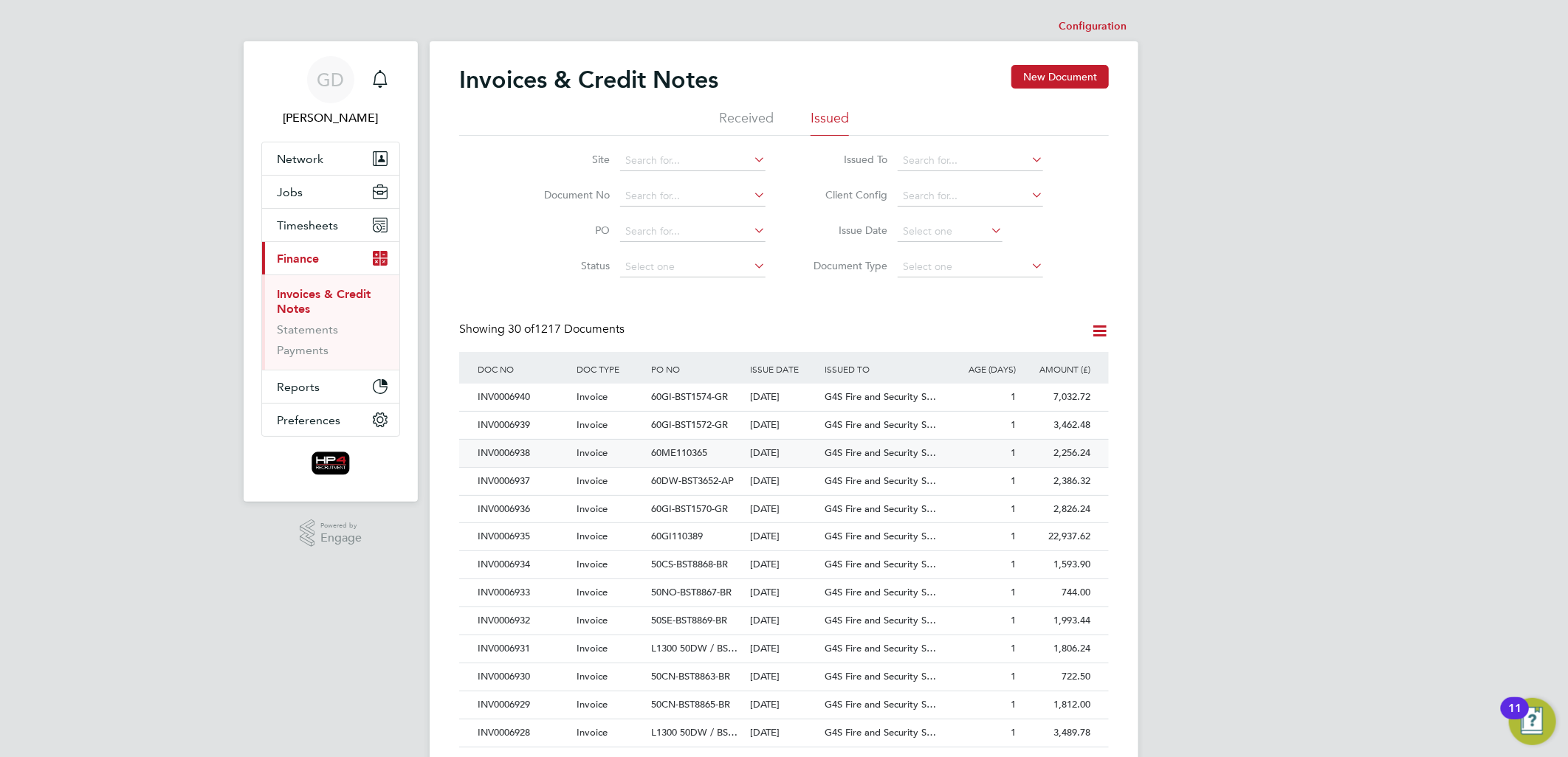
click at [520, 448] on div "INV0006938" at bounding box center [523, 453] width 99 height 27
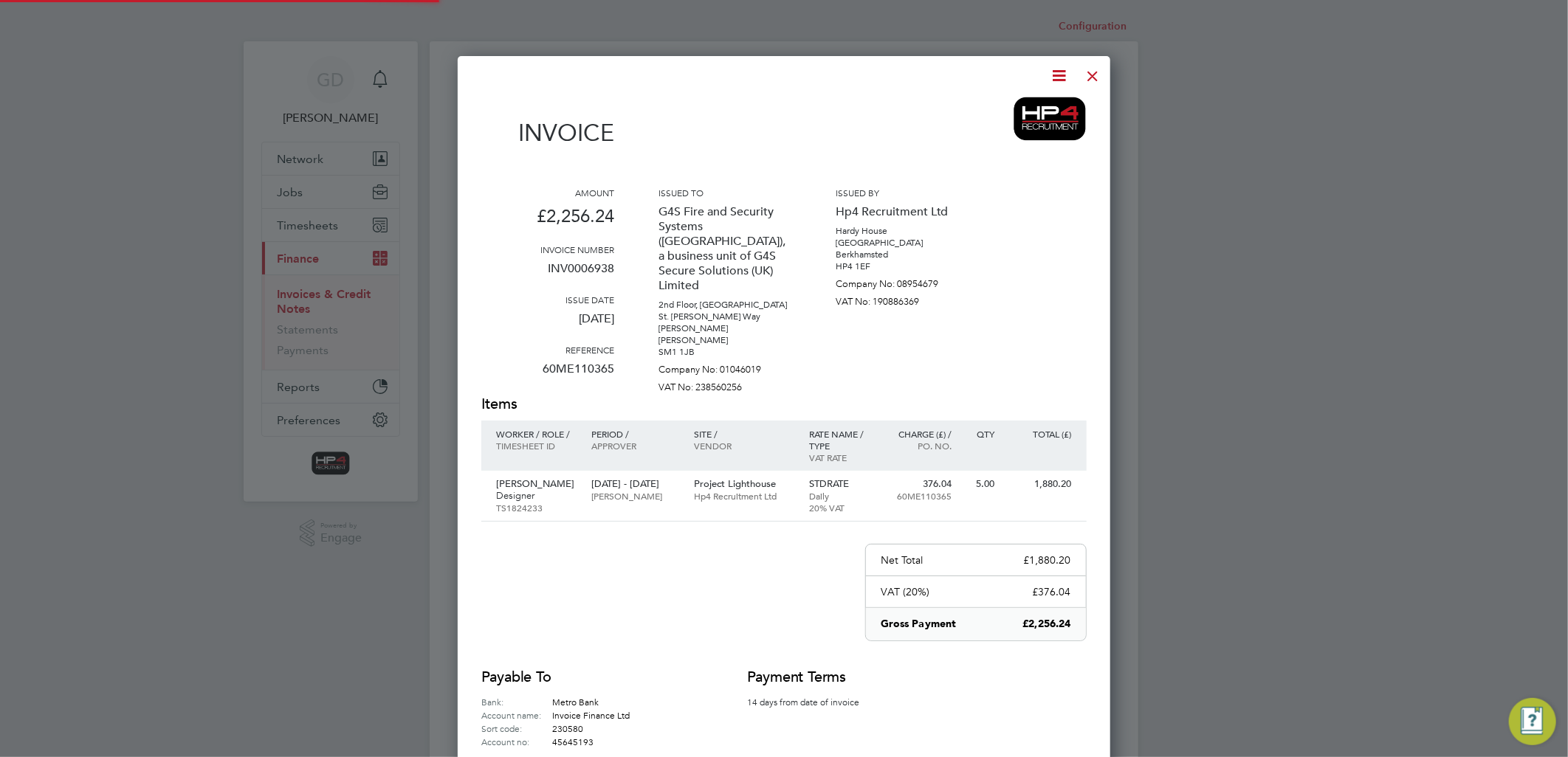
scroll to position [773, 654]
click at [1065, 74] on icon at bounding box center [1060, 76] width 19 height 19
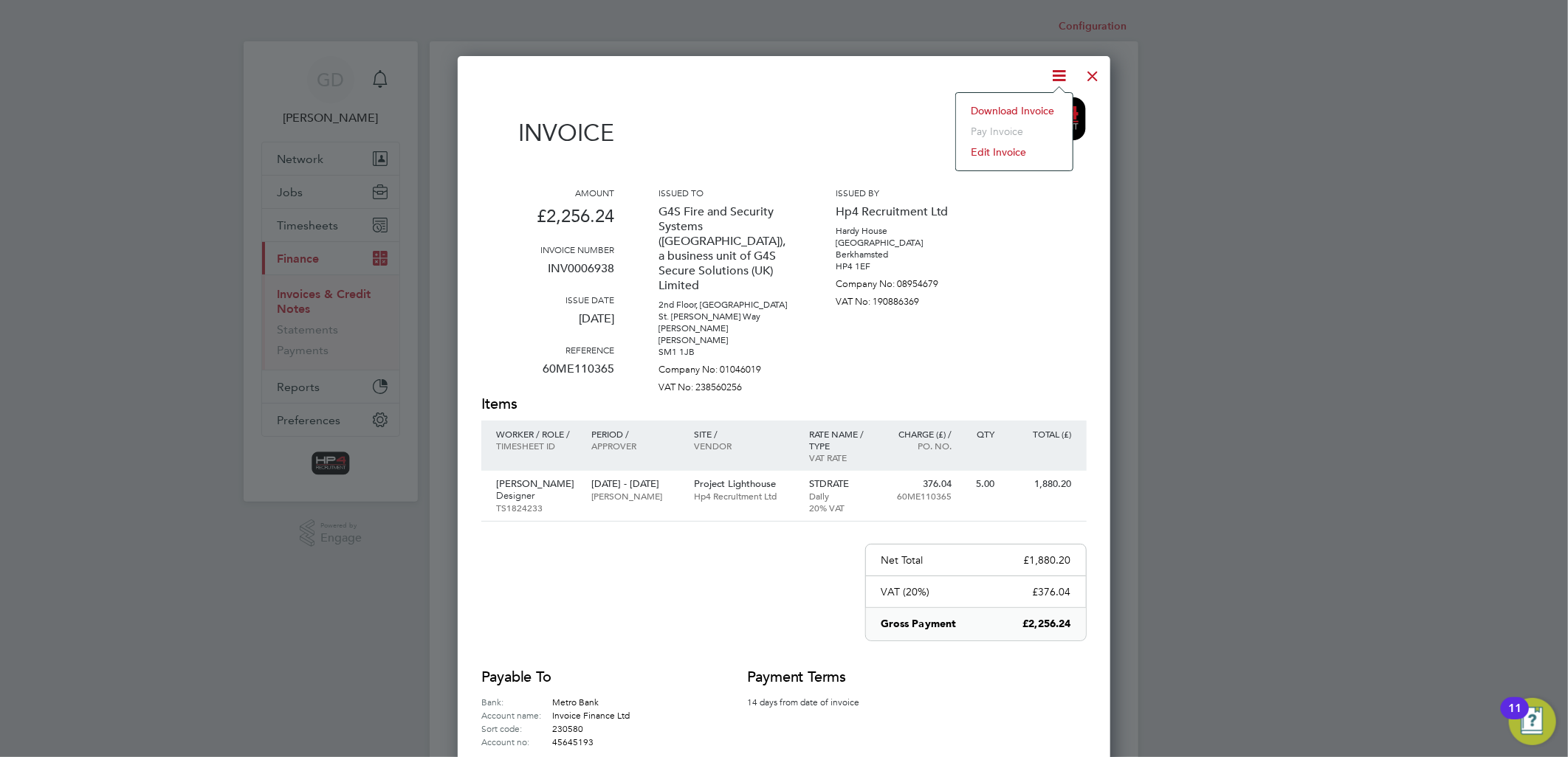
click at [1042, 111] on li "Download Invoice" at bounding box center [1014, 111] width 102 height 21
click at [1088, 78] on div at bounding box center [1093, 72] width 26 height 26
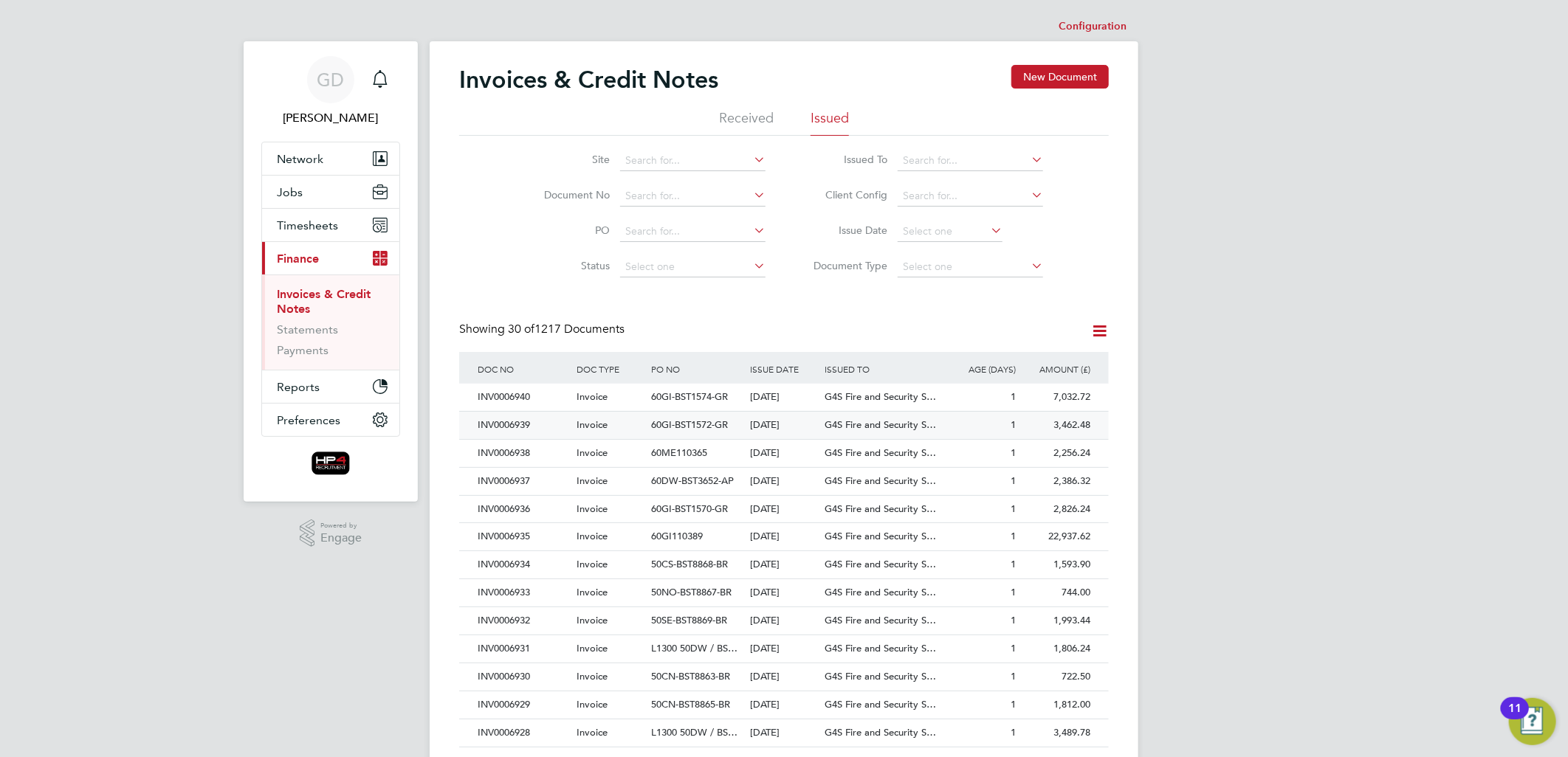
click at [525, 423] on div "INV0006939" at bounding box center [523, 425] width 99 height 27
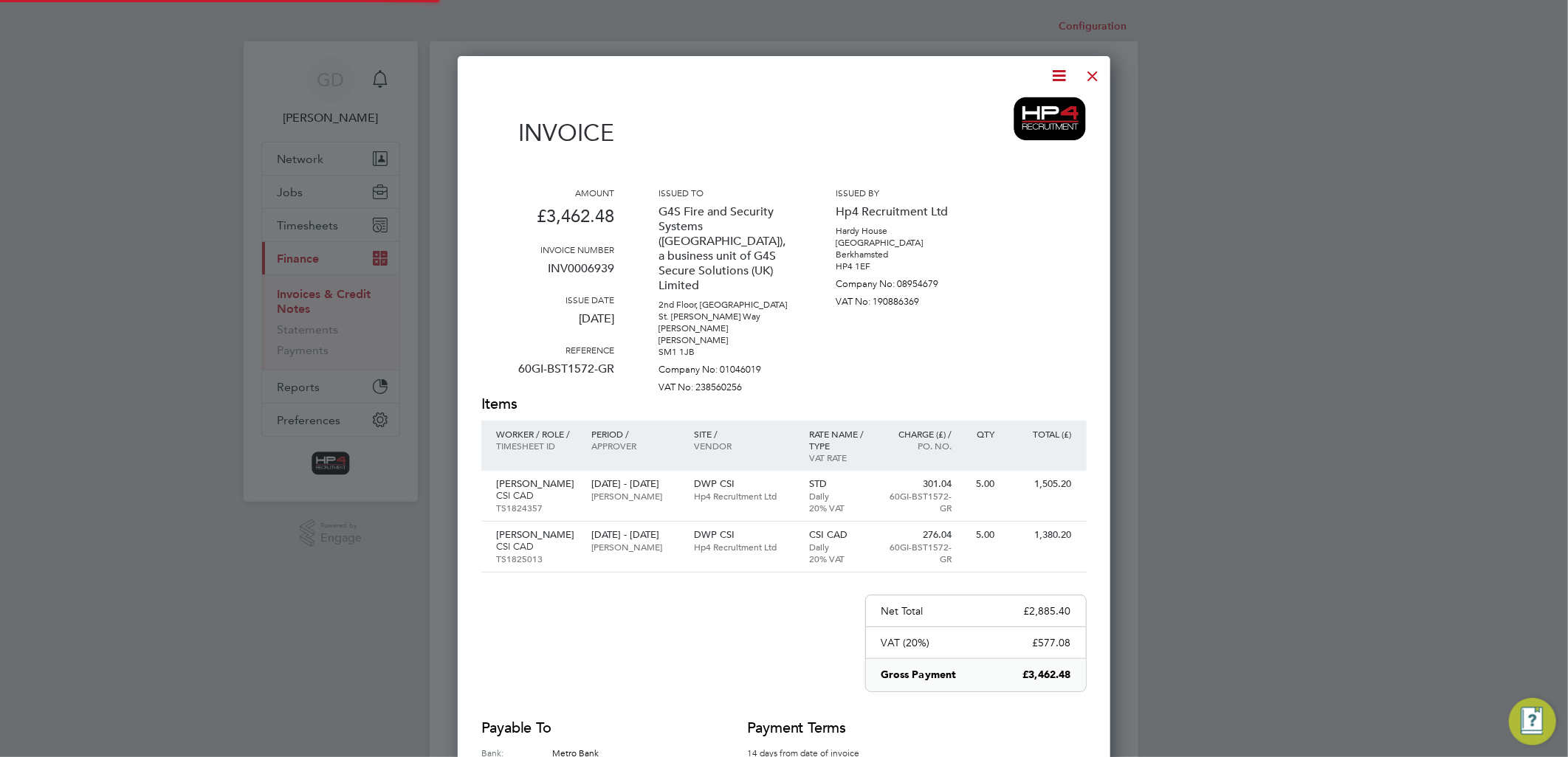
scroll to position [836, 654]
click at [1062, 77] on icon at bounding box center [1060, 76] width 19 height 19
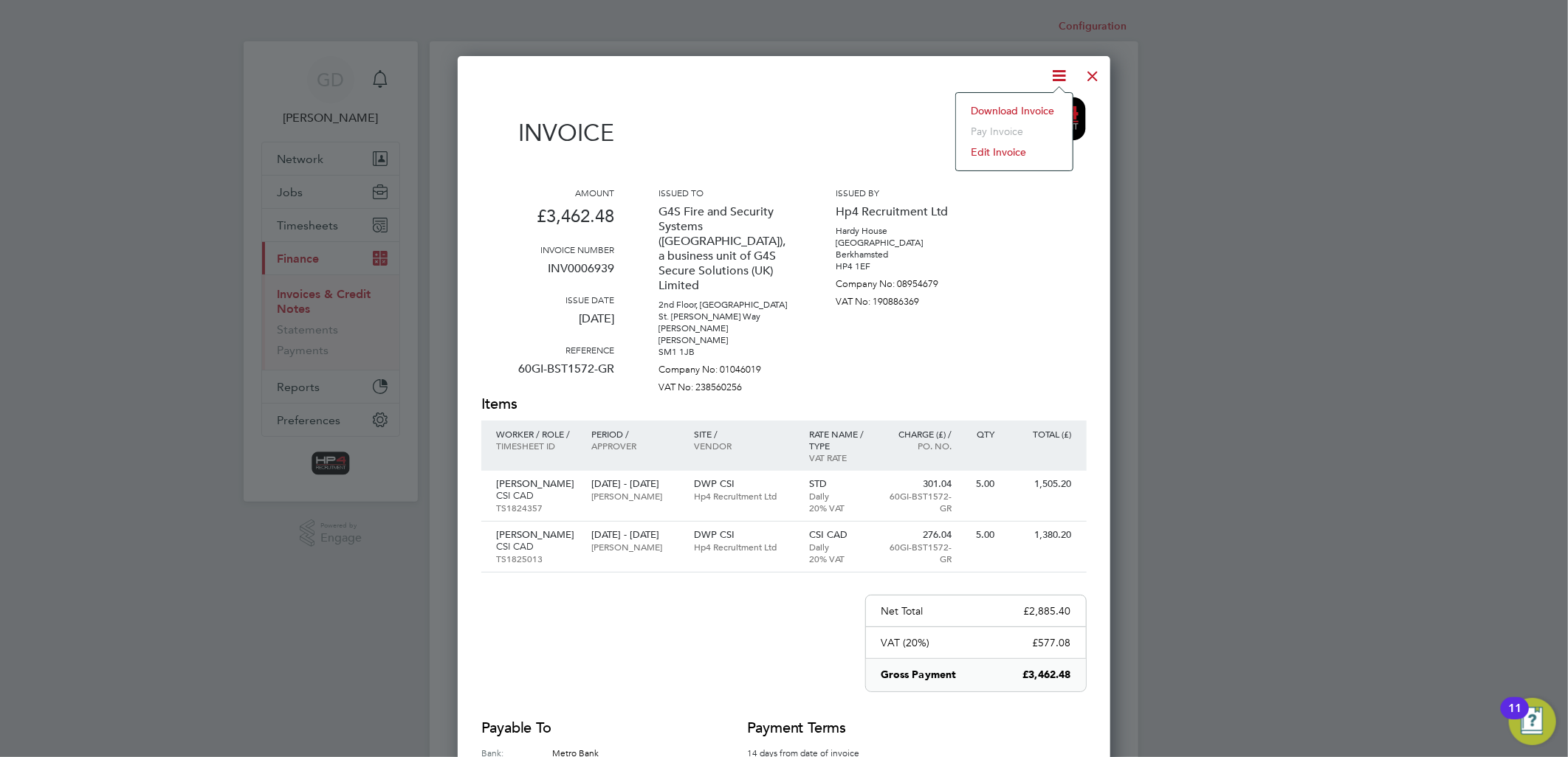
click at [1044, 107] on li "Download Invoice" at bounding box center [1014, 111] width 102 height 21
click at [1093, 75] on div at bounding box center [1093, 72] width 26 height 26
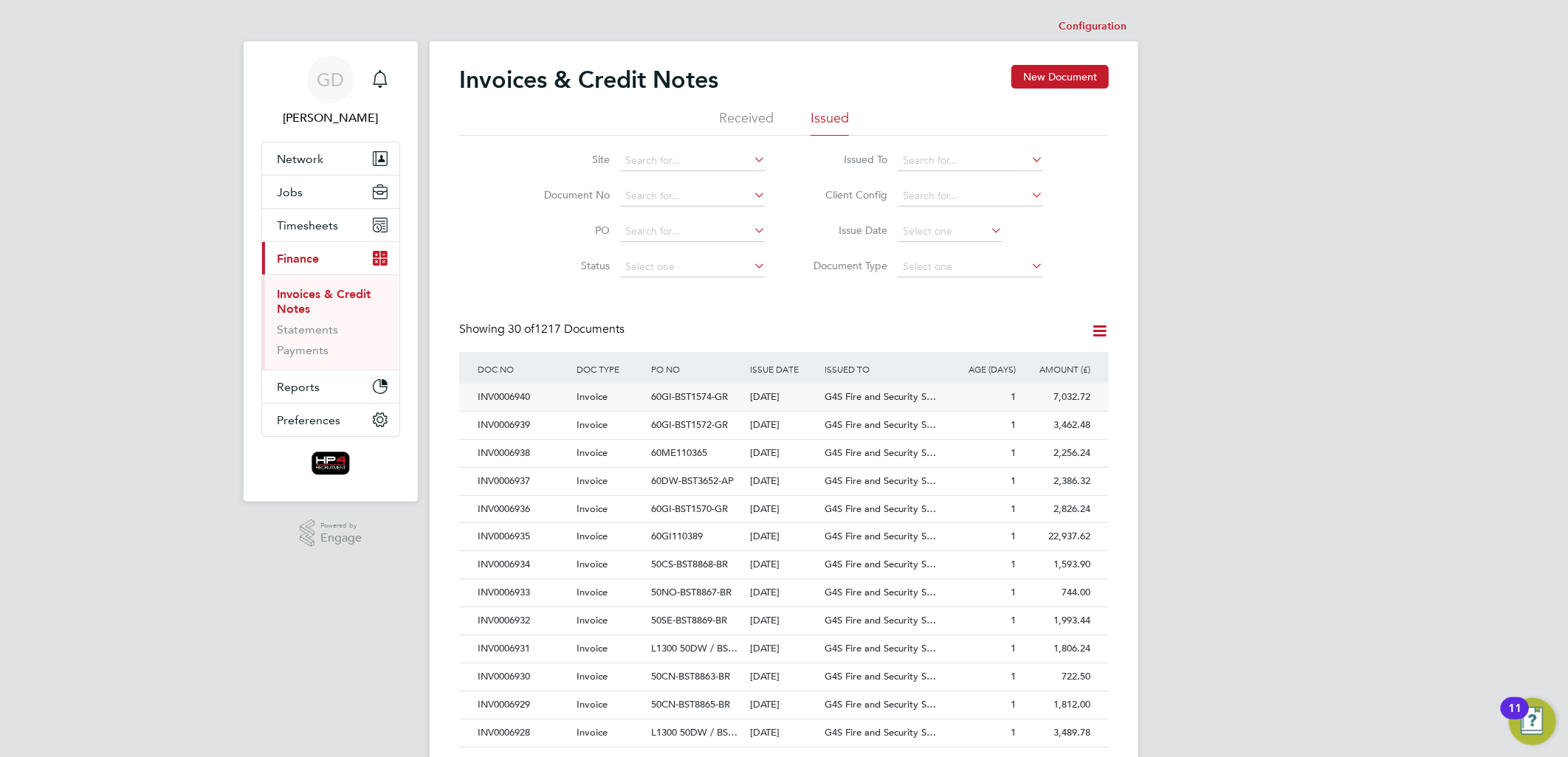
click at [505, 389] on div "INV0006940" at bounding box center [523, 397] width 99 height 27
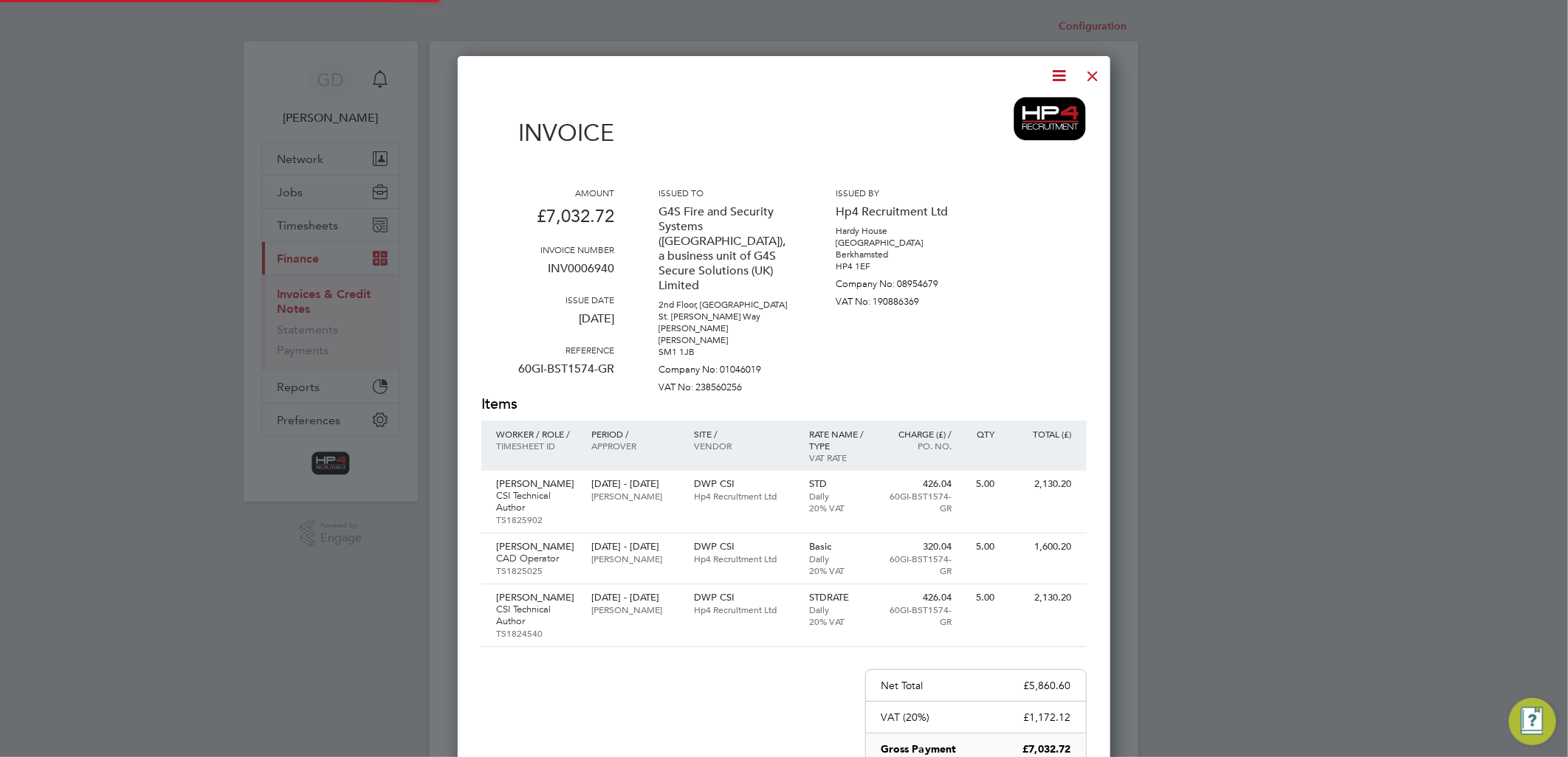
scroll to position [899, 654]
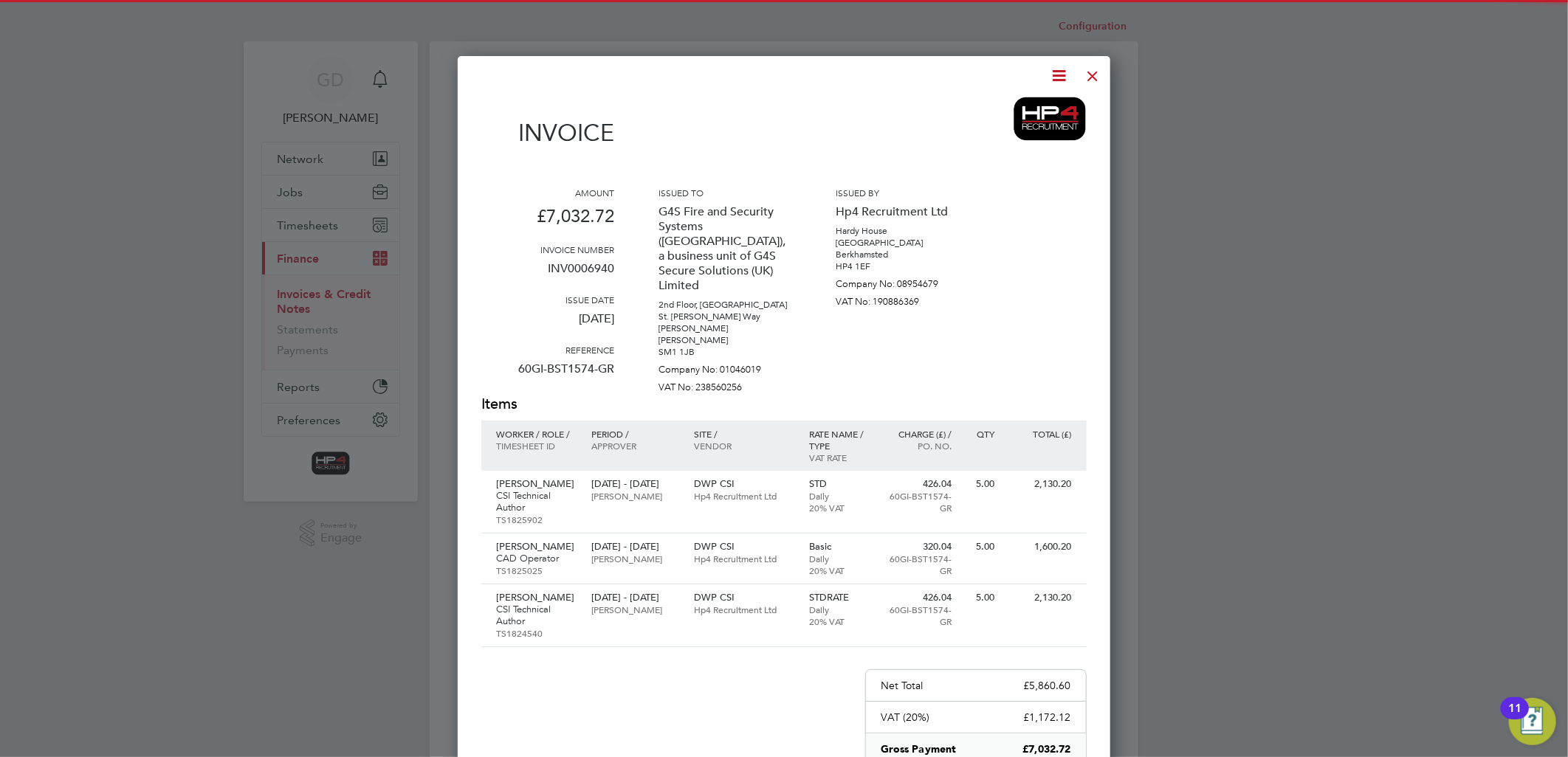
click at [1065, 78] on icon at bounding box center [1060, 76] width 19 height 19
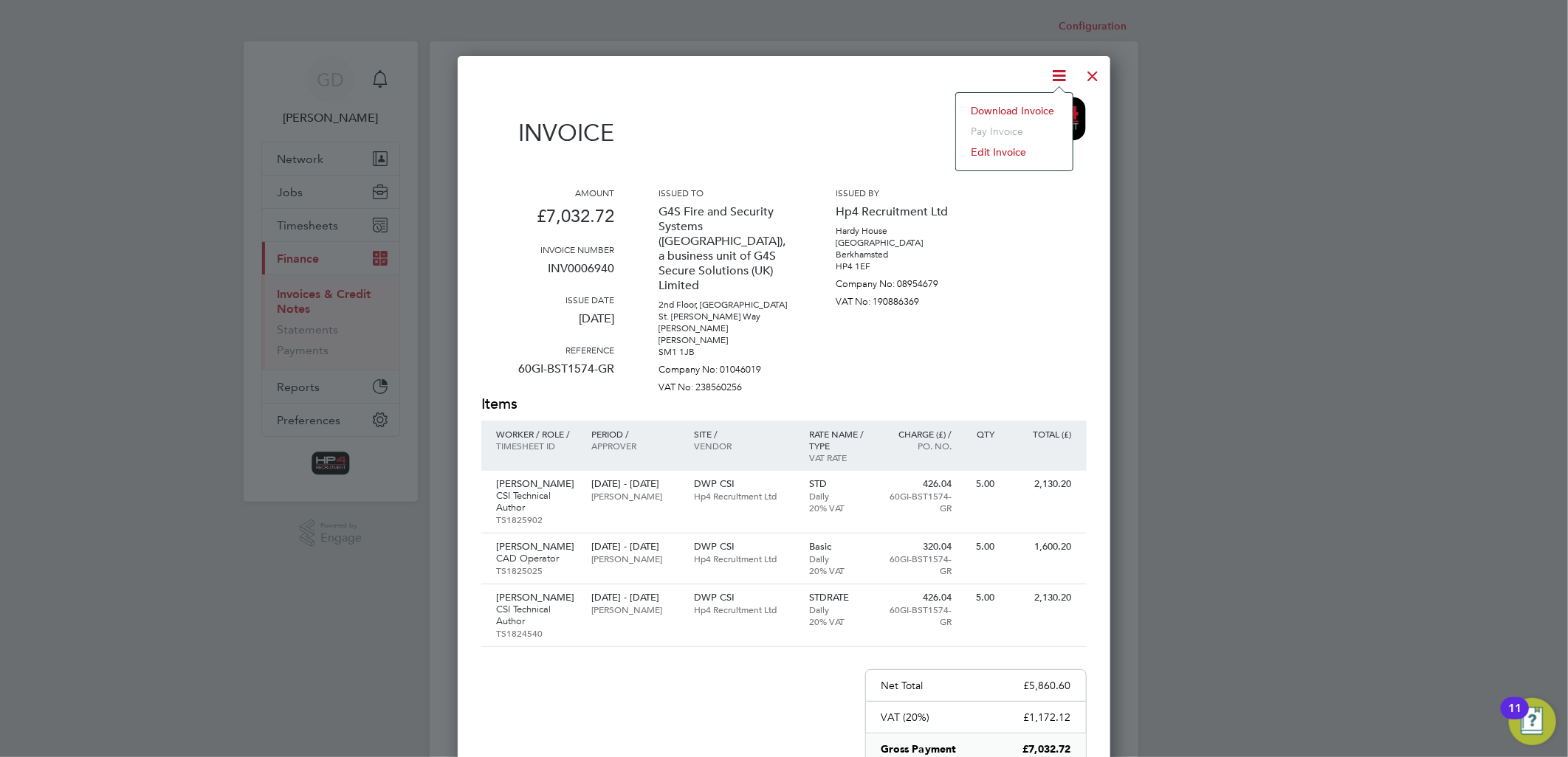
click at [1041, 108] on li "Download Invoice" at bounding box center [1014, 111] width 102 height 21
click at [1089, 75] on div at bounding box center [1093, 72] width 26 height 26
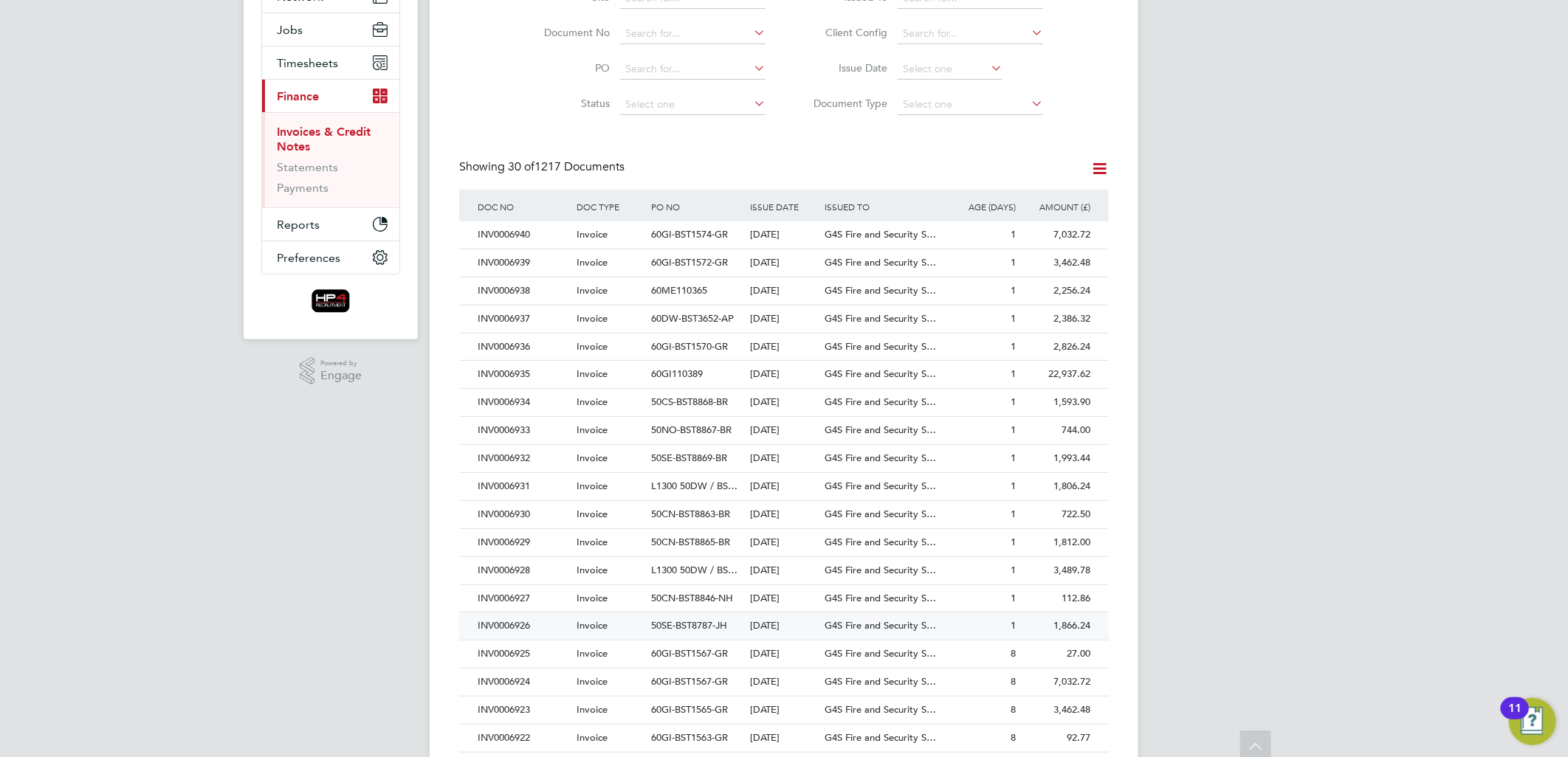
scroll to position [164, 0]
